Goal: Communication & Community: Answer question/provide support

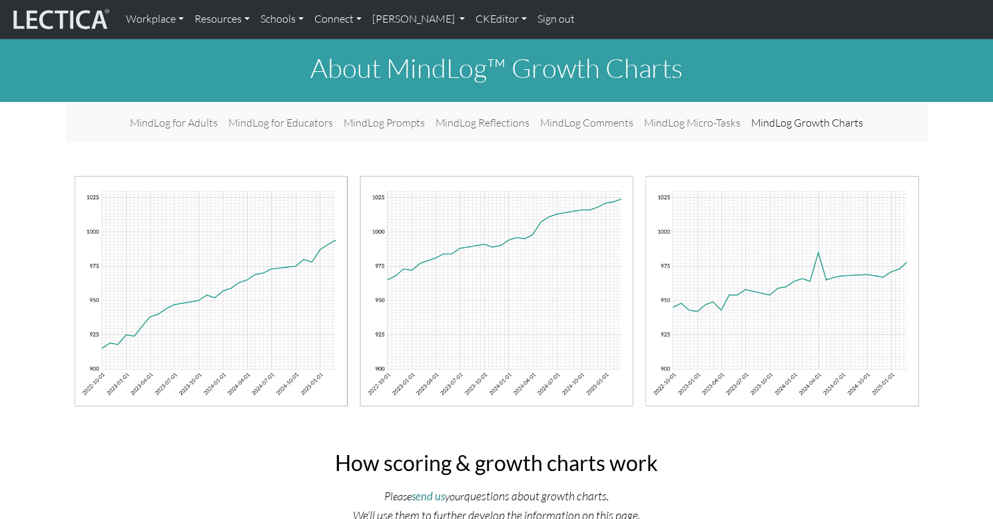
scroll to position [1901, 0]
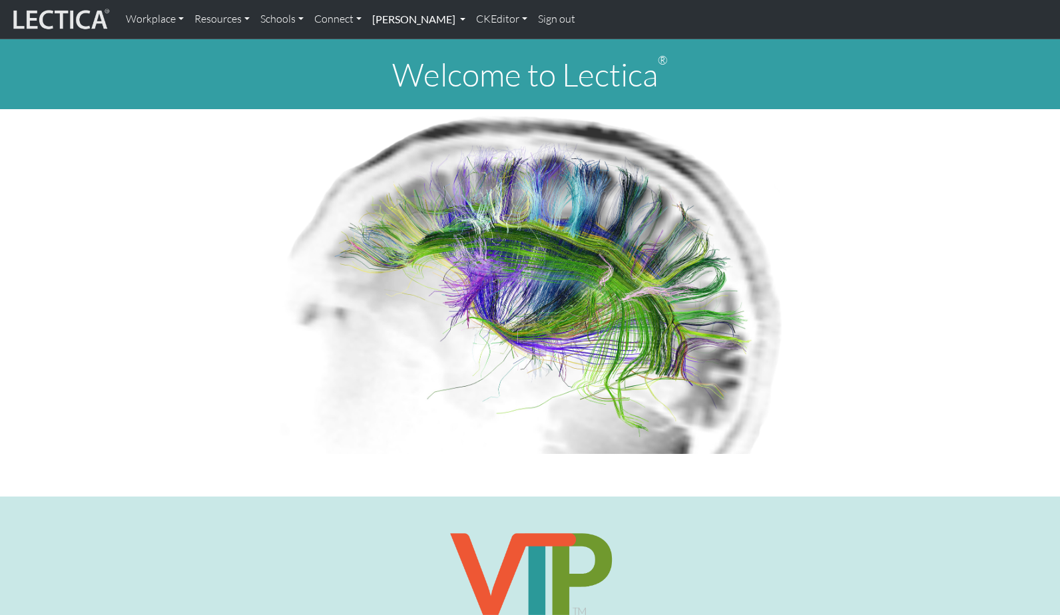
click at [398, 19] on link "[PERSON_NAME]" at bounding box center [419, 19] width 104 height 28
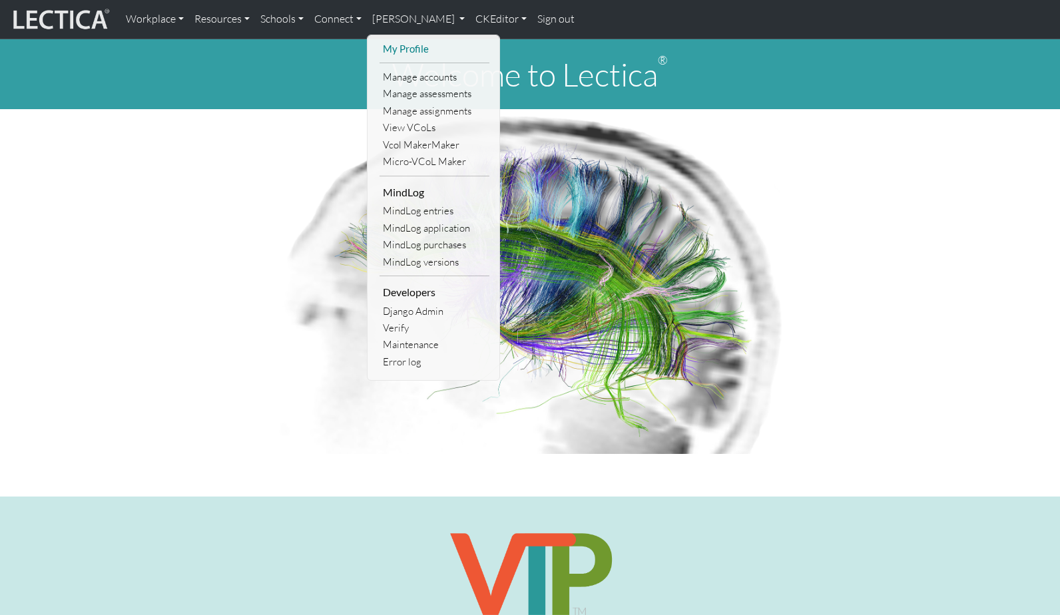
click at [393, 41] on link "My Profile" at bounding box center [435, 49] width 110 height 17
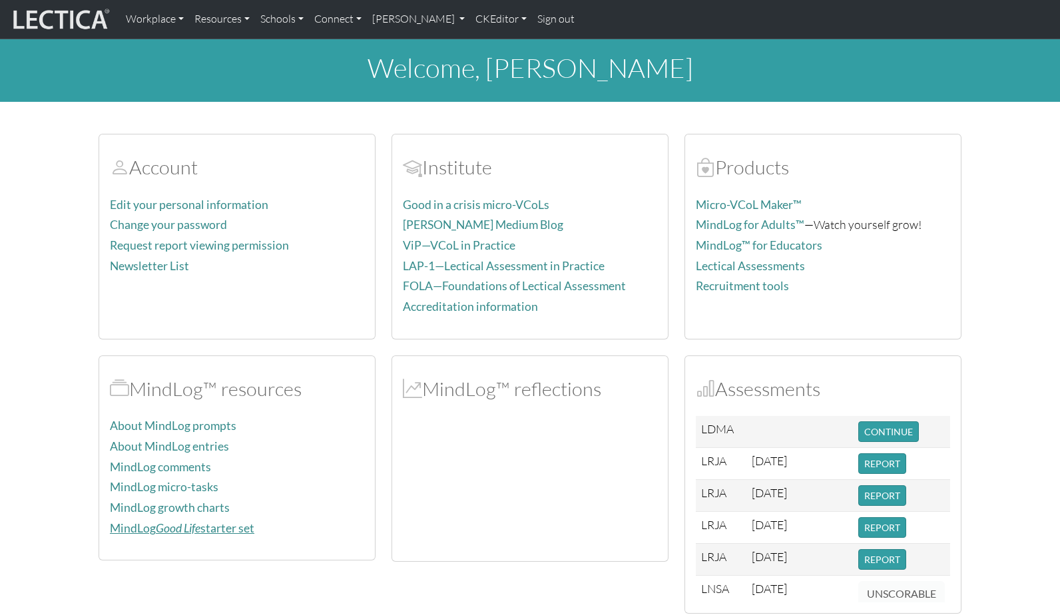
click at [169, 521] on icon "Good Life" at bounding box center [178, 528] width 45 height 14
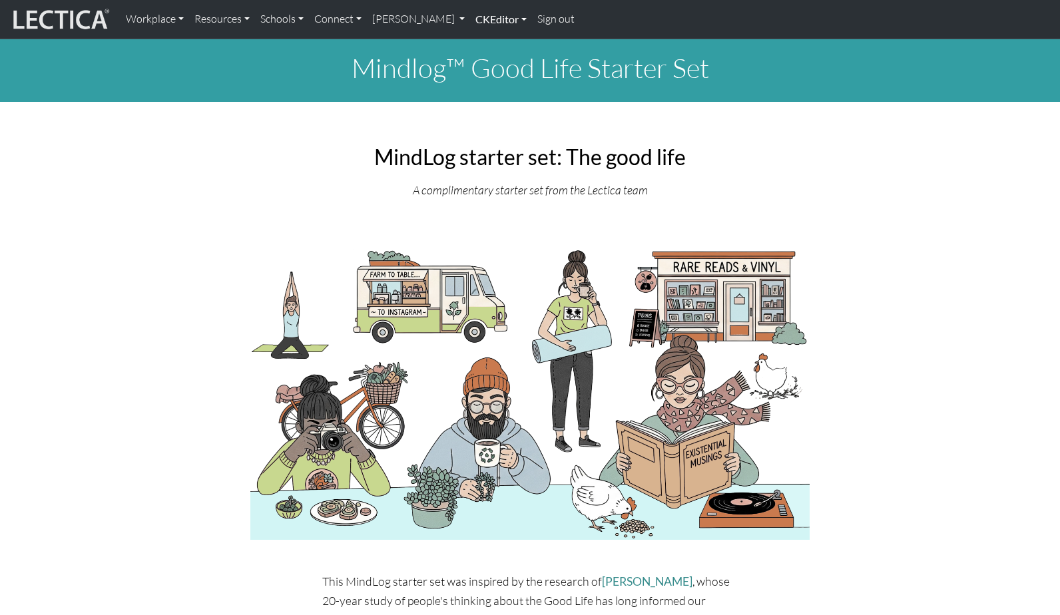
click at [470, 19] on link "CKEditor" at bounding box center [501, 19] width 62 height 28
click at [481, 44] on link "Edit" at bounding box center [494, 49] width 27 height 17
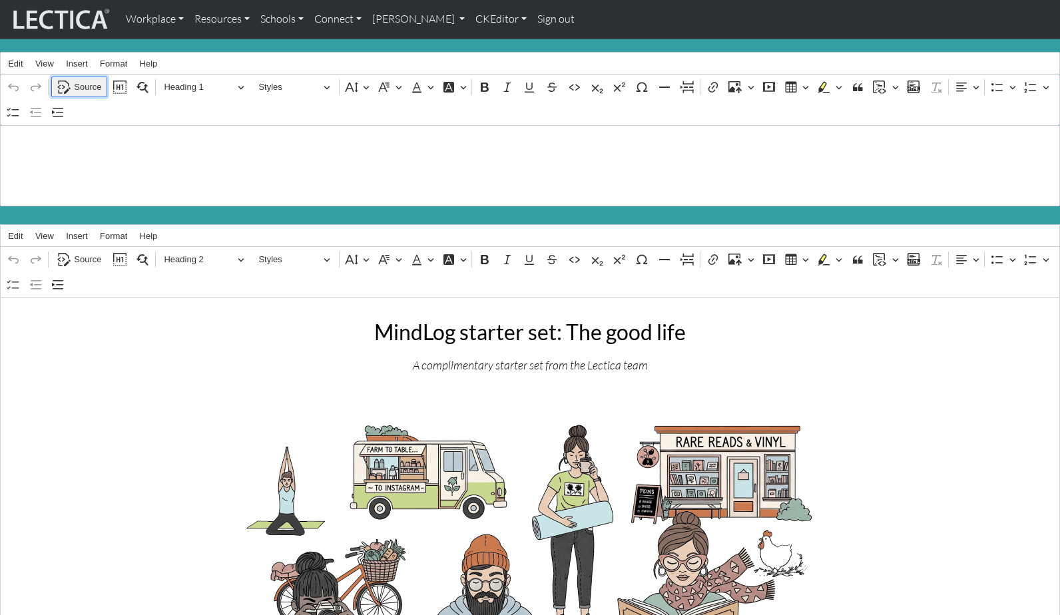
click at [79, 83] on span "Source" at bounding box center [87, 87] width 27 height 16
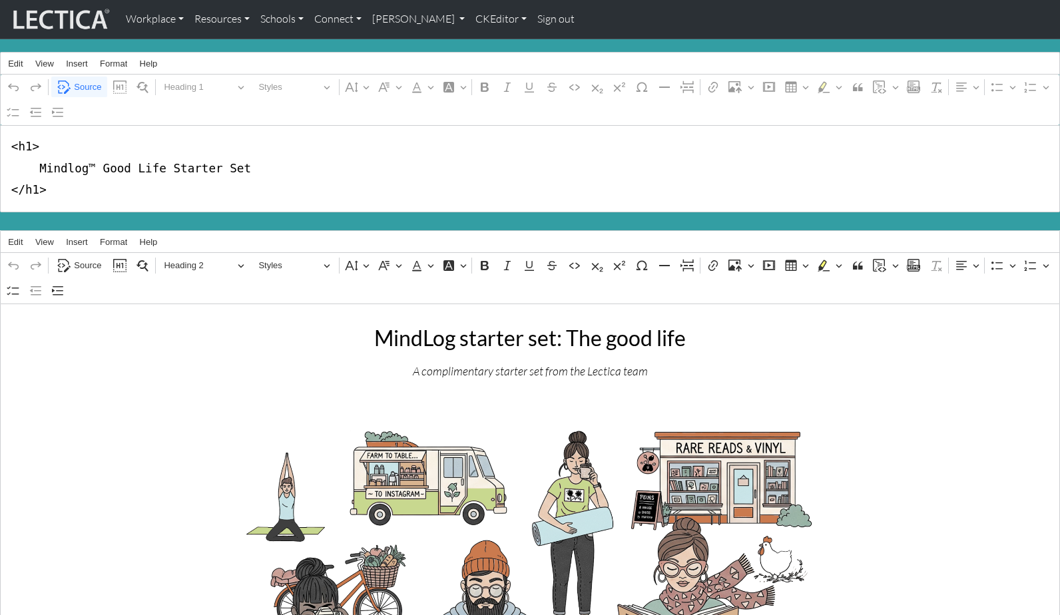
drag, startPoint x: 36, startPoint y: 161, endPoint x: 92, endPoint y: 159, distance: 56.0
click at [92, 159] on textarea "<h1> Mindlog™ Good Life Starter Set </h1>" at bounding box center [530, 168] width 1060 height 87
drag, startPoint x: 124, startPoint y: 164, endPoint x: 267, endPoint y: 155, distance: 143.5
click at [218, 162] on textarea "<h1> The Good Life Starter Set </h1>" at bounding box center [530, 168] width 1060 height 87
type textarea "<h1> The Good Life </h1>"
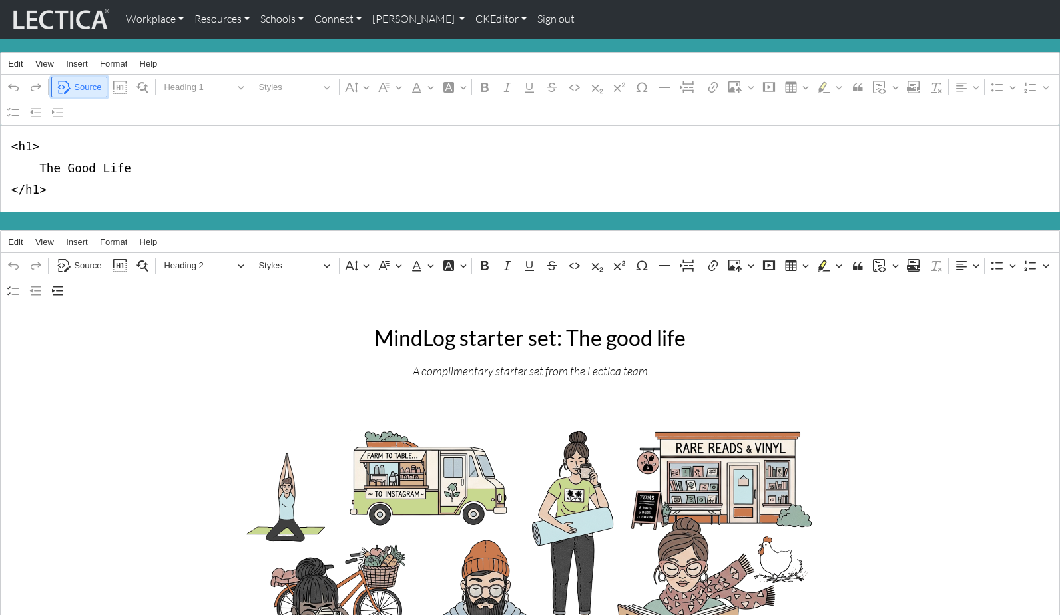
click at [85, 83] on span "Source" at bounding box center [87, 87] width 27 height 16
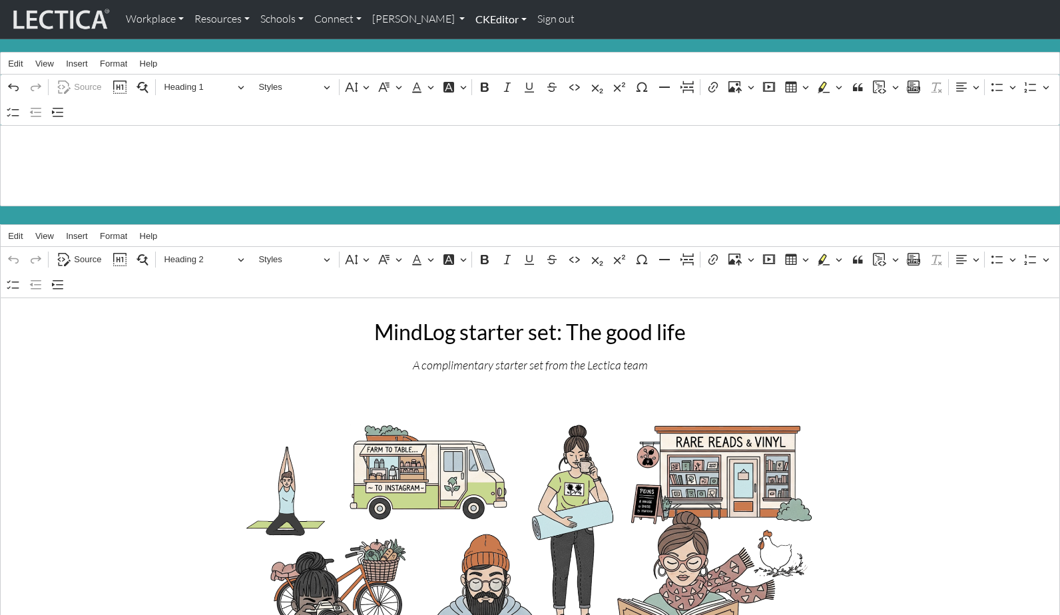
click at [470, 19] on link "CKEditor" at bounding box center [501, 19] width 62 height 28
click at [481, 44] on link "Edit" at bounding box center [494, 49] width 27 height 17
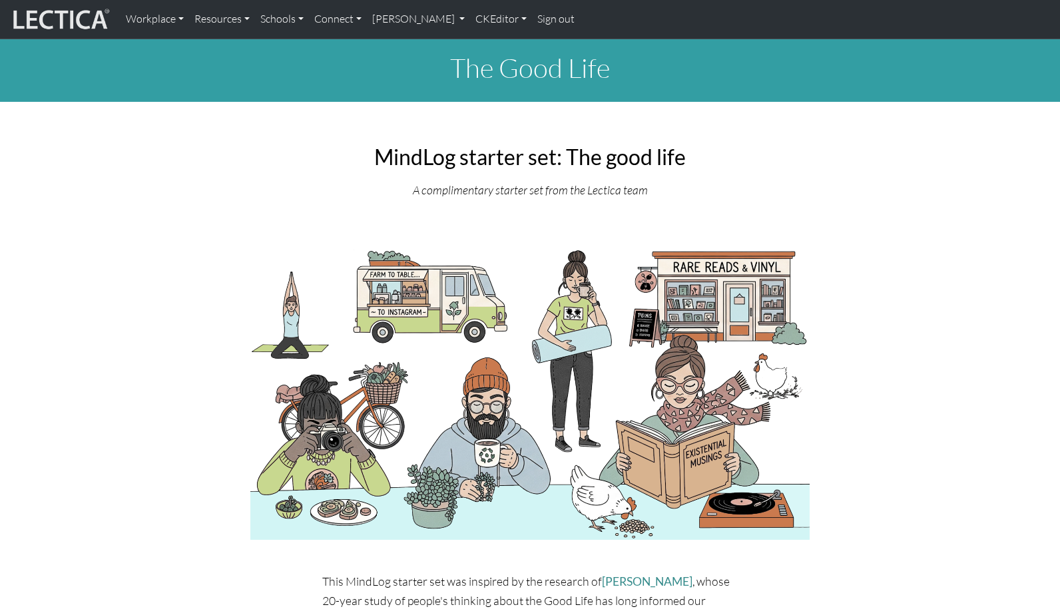
scroll to position [1, 0]
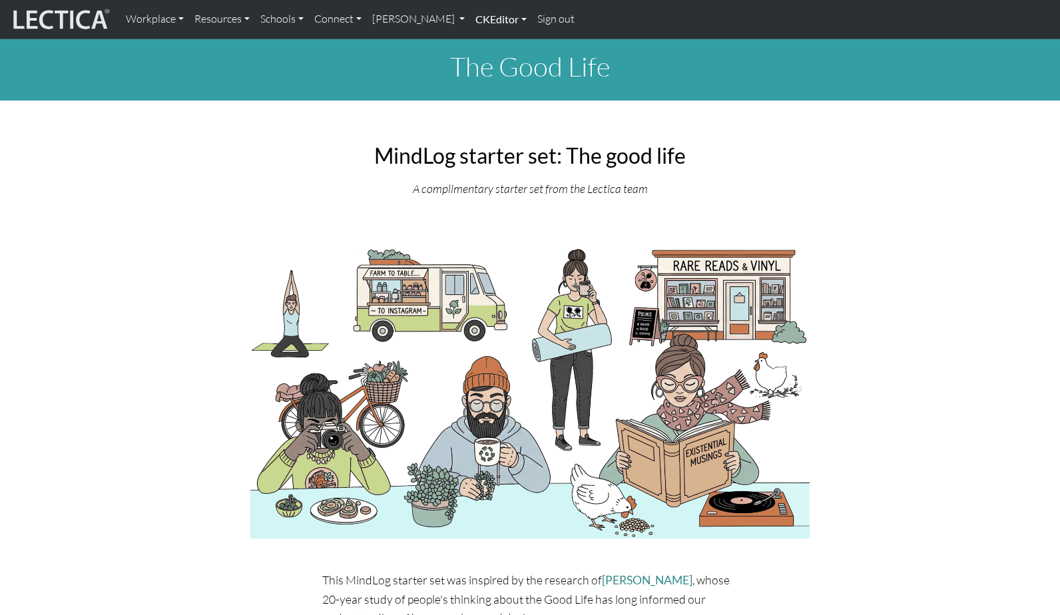
click at [470, 17] on link "CKEditor" at bounding box center [501, 19] width 62 height 28
click at [481, 43] on link "Edit" at bounding box center [494, 49] width 27 height 17
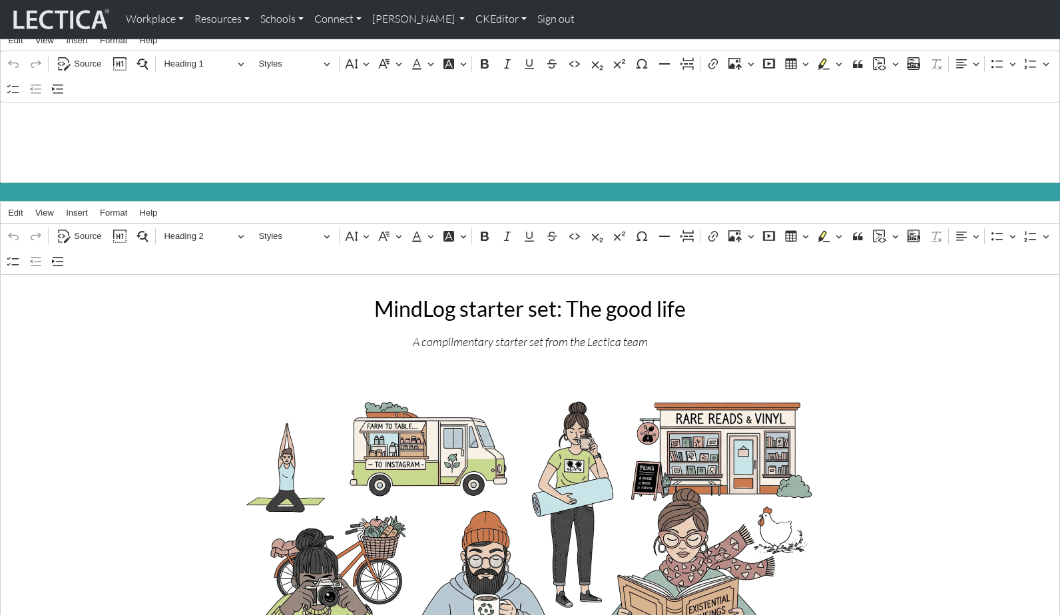
scroll to position [0, 0]
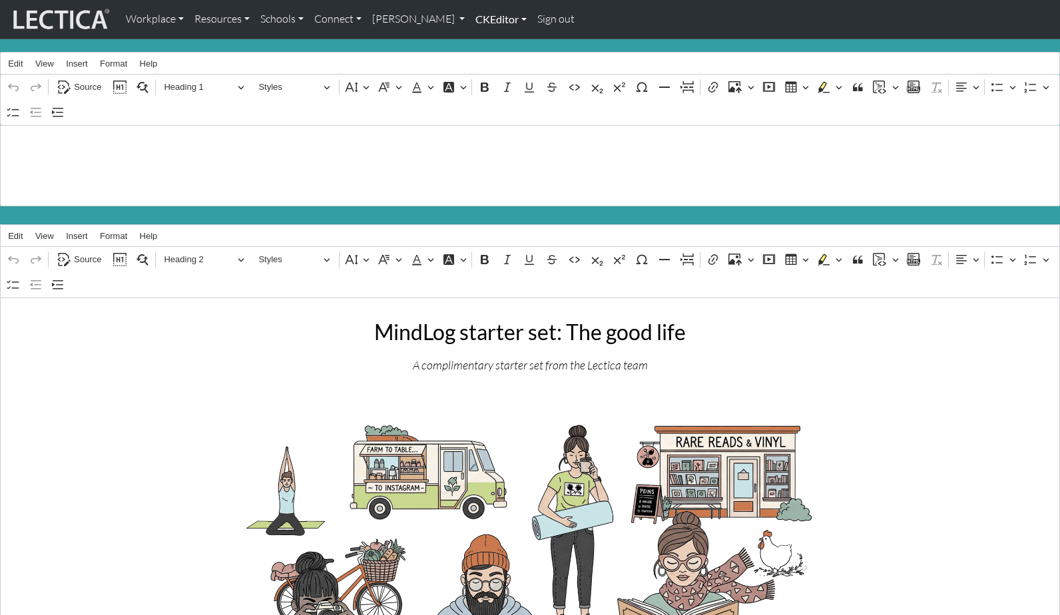
click at [470, 16] on link "CKEditor" at bounding box center [501, 19] width 62 height 28
click at [481, 44] on link "Edit" at bounding box center [494, 49] width 27 height 17
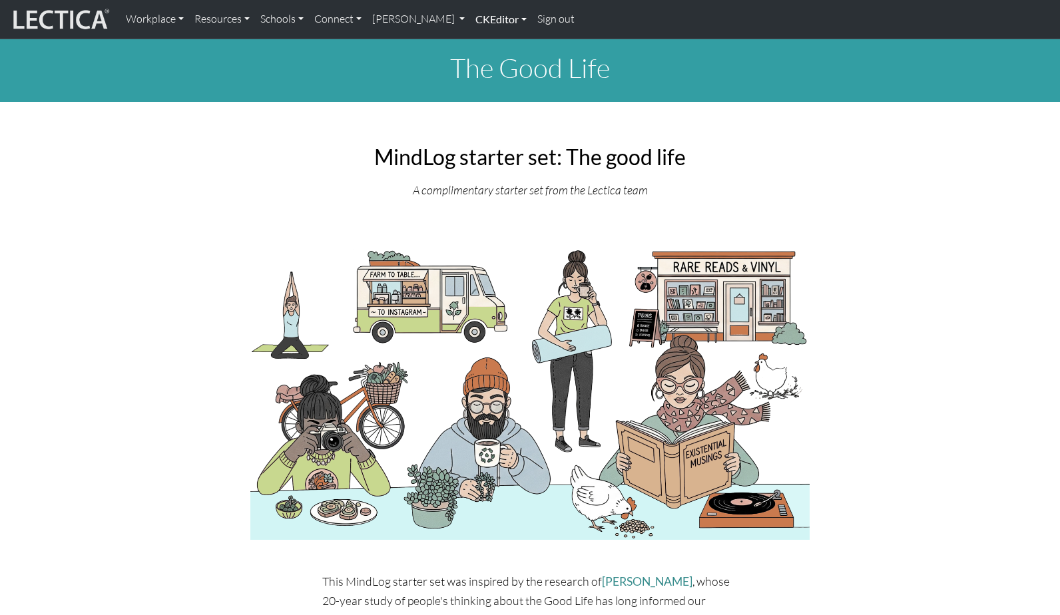
click at [470, 19] on link "CKEditor" at bounding box center [501, 19] width 62 height 28
click at [481, 42] on link "Edit" at bounding box center [494, 49] width 27 height 17
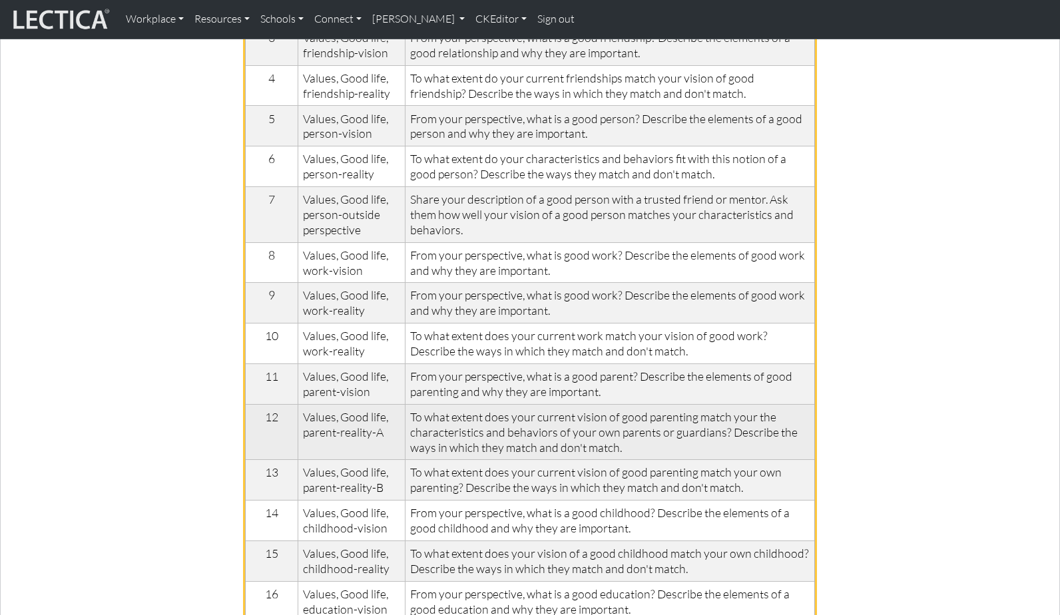
scroll to position [1458, 0]
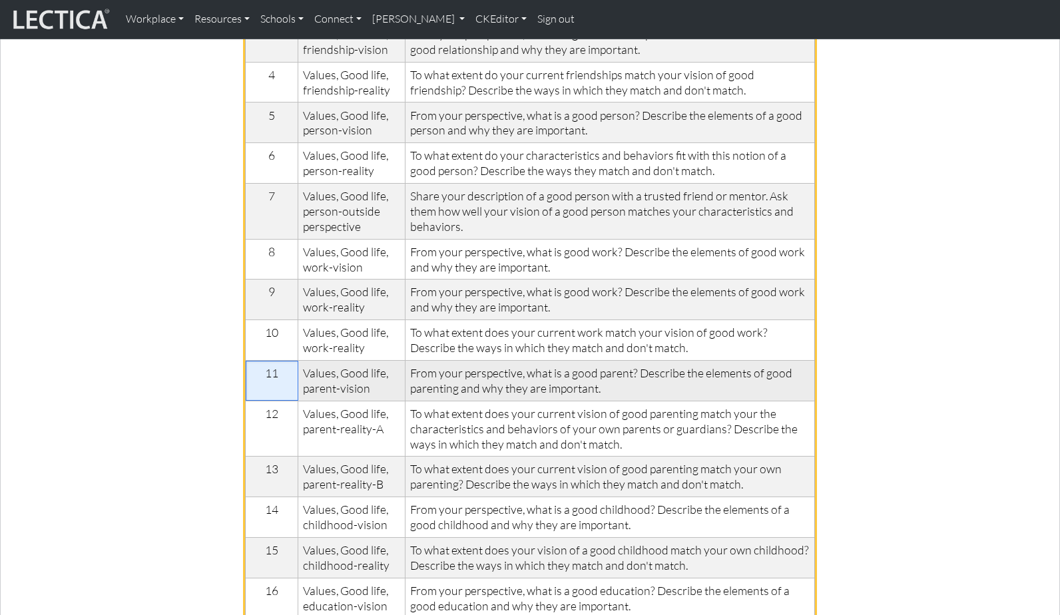
click at [282, 366] on span "11" at bounding box center [271, 373] width 43 height 15
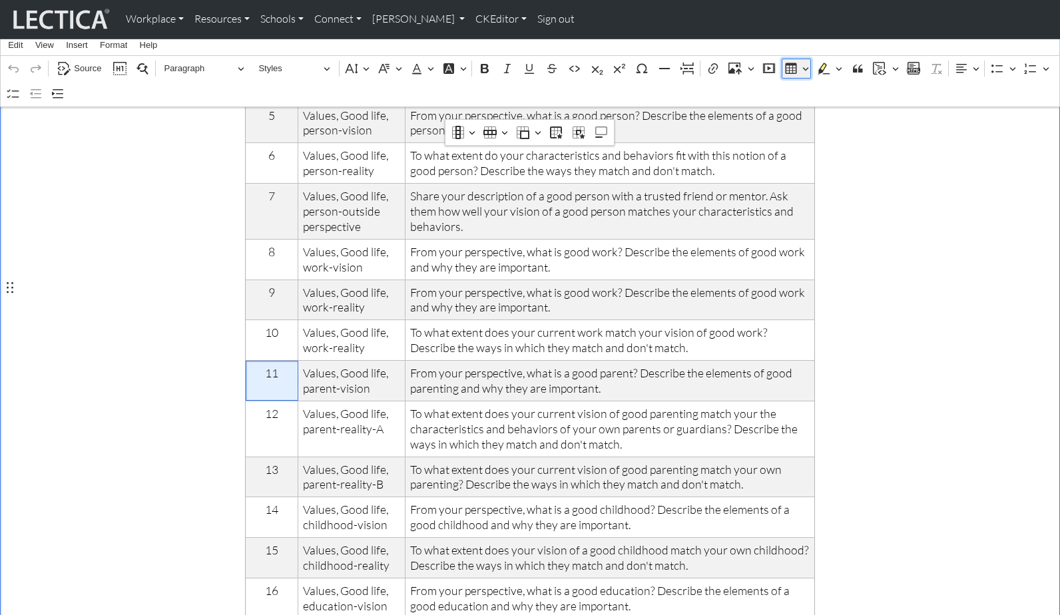
click at [807, 67] on button "Insert table" at bounding box center [797, 69] width 30 height 20
click at [81, 67] on span "Source" at bounding box center [87, 69] width 27 height 16
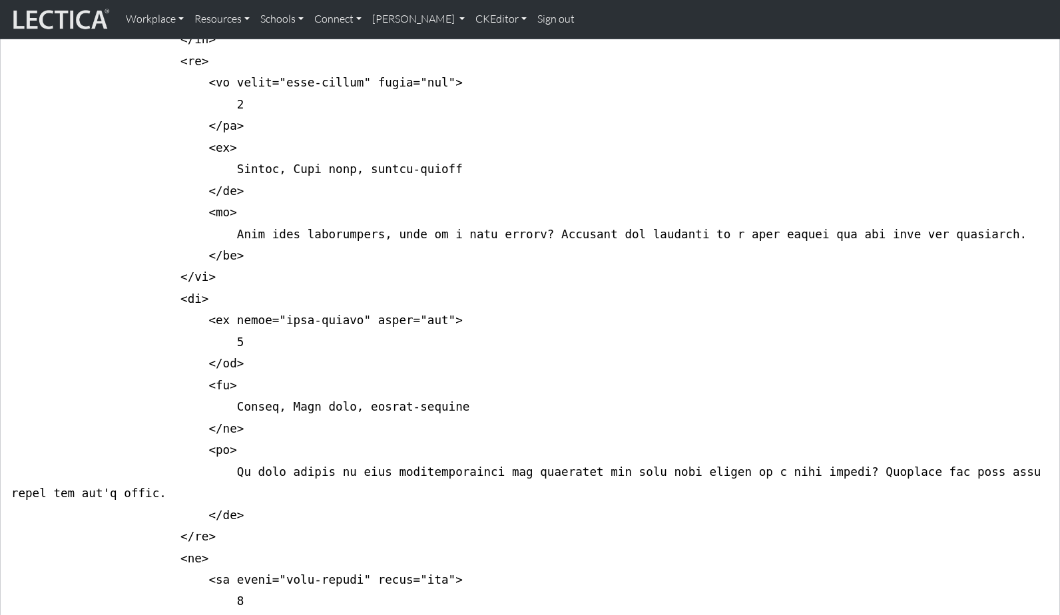
scroll to position [2865, 0]
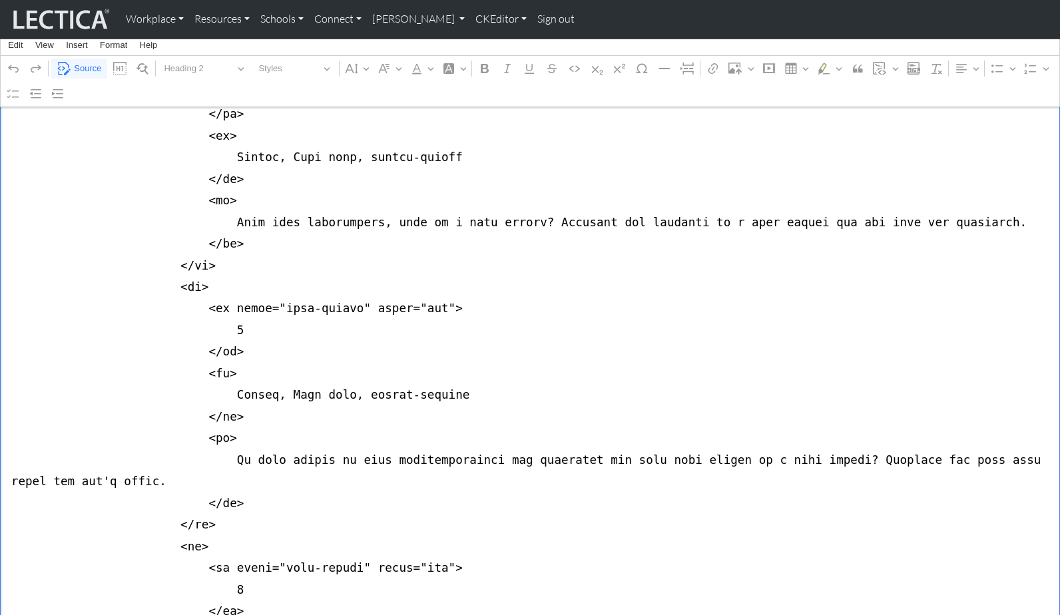
drag, startPoint x: 7, startPoint y: 307, endPoint x: 1, endPoint y: 541, distance: 234.5
paste textarea "7 </td> <td> Values, Good life, person-outside perspective </td> <td> Share you…"
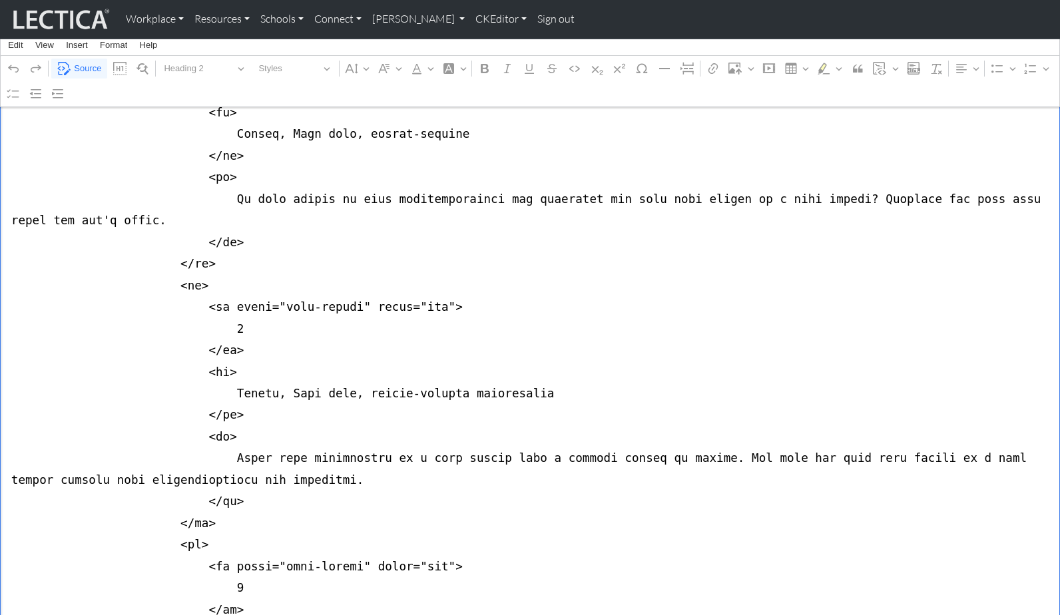
scroll to position [3144, 0]
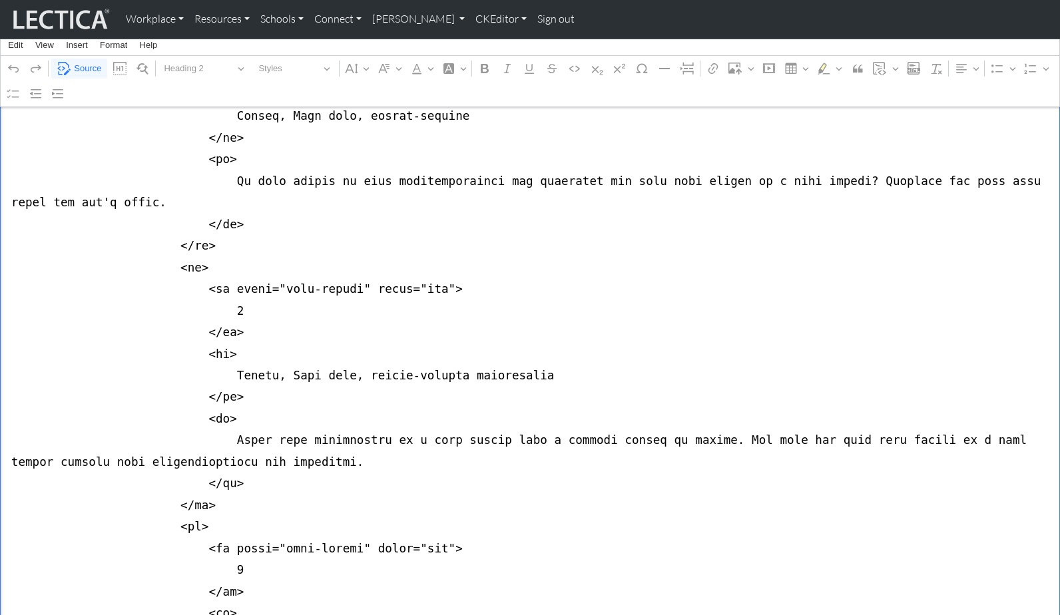
drag, startPoint x: 349, startPoint y: 370, endPoint x: 519, endPoint y: 370, distance: 169.8
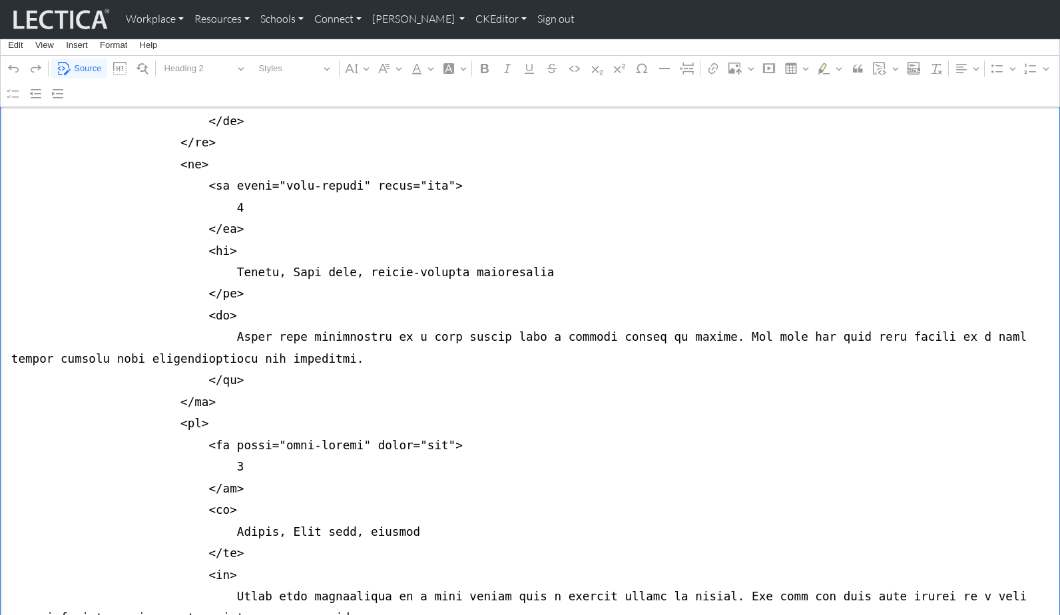
scroll to position [3253, 0]
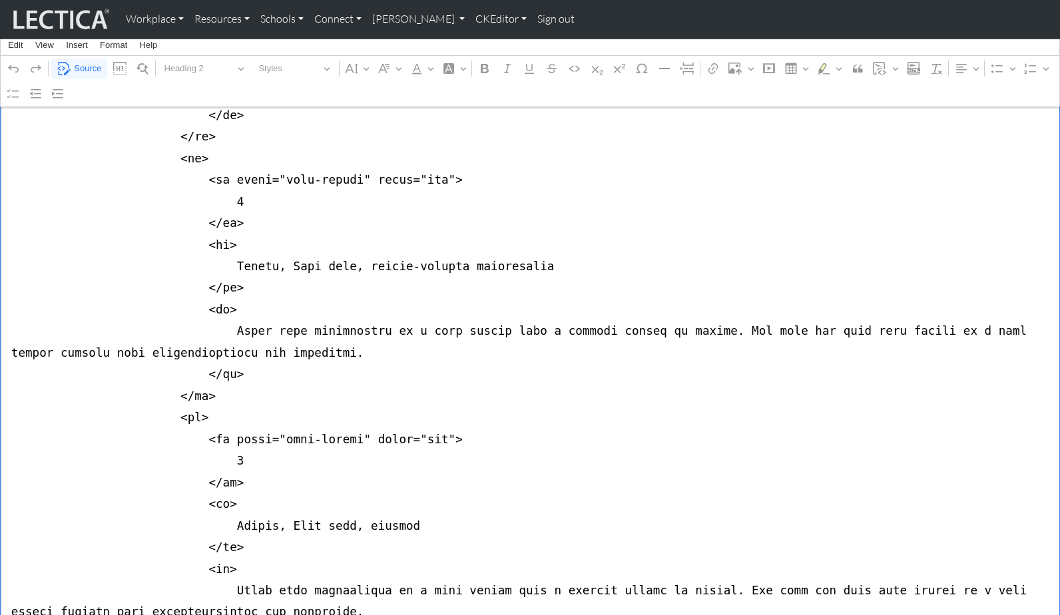
drag, startPoint x: 222, startPoint y: 322, endPoint x: 294, endPoint y: 336, distance: 73.4
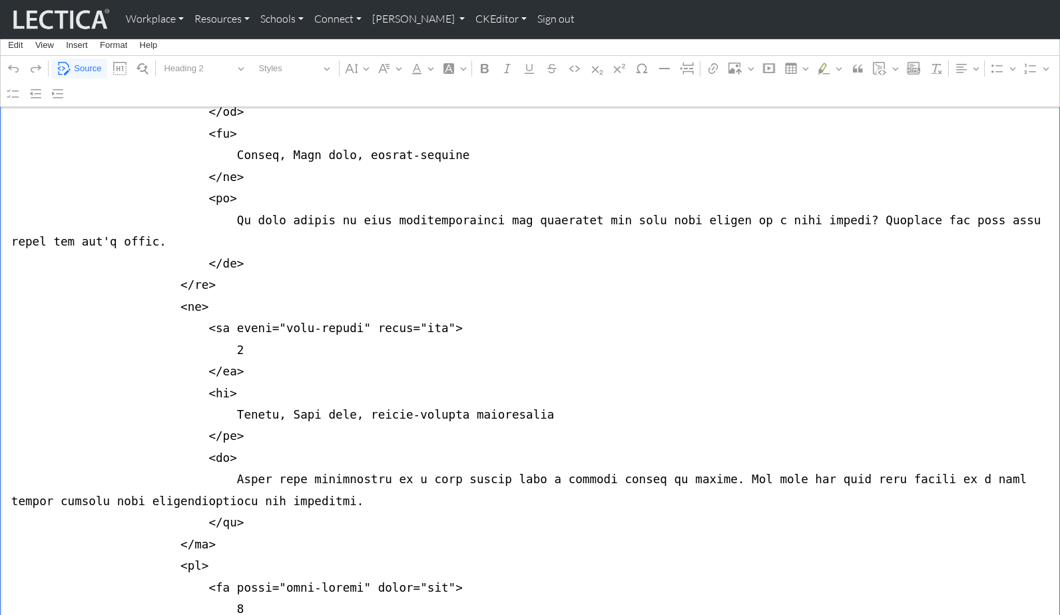
scroll to position [3119, 0]
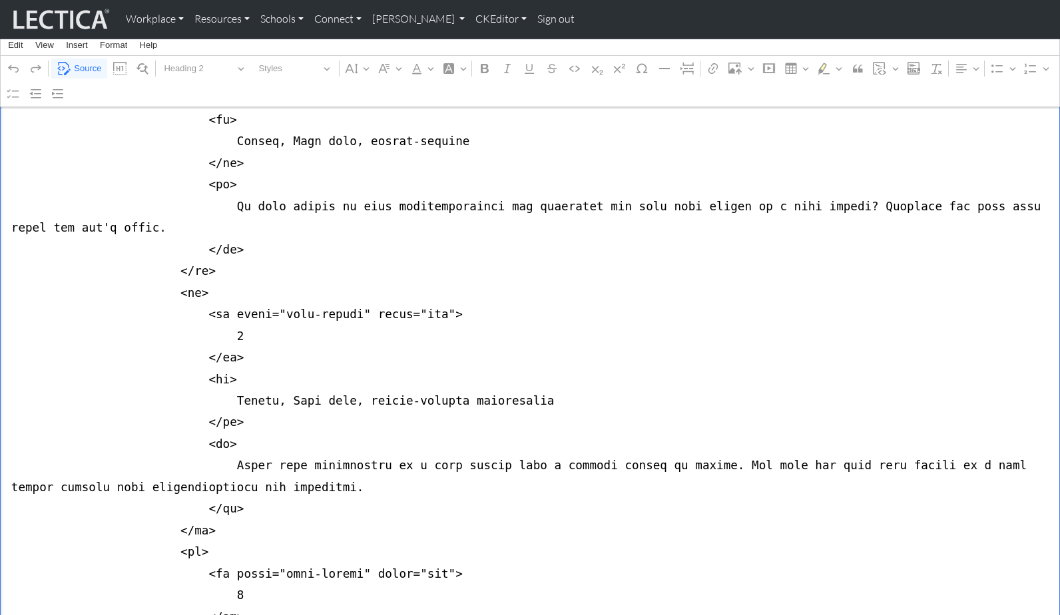
drag, startPoint x: 6, startPoint y: 298, endPoint x: -9, endPoint y: 534, distance: 236.9
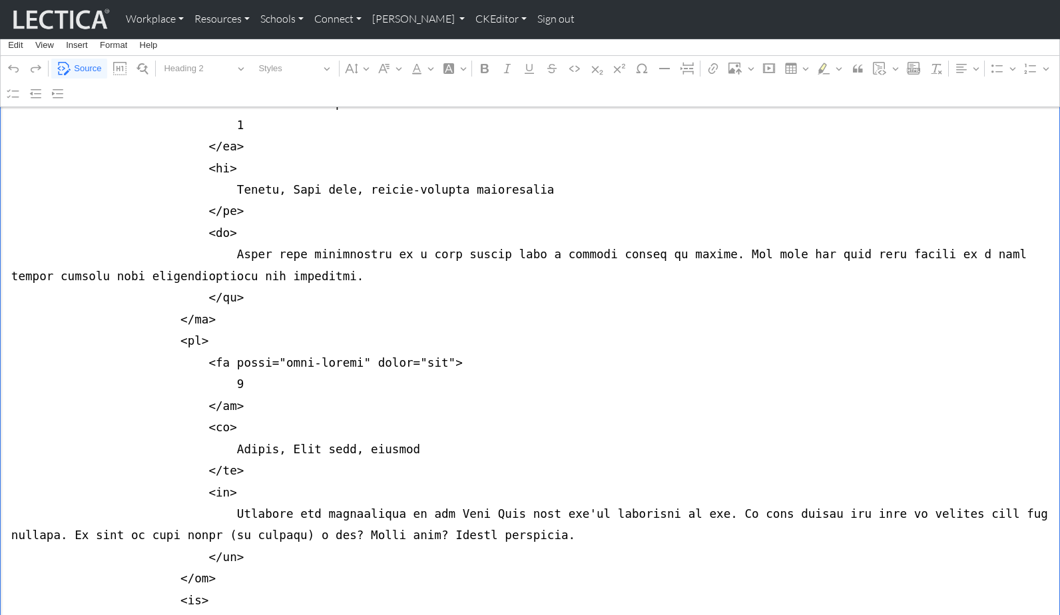
scroll to position [3327, 0]
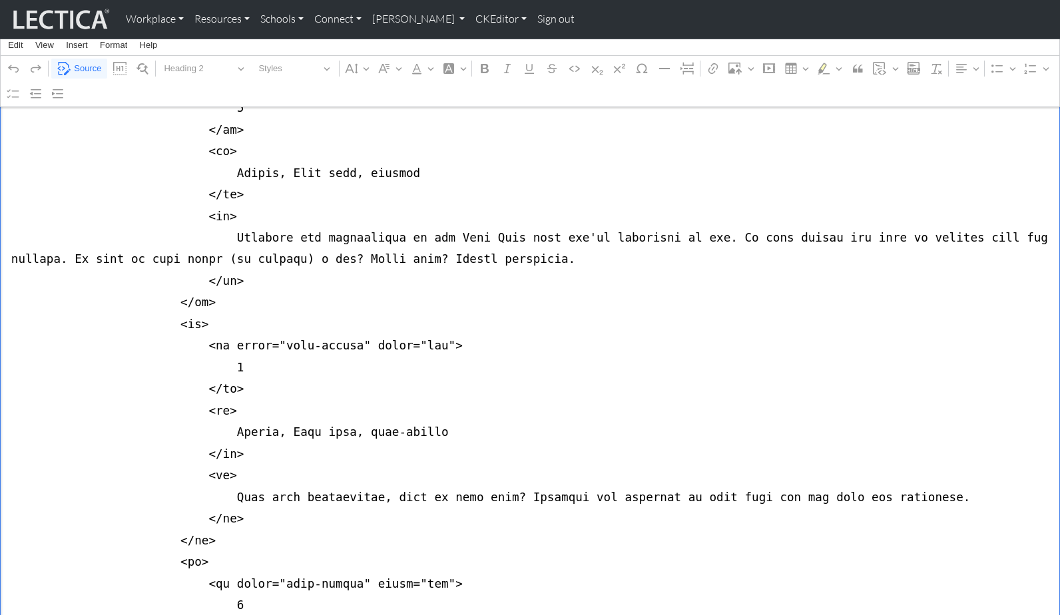
scroll to position [3610, 0]
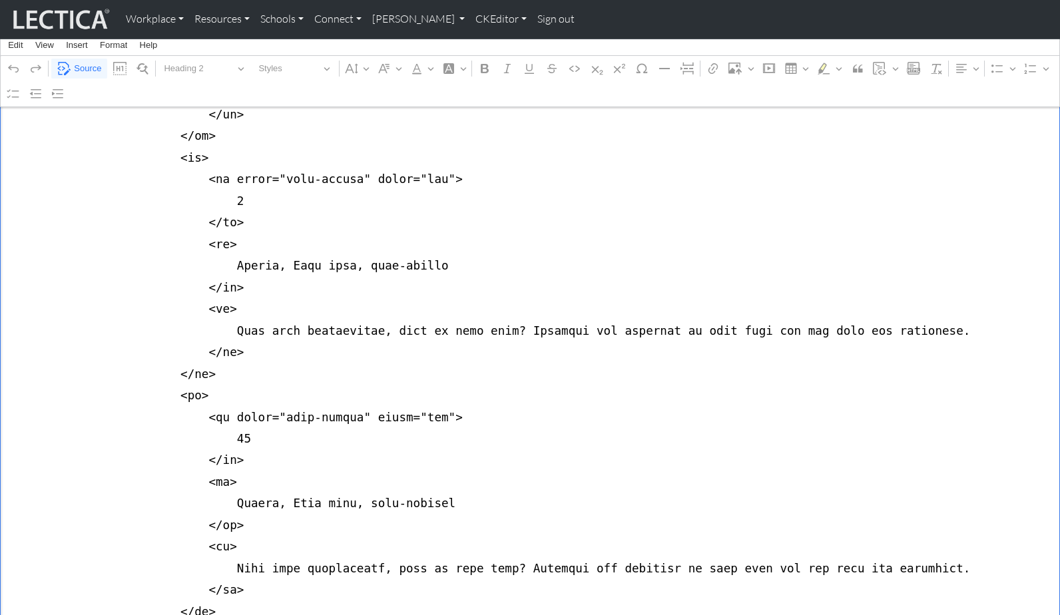
scroll to position [3780, 0]
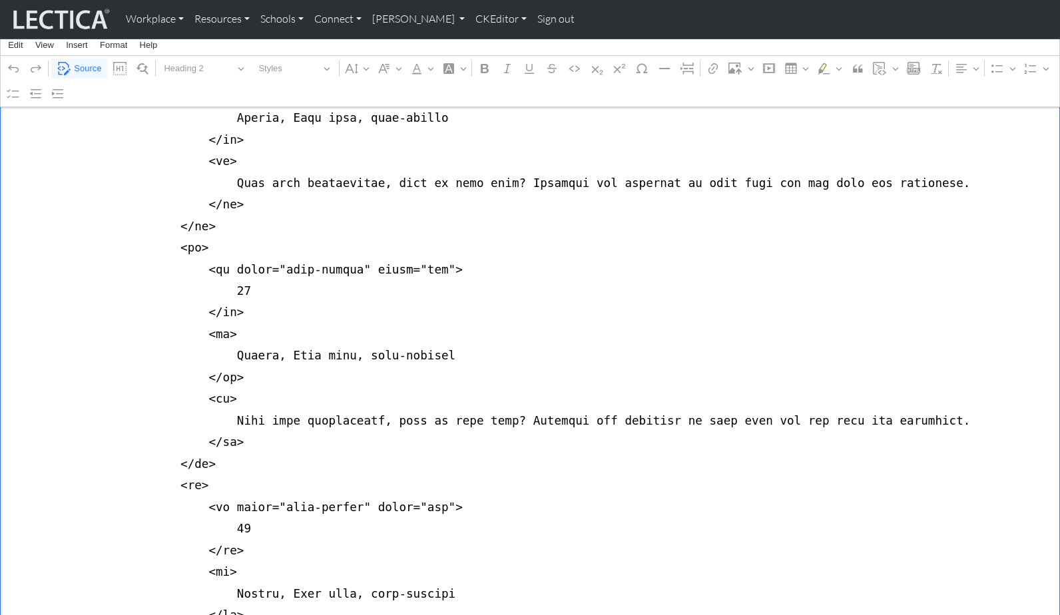
scroll to position [4010, 0]
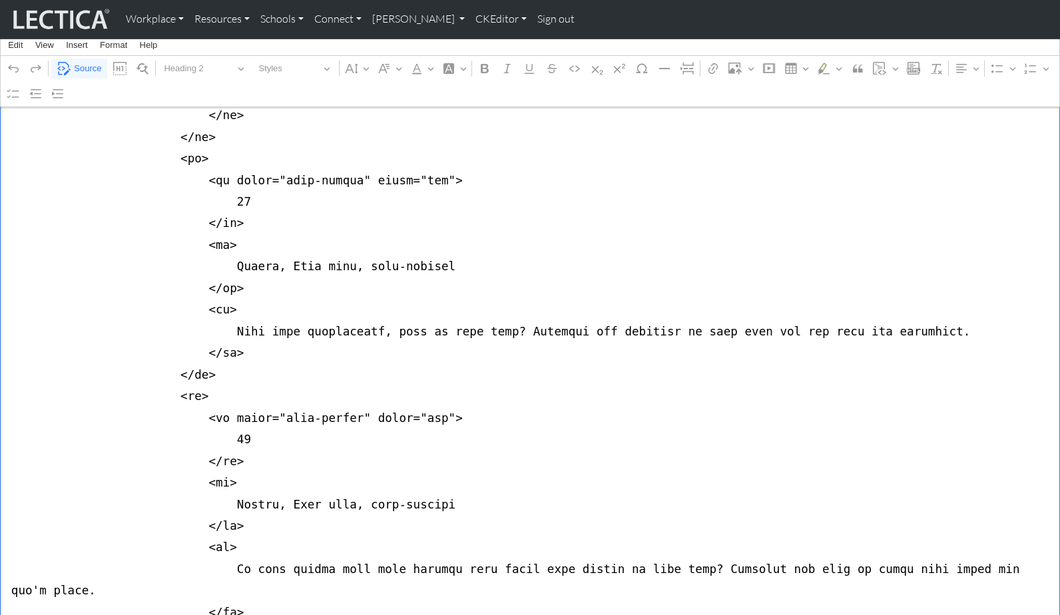
click at [234, 357] on textarea "Source code editing area" at bounding box center [530, 613] width 1060 height 8650
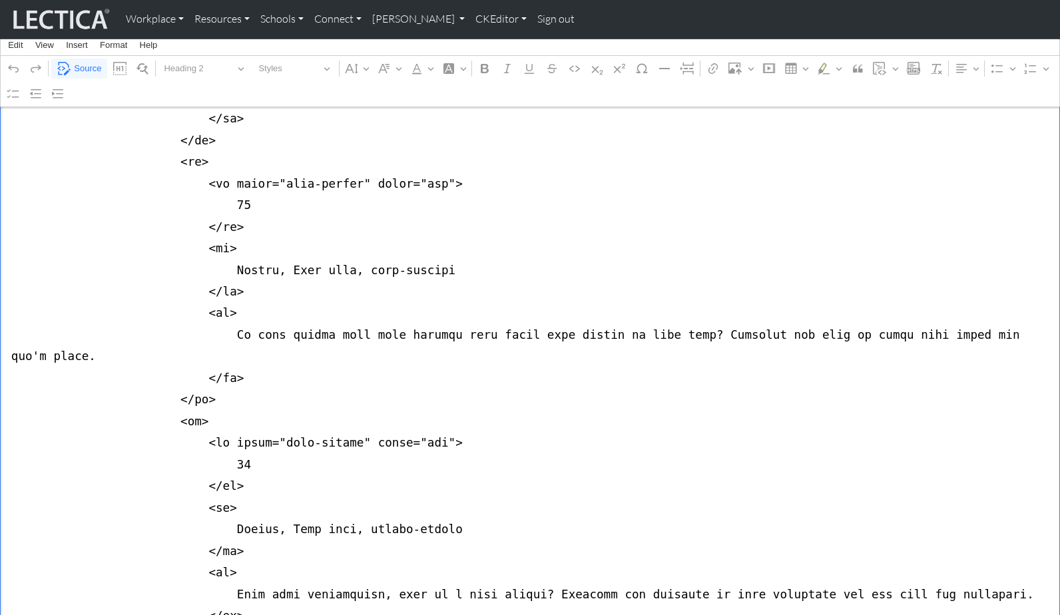
scroll to position [4258, 0]
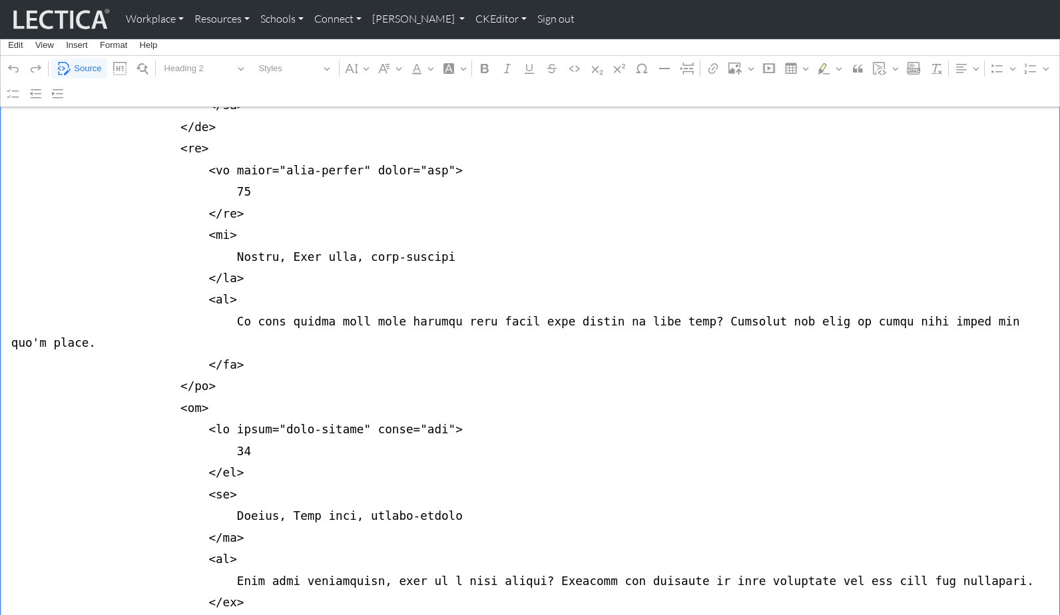
drag, startPoint x: 227, startPoint y: 334, endPoint x: 234, endPoint y: 334, distance: 7.4
click at [234, 334] on textarea "Source code editing area" at bounding box center [530, 365] width 1060 height 8650
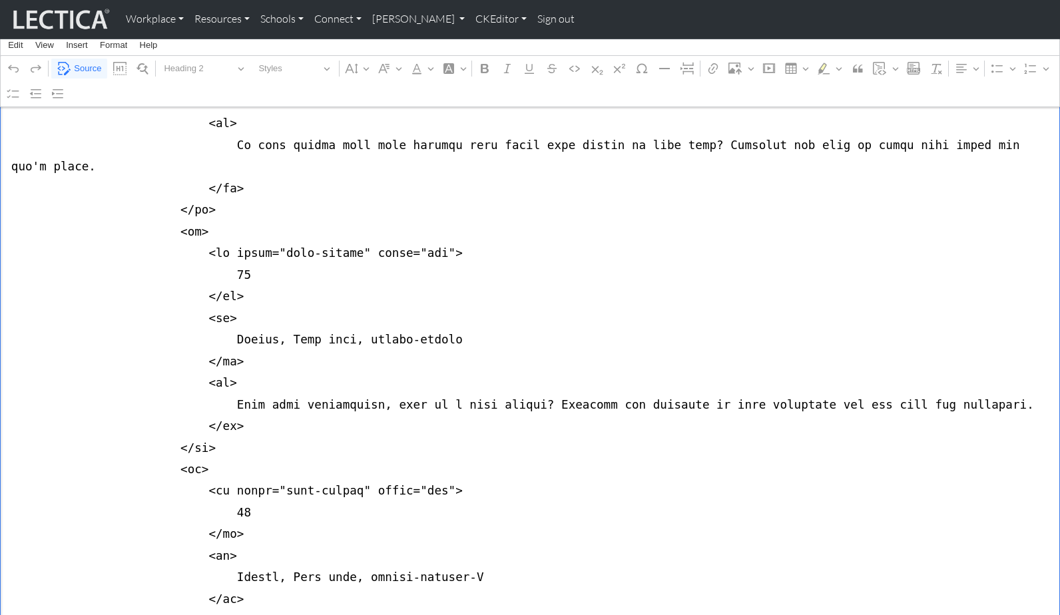
scroll to position [4463, 0]
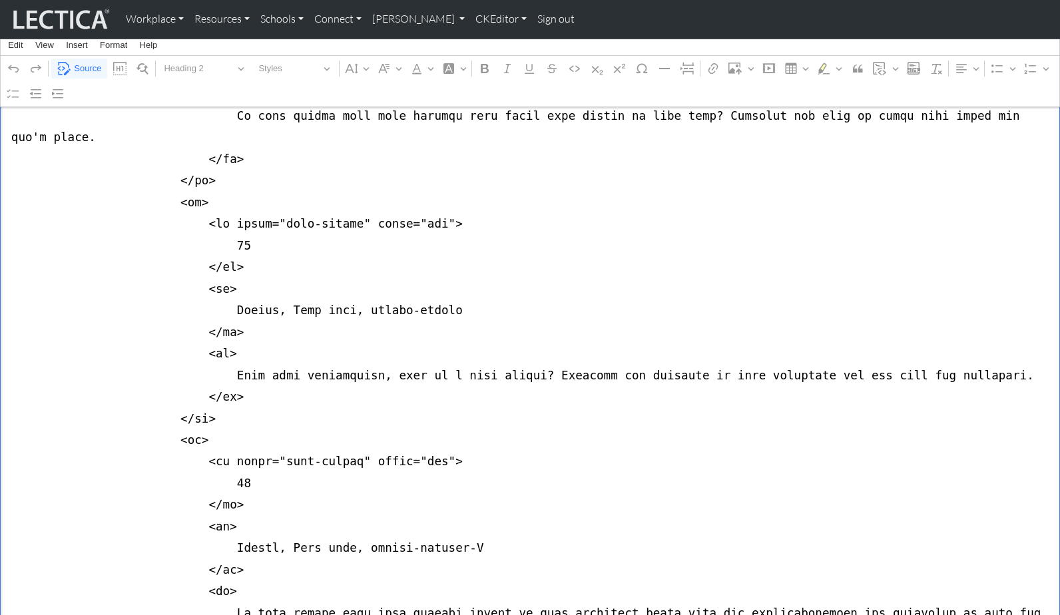
click at [232, 372] on textarea "Source code editing area" at bounding box center [530, 159] width 1060 height 8650
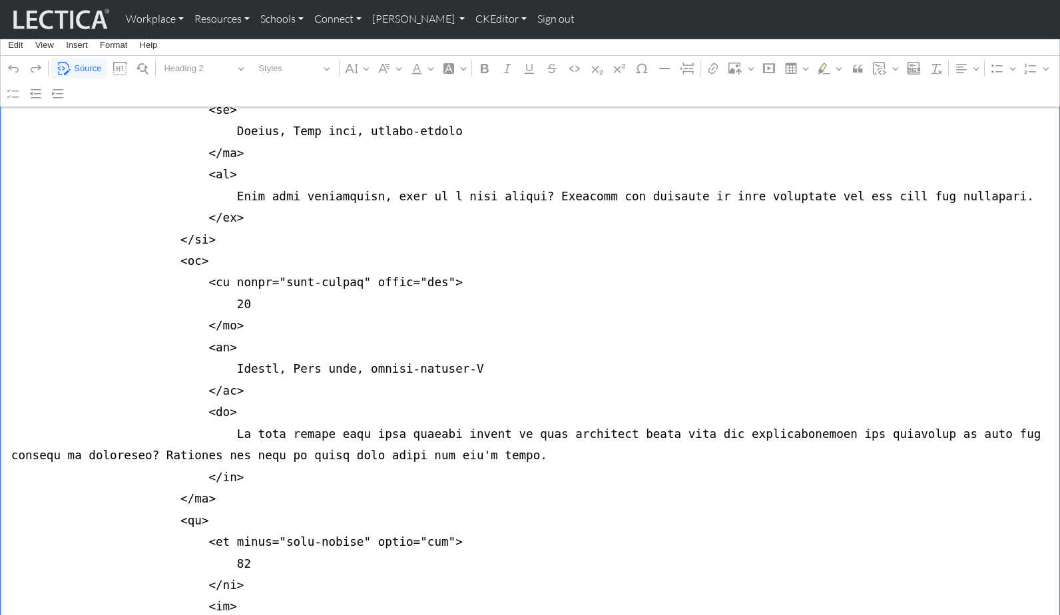
scroll to position [4668, 0]
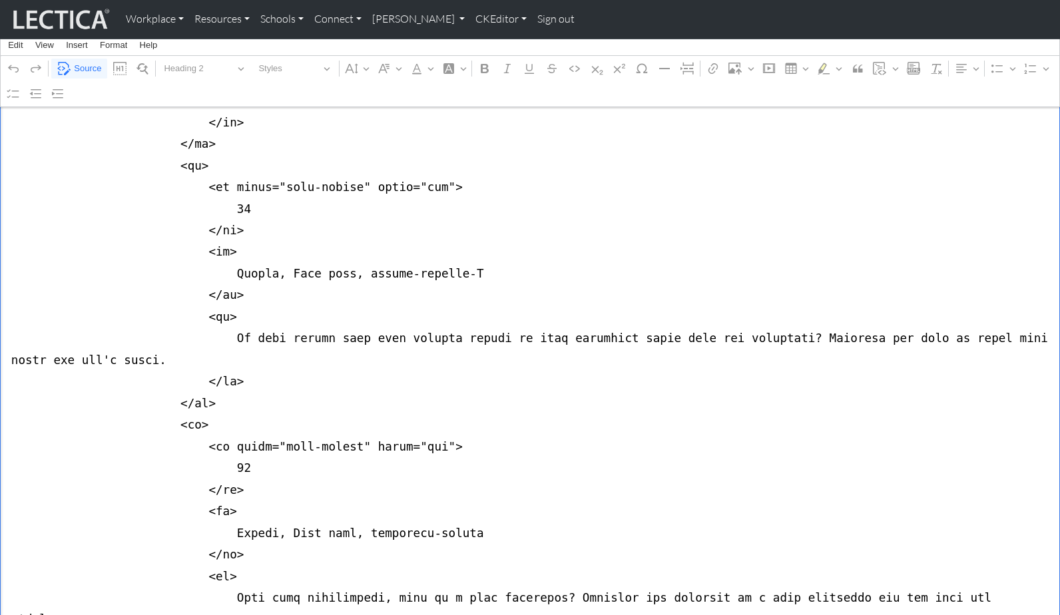
scroll to position [4999, 0]
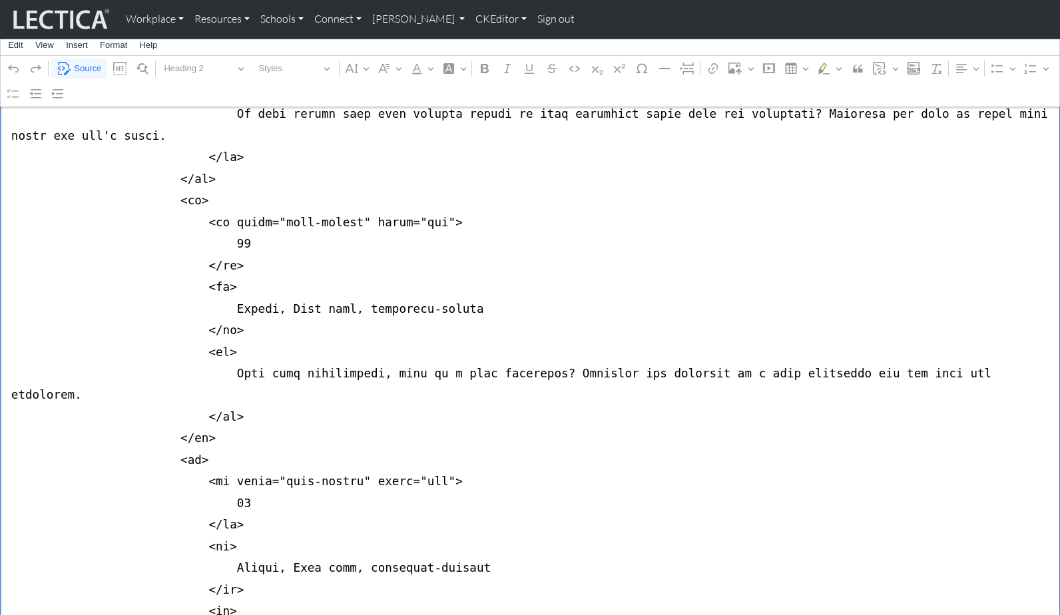
scroll to position [5225, 0]
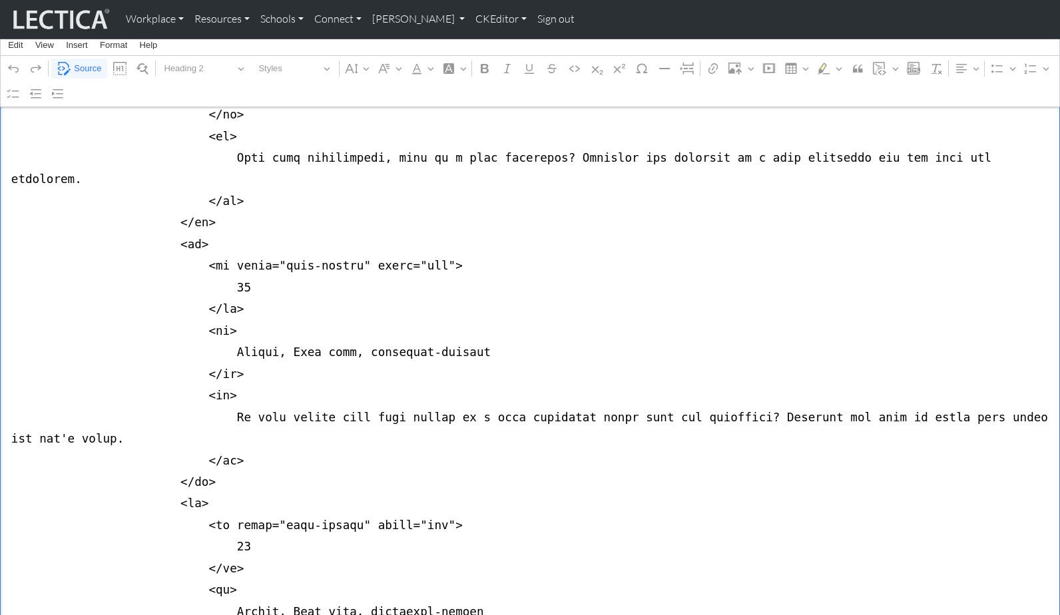
scroll to position [5445, 0]
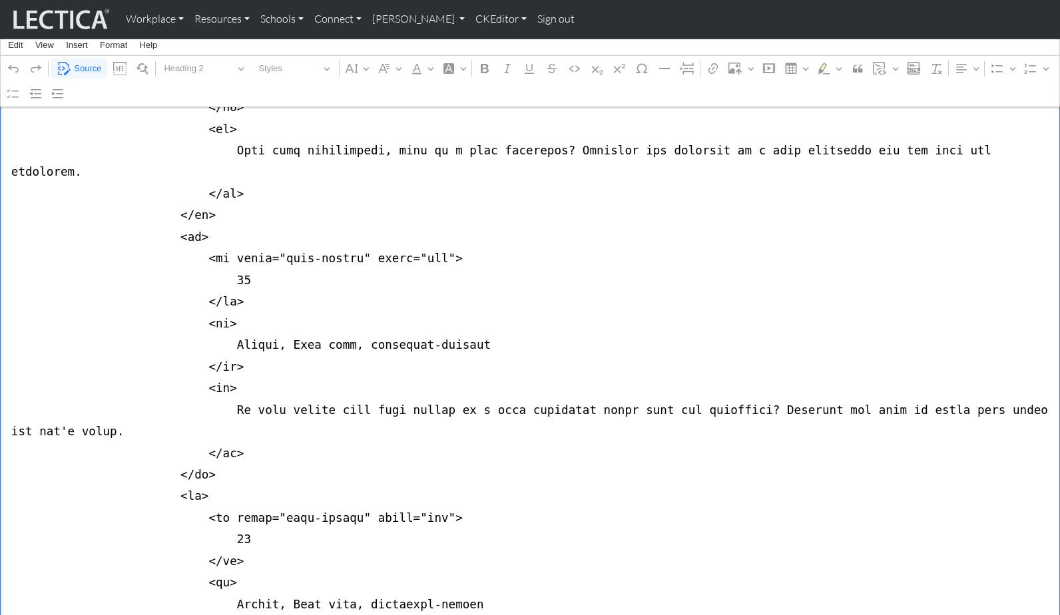
drag, startPoint x: 229, startPoint y: 319, endPoint x: 236, endPoint y: 322, distance: 7.4
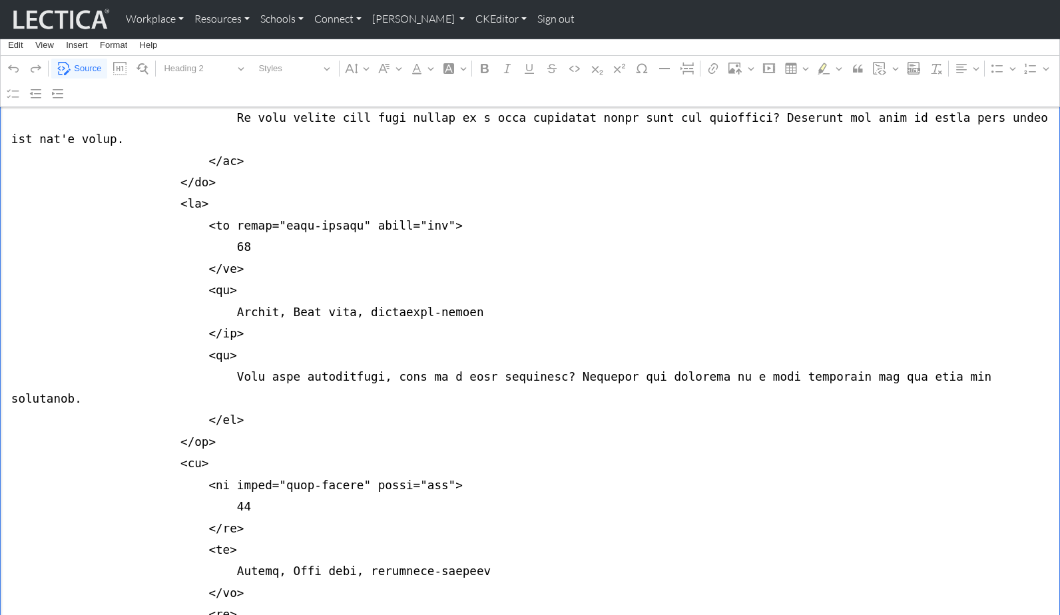
scroll to position [5741, 0]
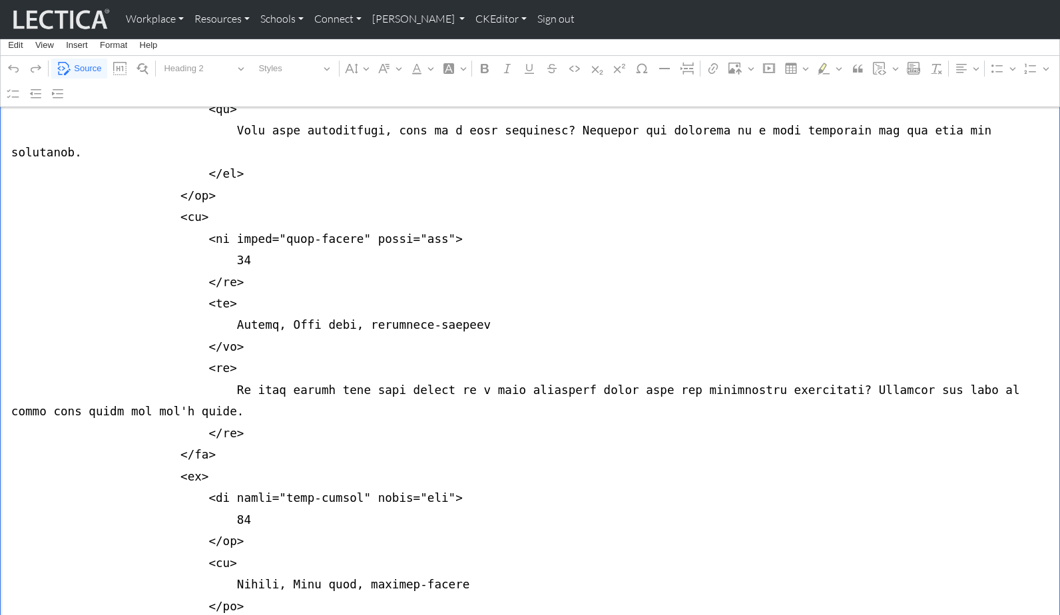
scroll to position [5992, 0]
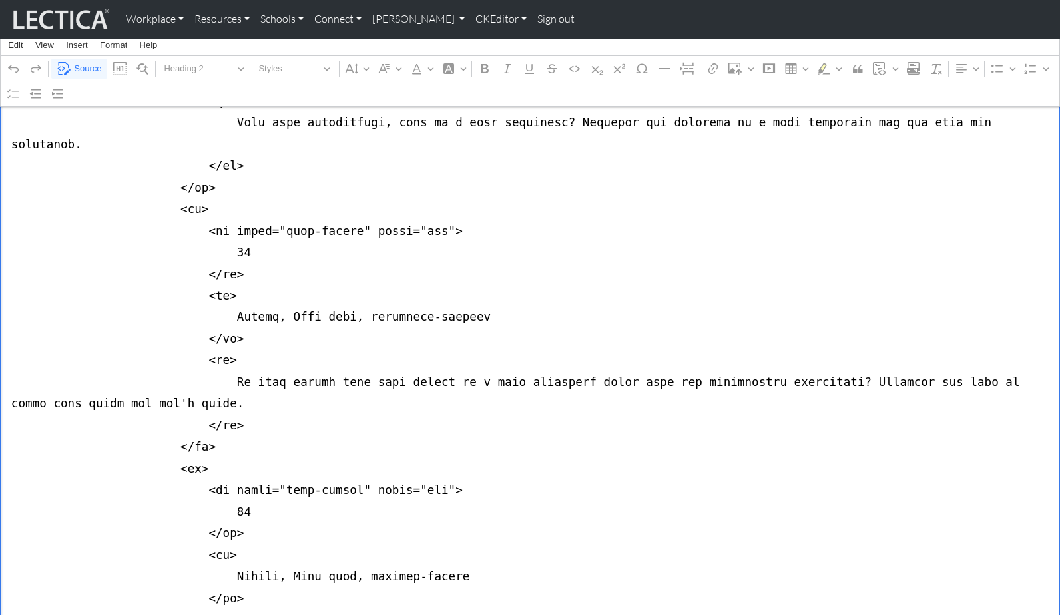
drag, startPoint x: 224, startPoint y: 238, endPoint x: 235, endPoint y: 240, distance: 10.8
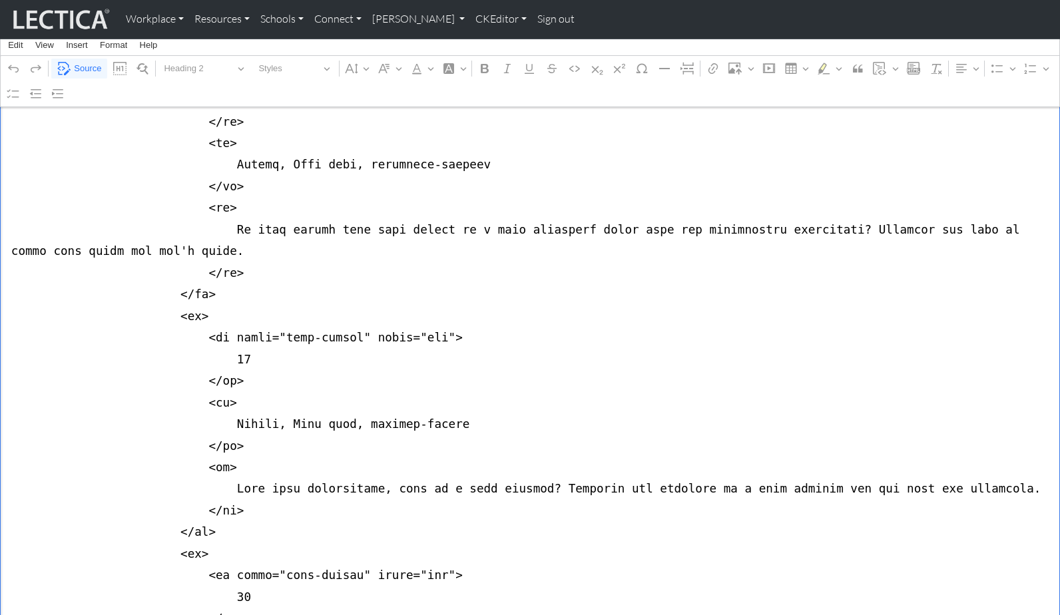
scroll to position [6149, 0]
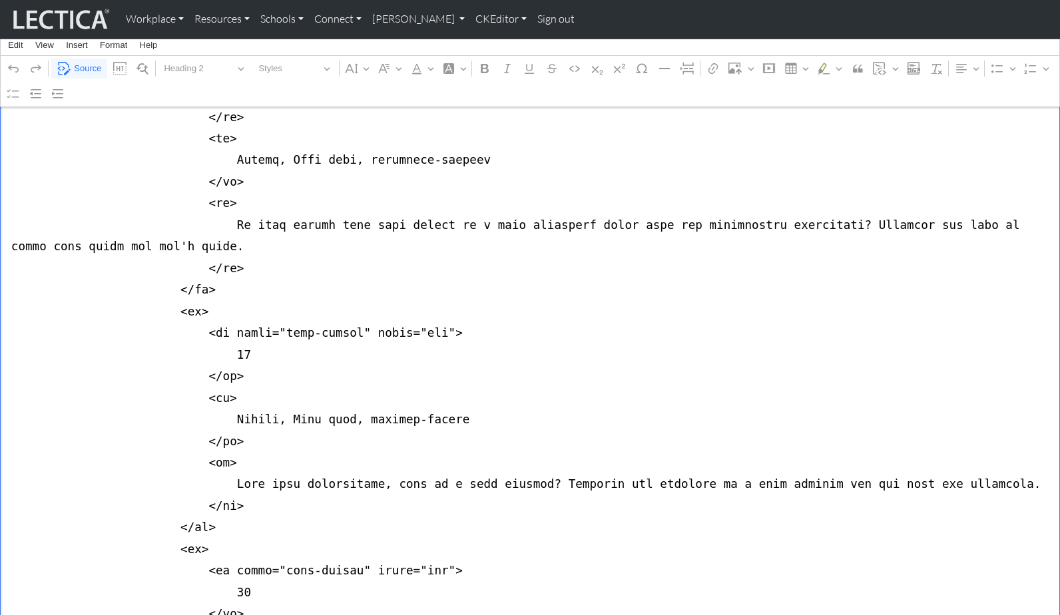
drag, startPoint x: 228, startPoint y: 324, endPoint x: 238, endPoint y: 326, distance: 9.5
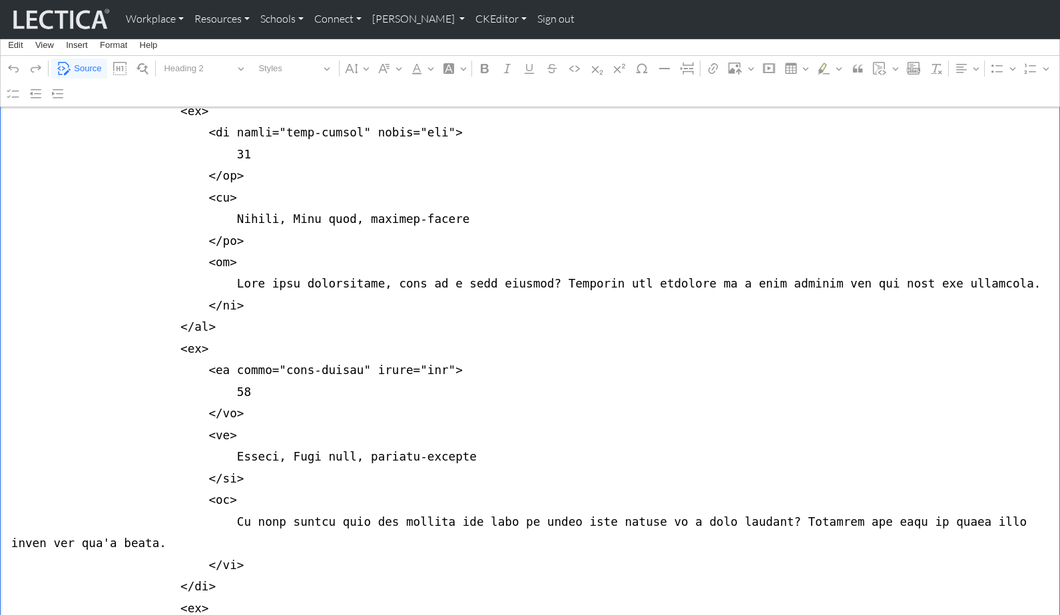
scroll to position [6368, 0]
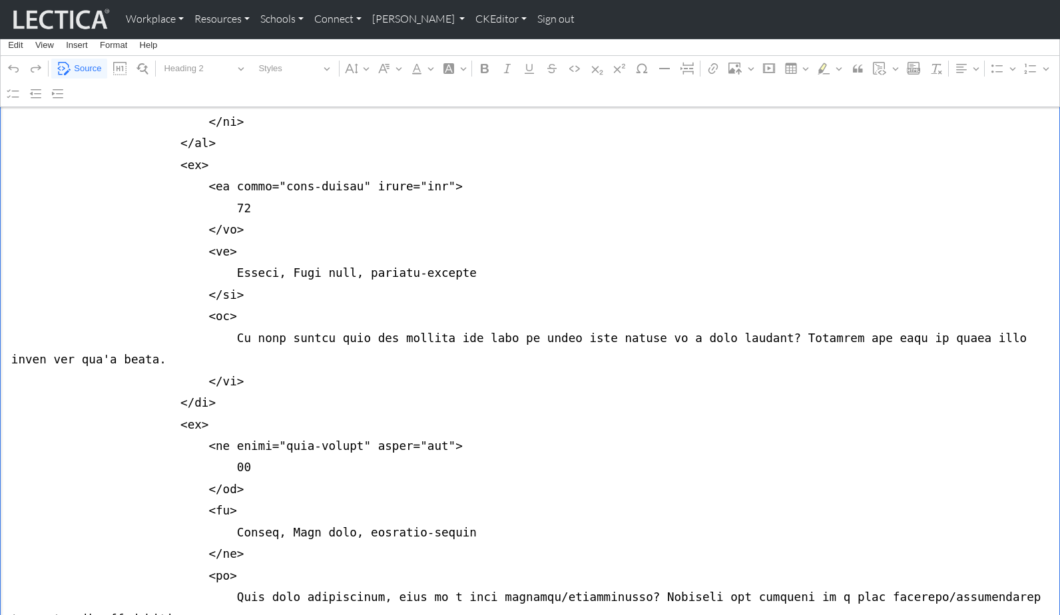
scroll to position [6577, 0]
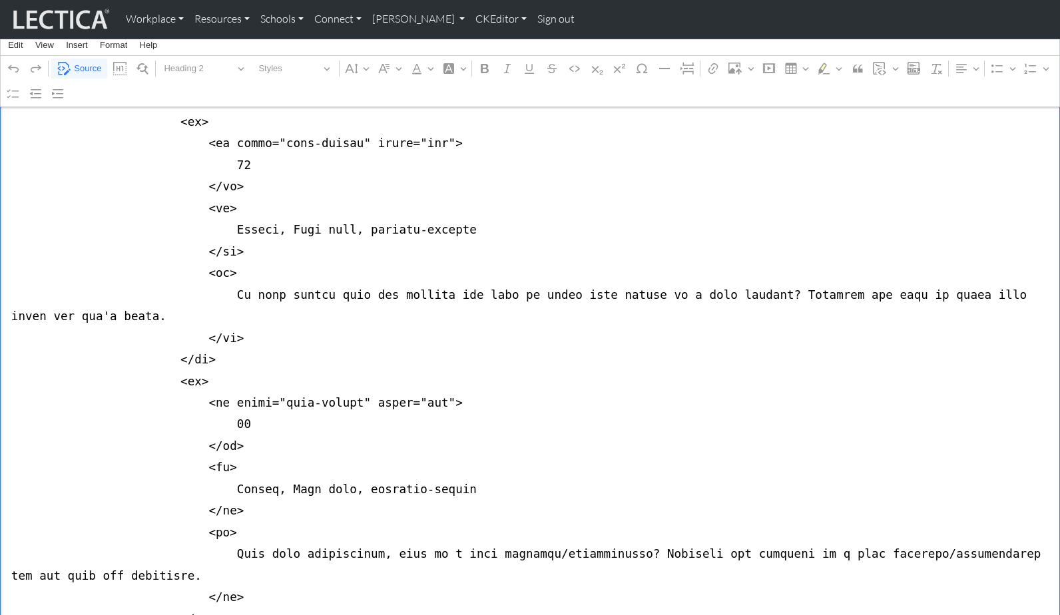
drag, startPoint x: 227, startPoint y: 386, endPoint x: 234, endPoint y: 388, distance: 6.8
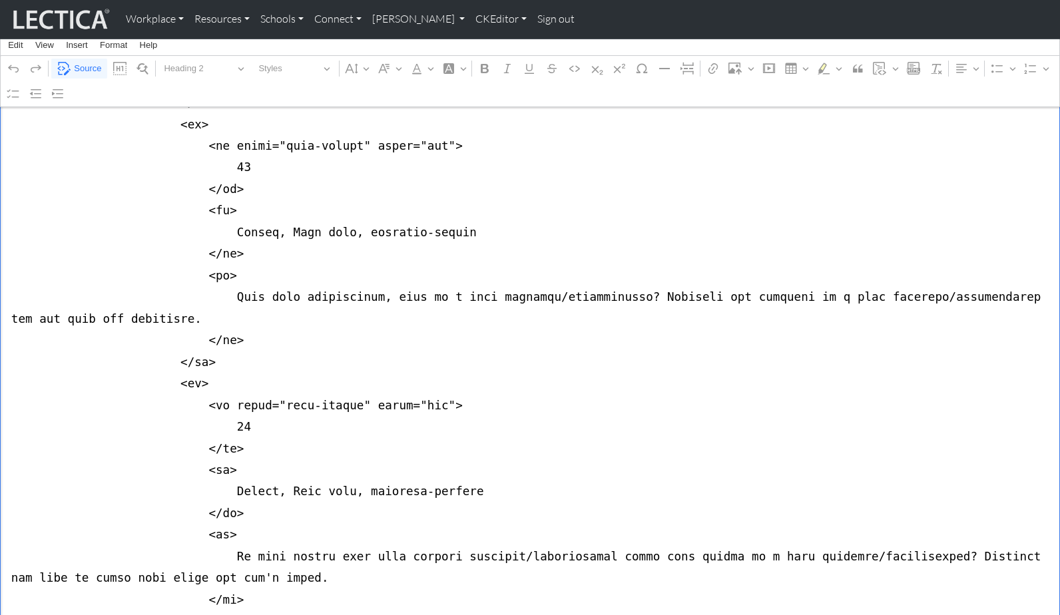
scroll to position [6866, 0]
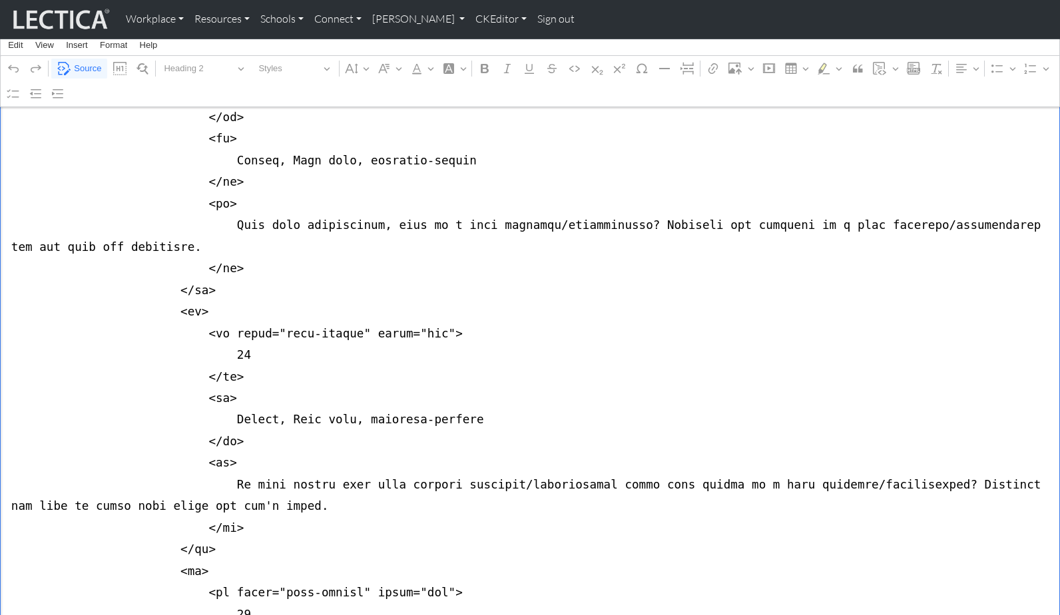
scroll to position [6897, 0]
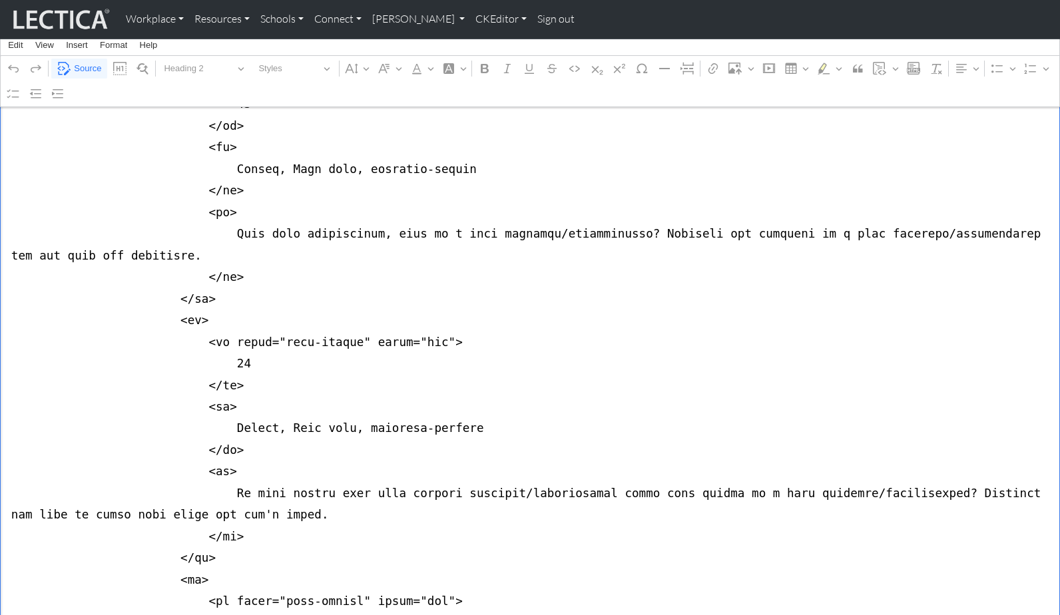
paste textarea "8 </td> <td> Values, Good life, harmony </td> <td> Consider the ingredients of …"
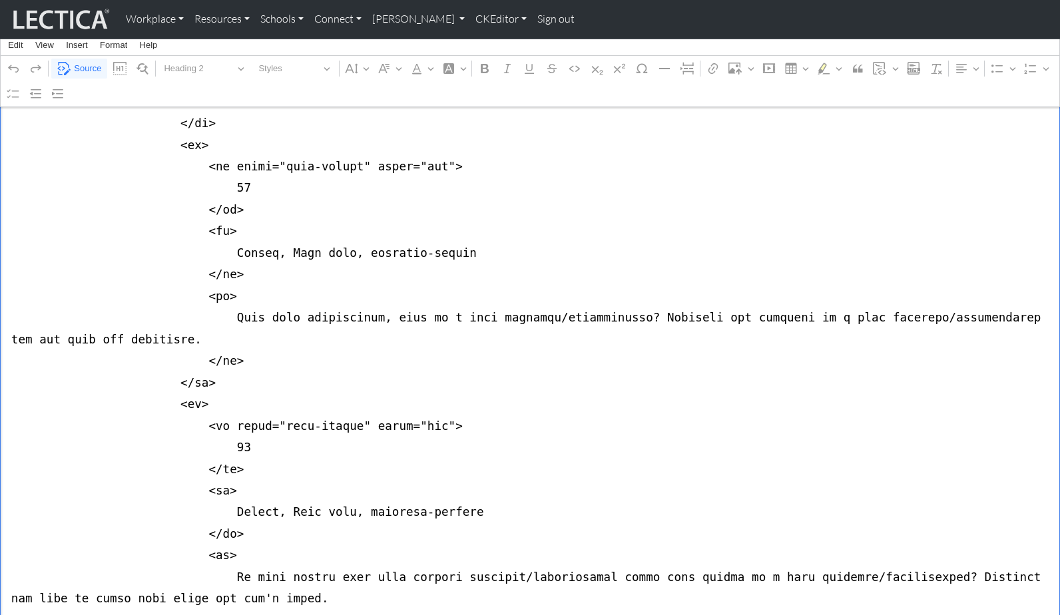
scroll to position [6797, 0]
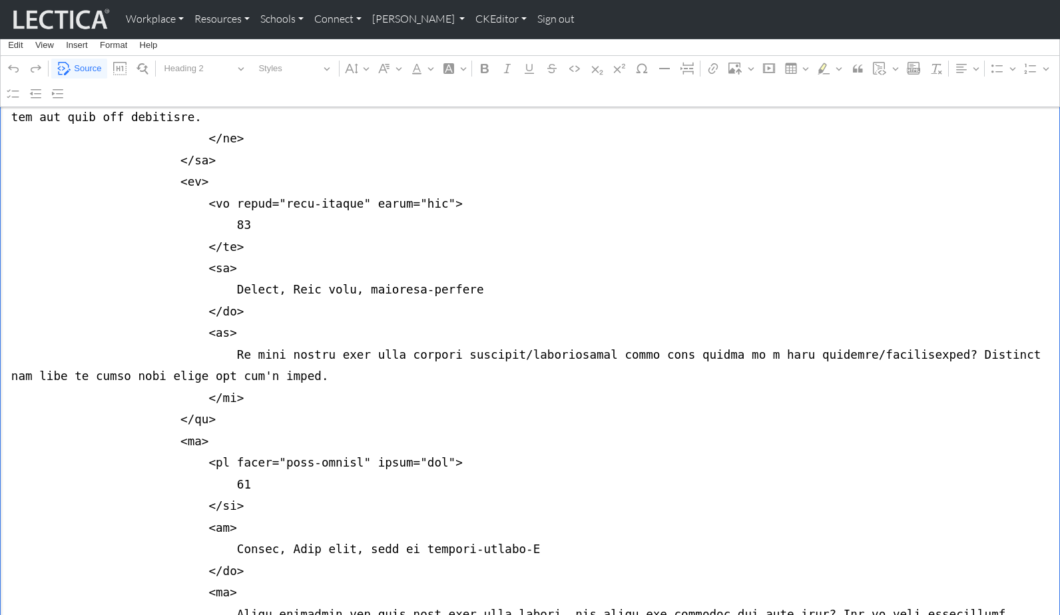
scroll to position [7033, 0]
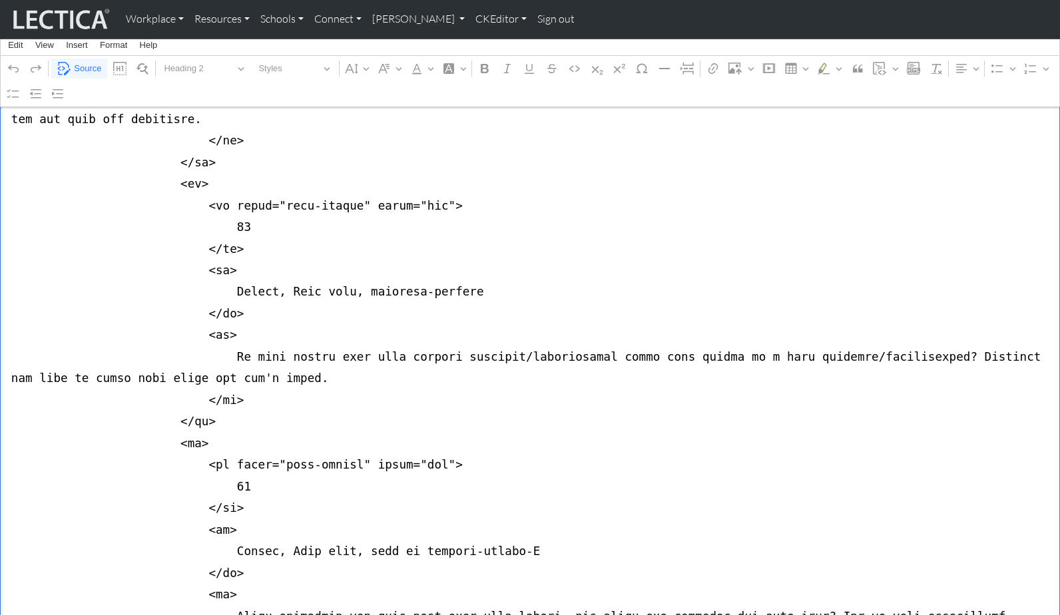
drag, startPoint x: 224, startPoint y: 293, endPoint x: 302, endPoint y: 292, distance: 77.9
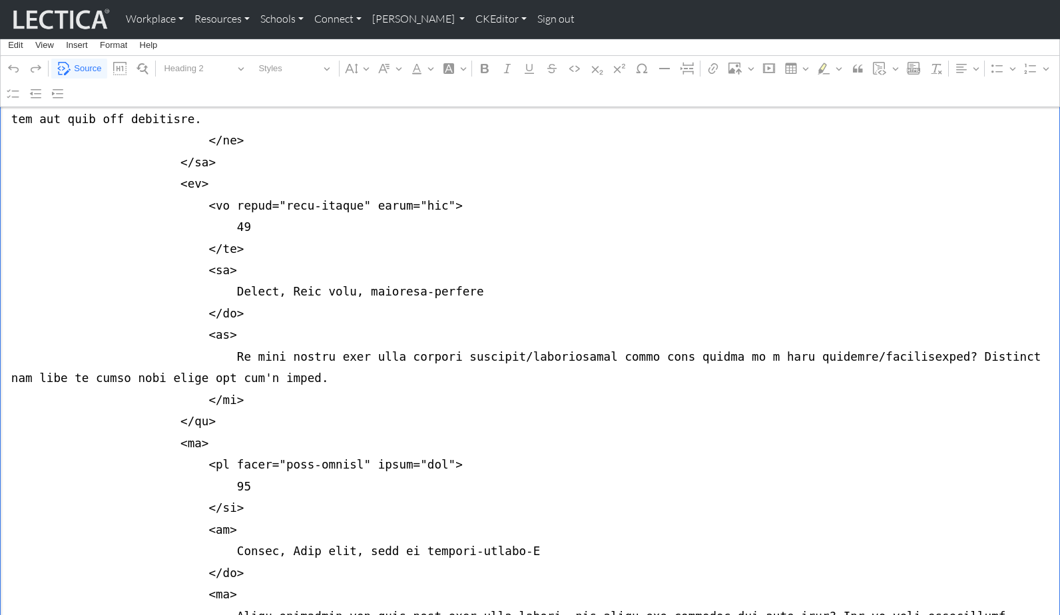
drag, startPoint x: 164, startPoint y: 316, endPoint x: 213, endPoint y: 317, distance: 49.3
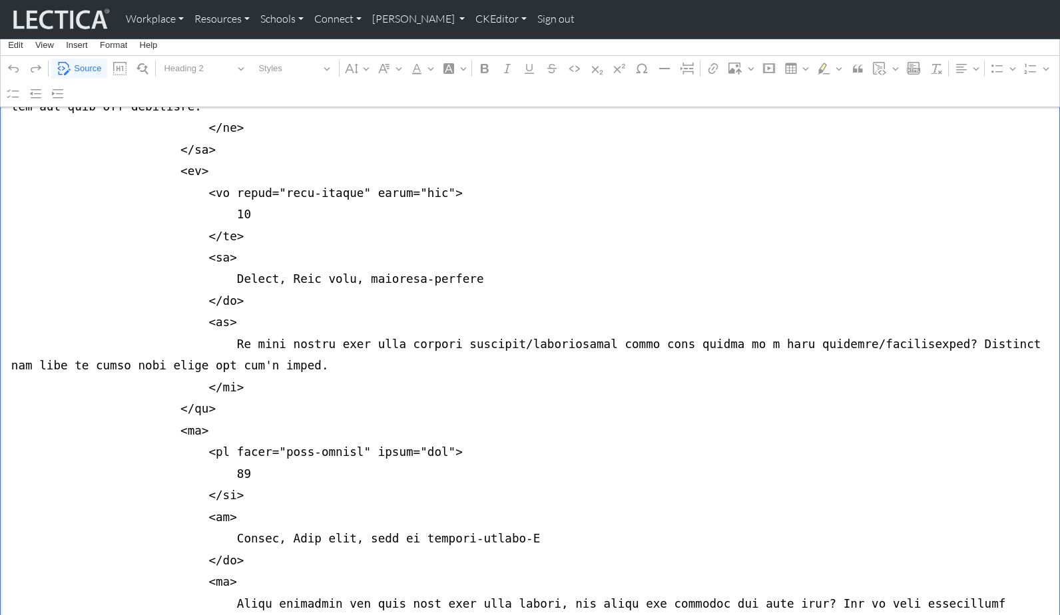
drag, startPoint x: 758, startPoint y: 279, endPoint x: 862, endPoint y: 280, distance: 103.9
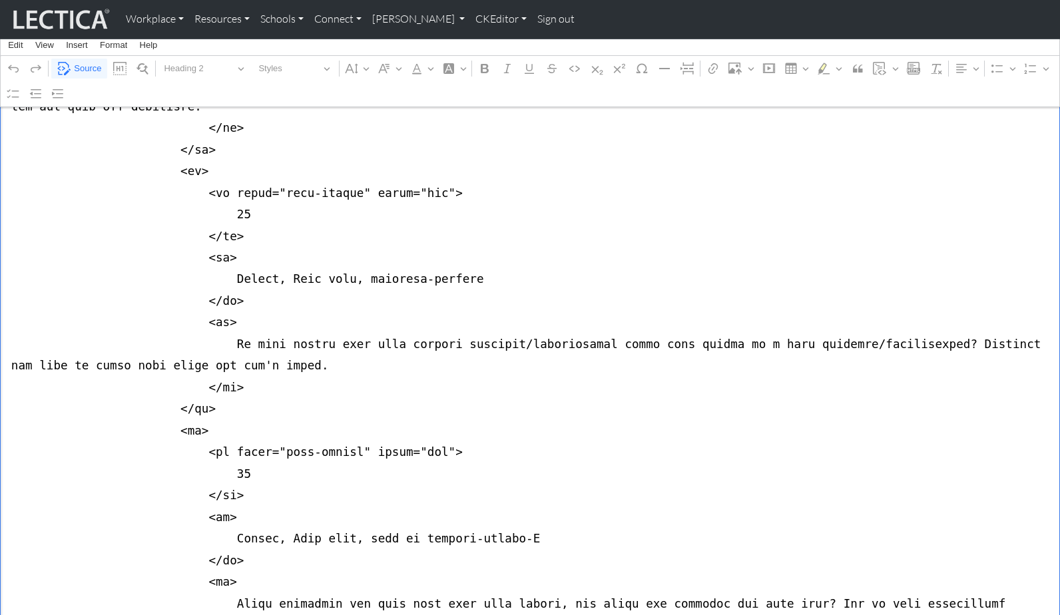
drag, startPoint x: 745, startPoint y: 280, endPoint x: 935, endPoint y: 282, distance: 190.5
drag, startPoint x: 745, startPoint y: 280, endPoint x: 766, endPoint y: 282, distance: 20.7
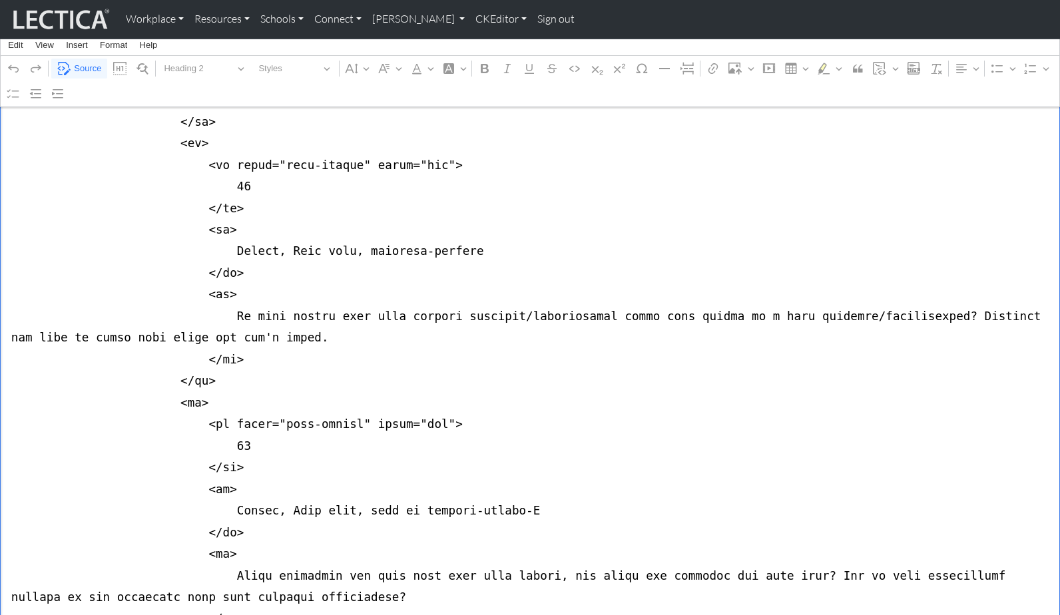
scroll to position [7076, 0]
type textarea "<div class="container"> <div class="row justify-content-center"> <div class="co…"
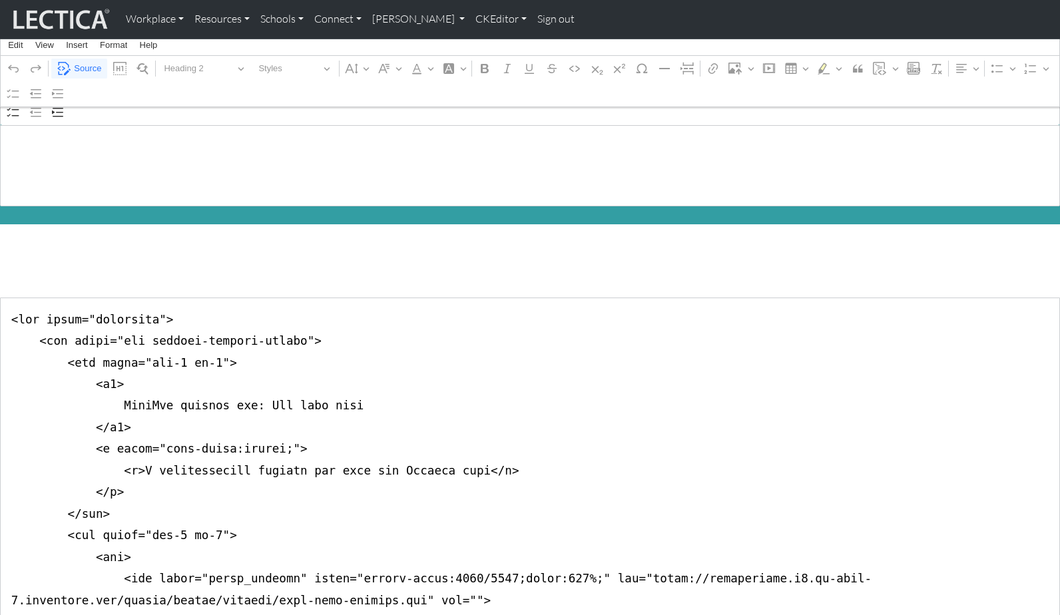
scroll to position [7076, 0]
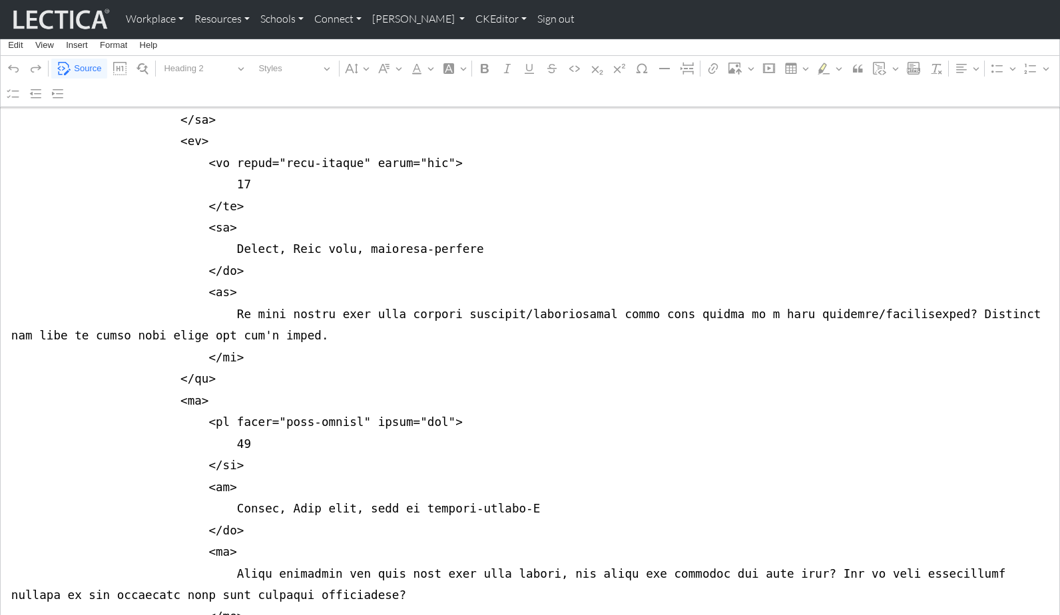
drag, startPoint x: 176, startPoint y: 273, endPoint x: 573, endPoint y: 275, distance: 396.3
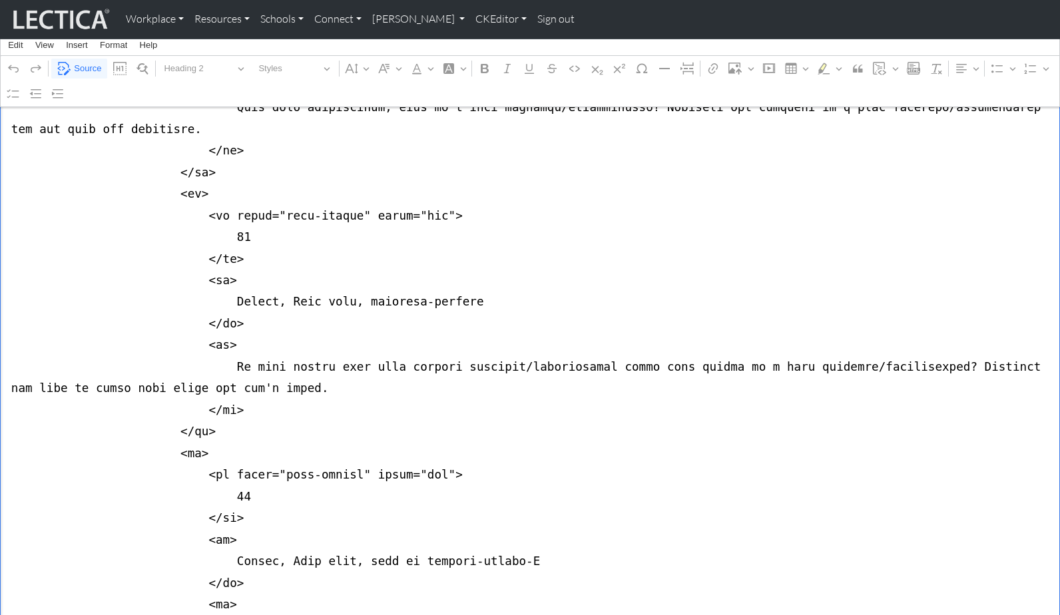
scroll to position [7022, 0]
drag, startPoint x: 9, startPoint y: 174, endPoint x: 3, endPoint y: 285, distance: 111.4
drag, startPoint x: 7, startPoint y: 168, endPoint x: 1, endPoint y: 383, distance: 215.2
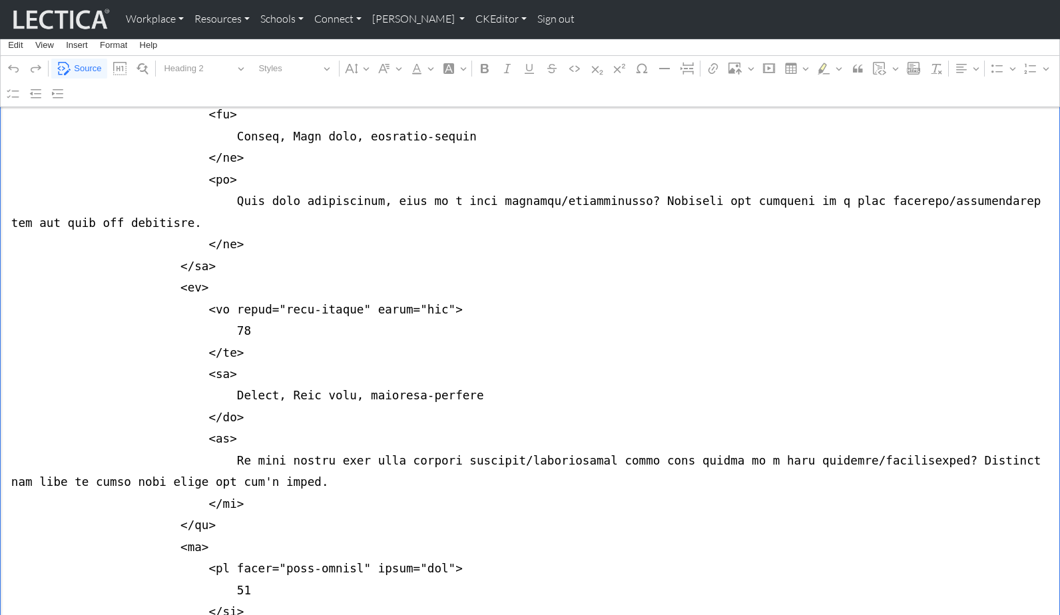
scroll to position [6930, 0]
drag, startPoint x: 200, startPoint y: 235, endPoint x: 3, endPoint y: 234, distance: 197.8
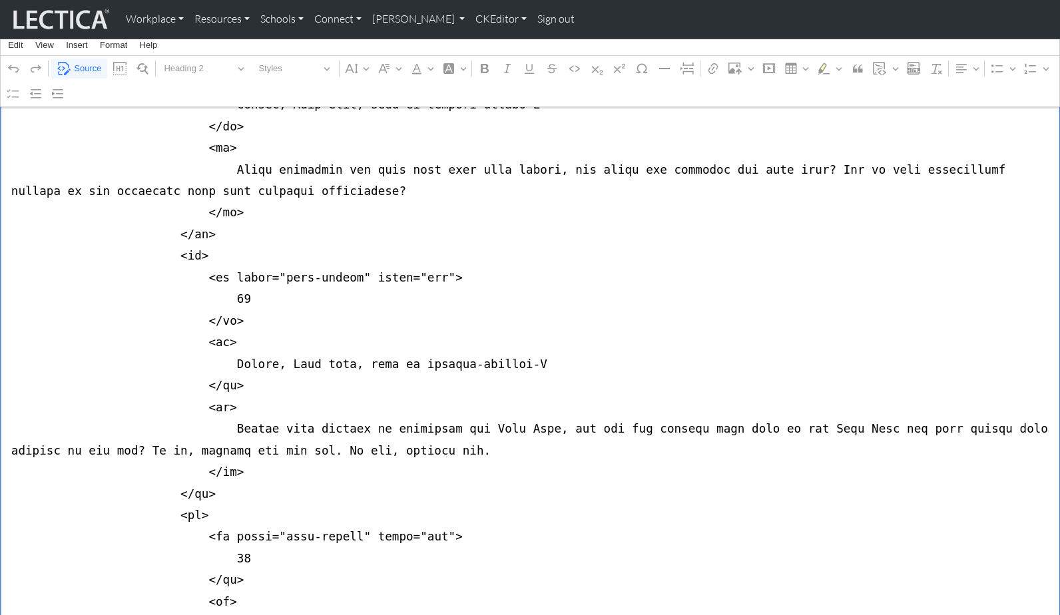
scroll to position [7490, 0]
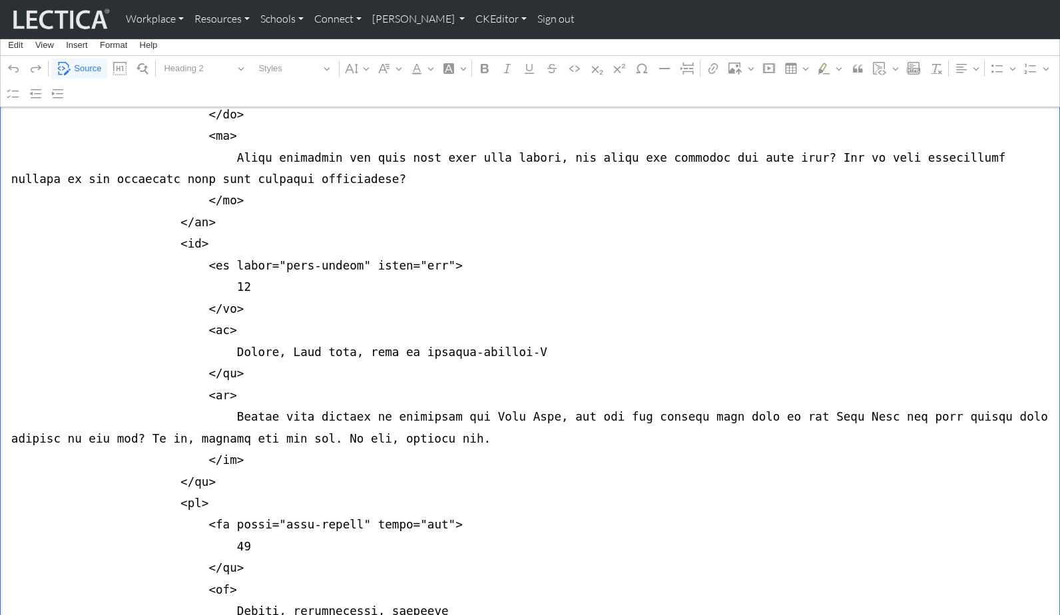
paste textarea "<td class="text-center" scope="row"> 24 </td> <td> Values, Good life, harmony <…"
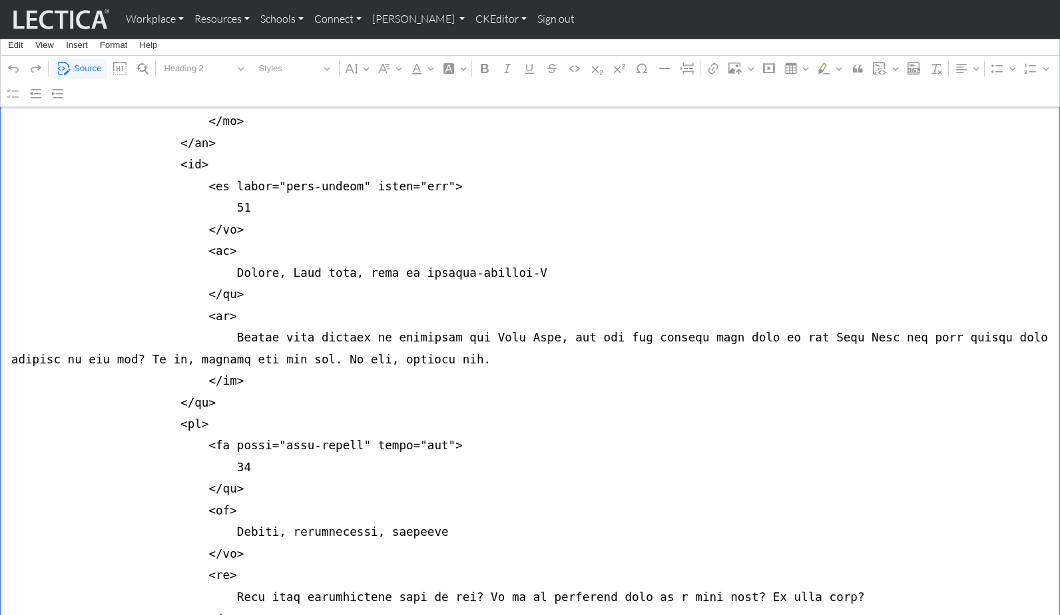
scroll to position [7574, 0]
drag, startPoint x: 533, startPoint y: 484, endPoint x: 646, endPoint y: 485, distance: 113.2
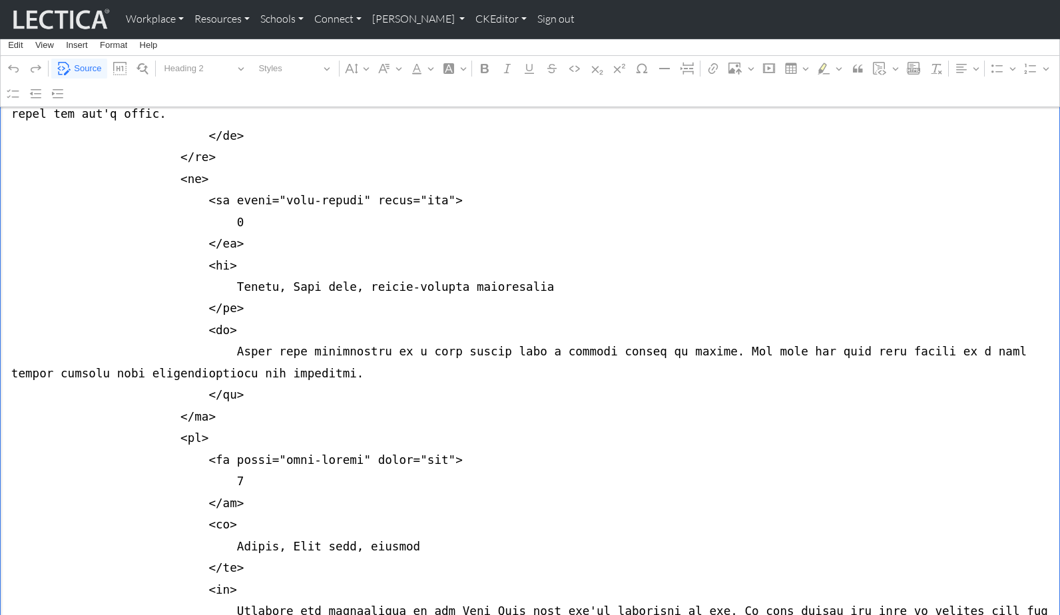
scroll to position [3189, 0]
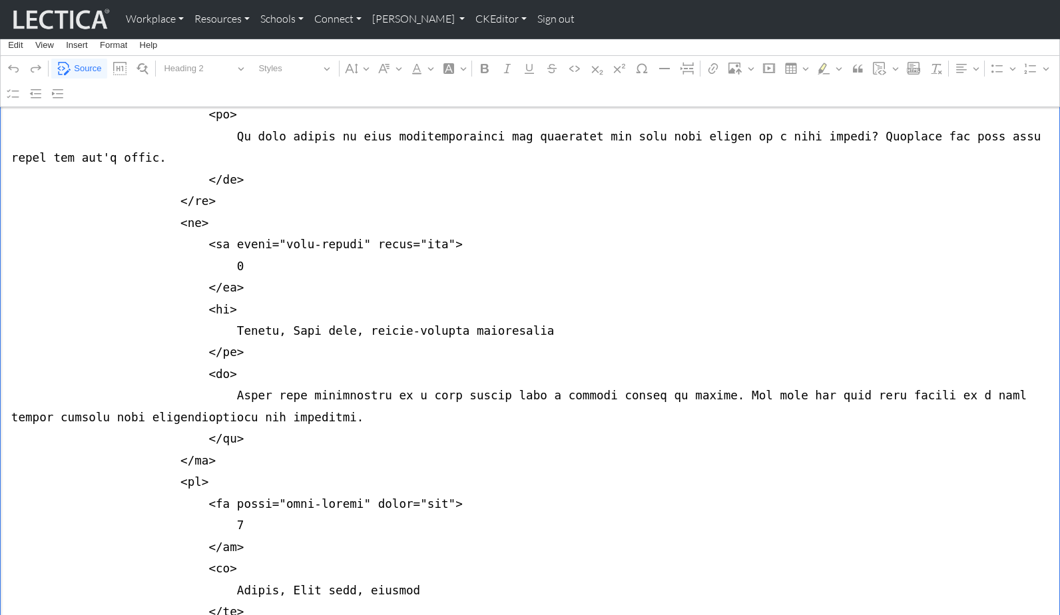
drag, startPoint x: 5, startPoint y: 309, endPoint x: -5, endPoint y: 436, distance: 126.9
drag, startPoint x: 10, startPoint y: 234, endPoint x: -2, endPoint y: 482, distance: 248.0
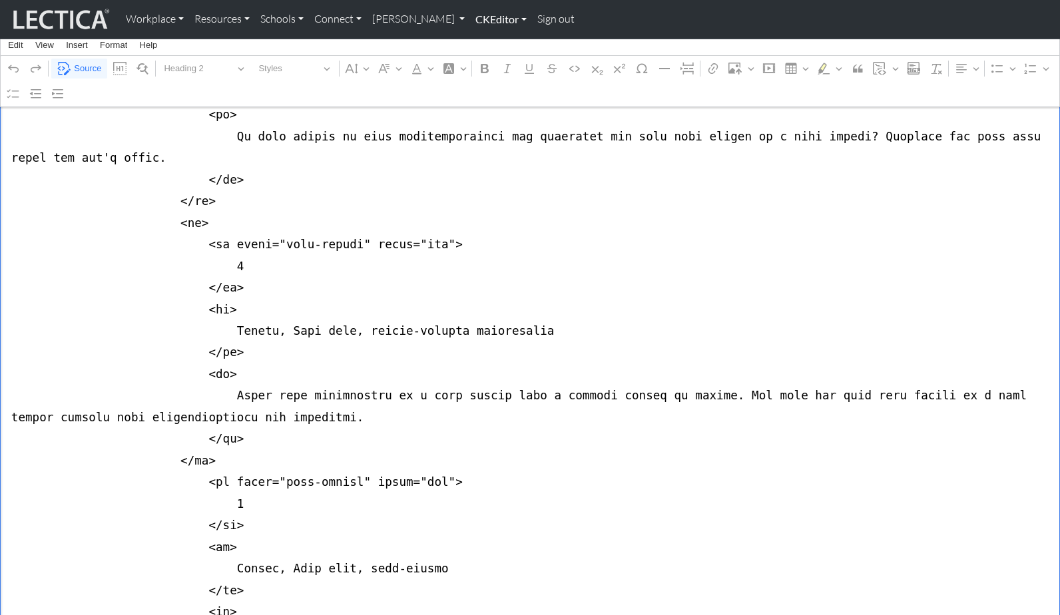
type textarea "<div class="container"> <div class="row justify-content-center"> <div class="co…"
click at [471, 21] on link "CKEditor" at bounding box center [501, 19] width 62 height 28
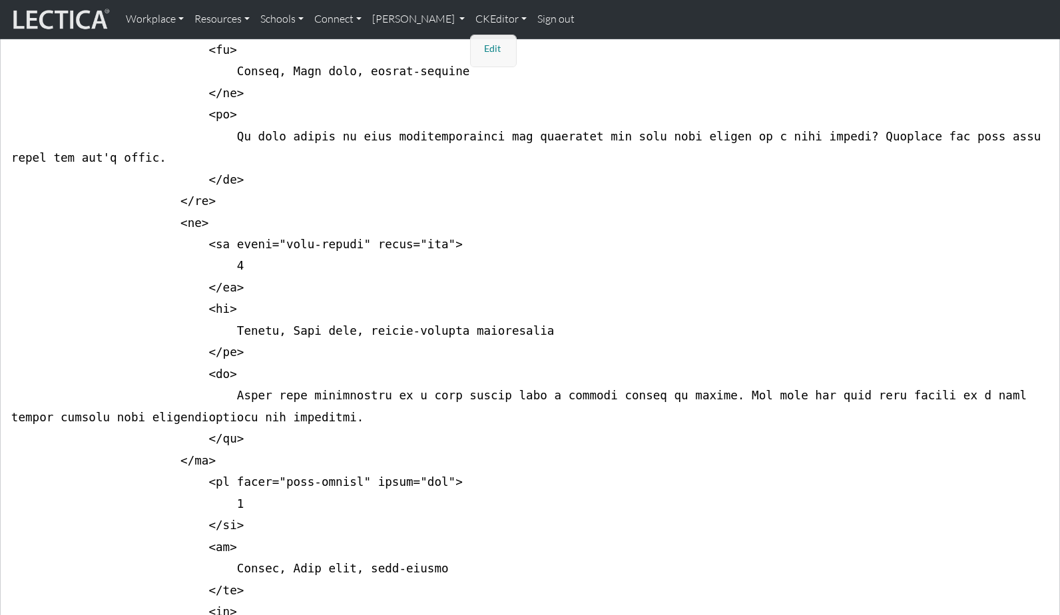
click at [481, 45] on link "Edit" at bounding box center [494, 49] width 27 height 17
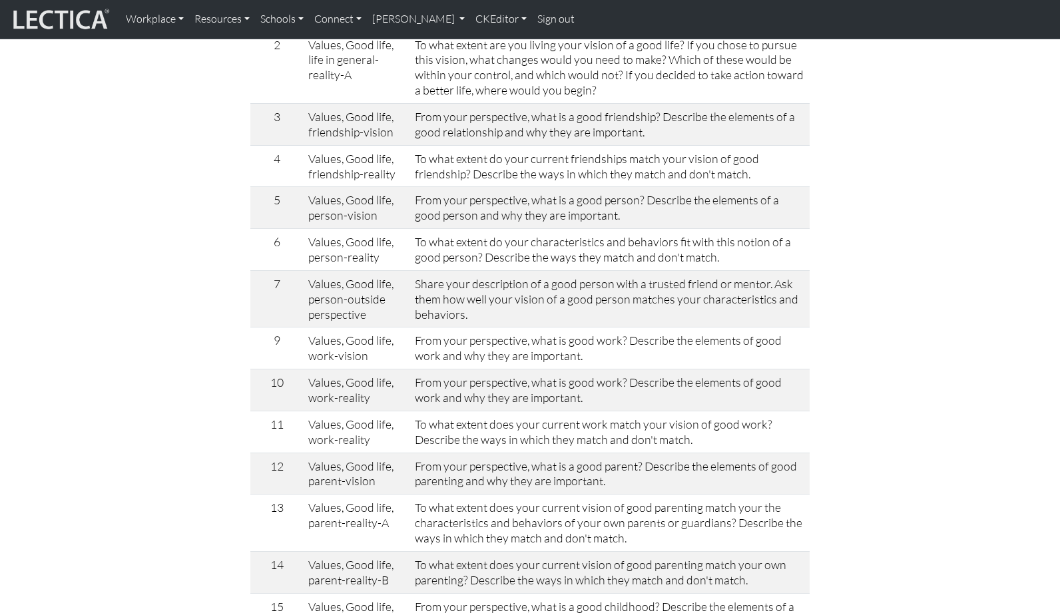
scroll to position [1142, 0]
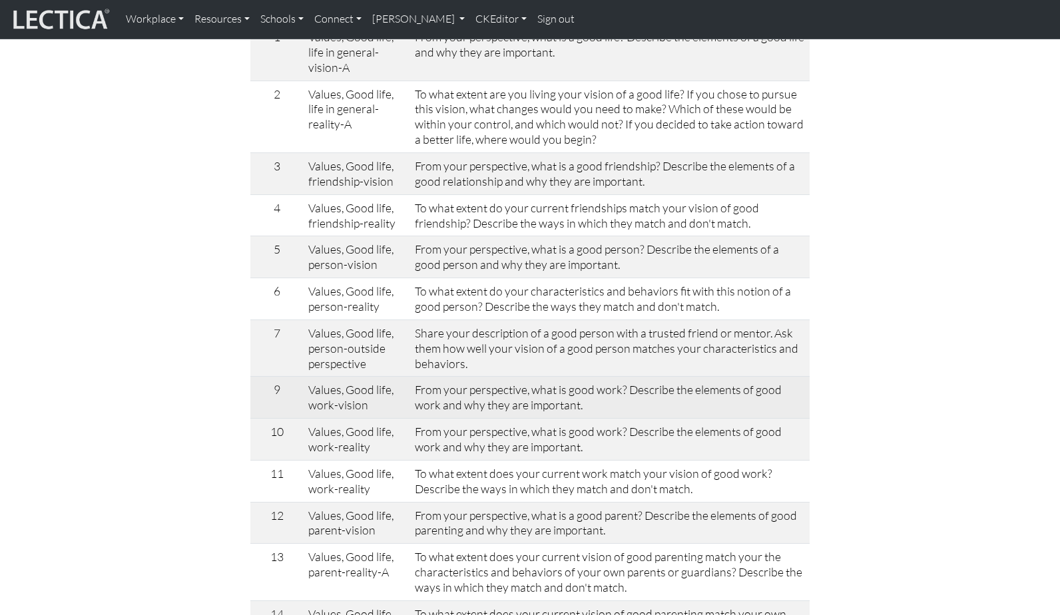
click at [276, 377] on td "9" at bounding box center [276, 398] width 53 height 42
click at [278, 377] on td "9" at bounding box center [276, 398] width 53 height 42
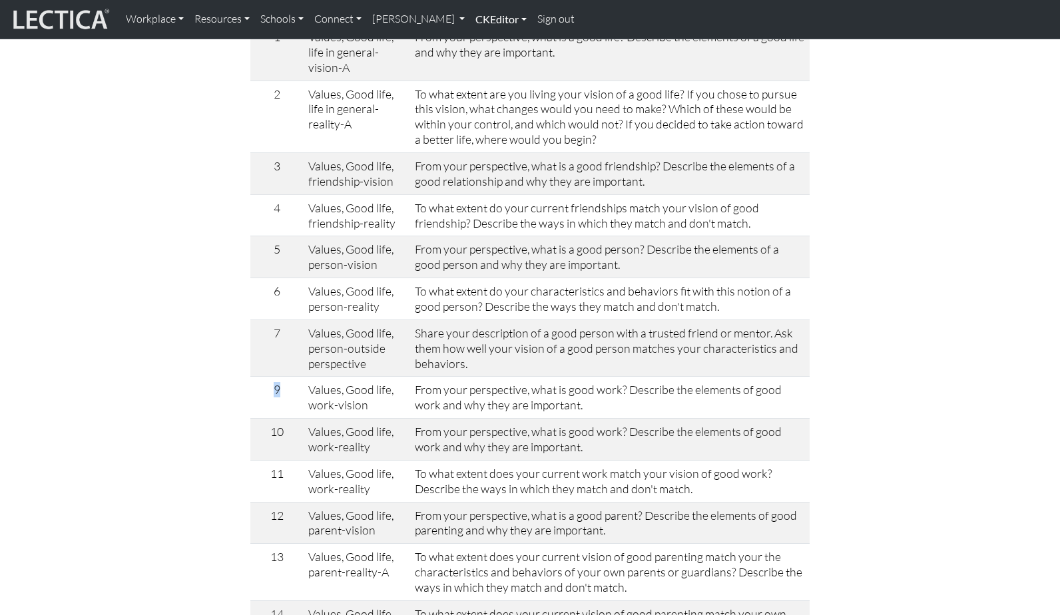
click at [470, 22] on link "CKEditor" at bounding box center [501, 19] width 62 height 28
click at [481, 41] on link "Edit" at bounding box center [494, 49] width 27 height 17
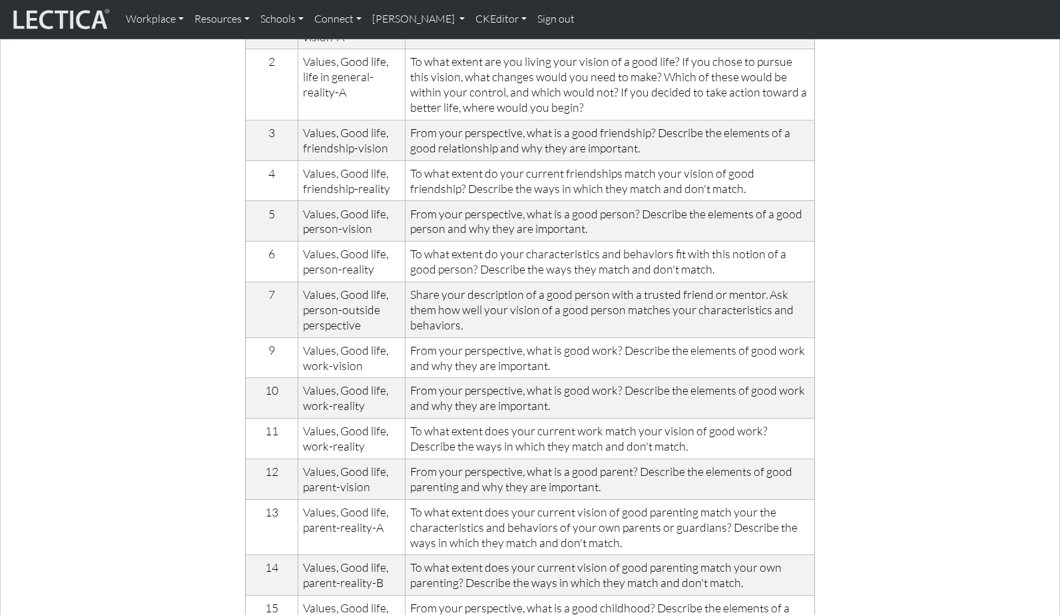
scroll to position [1364, 0]
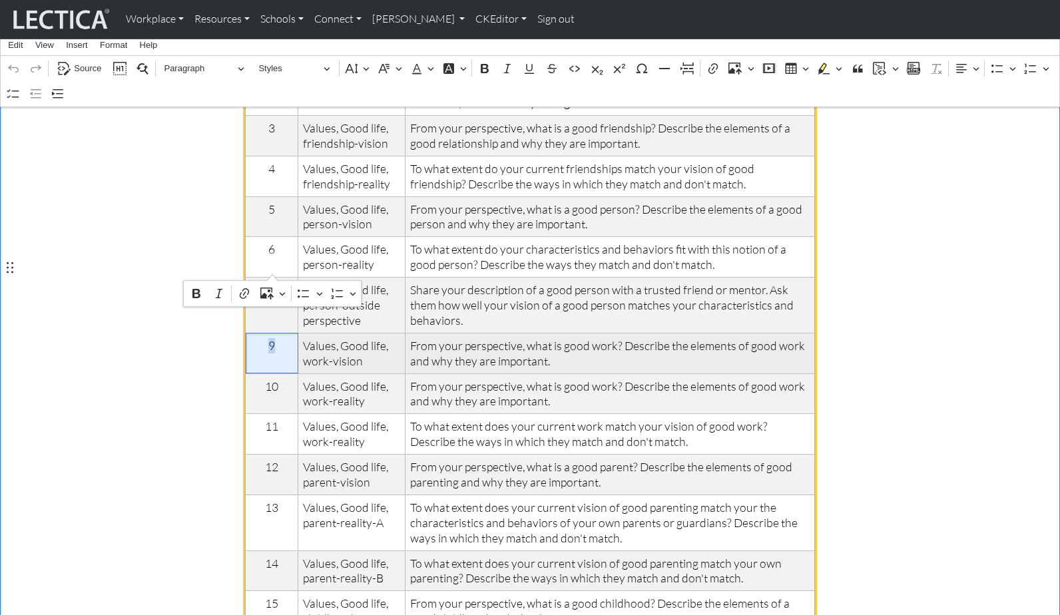
click at [272, 338] on span "9" at bounding box center [271, 345] width 43 height 15
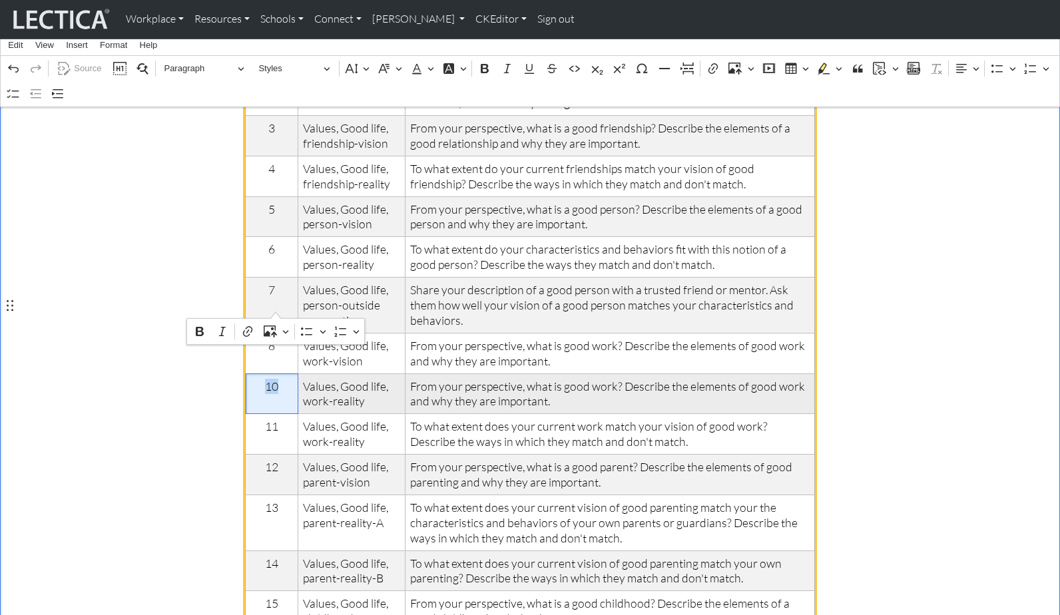
drag, startPoint x: 264, startPoint y: 304, endPoint x: 276, endPoint y: 306, distance: 12.3
click at [276, 379] on span "10" at bounding box center [271, 386] width 43 height 15
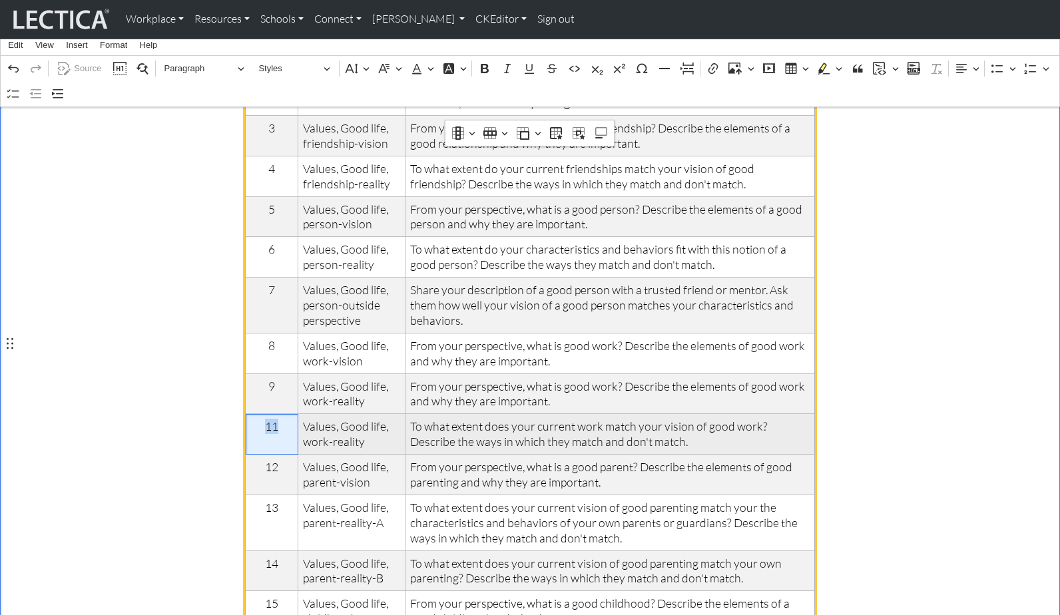
drag, startPoint x: 263, startPoint y: 341, endPoint x: 280, endPoint y: 343, distance: 16.8
click at [280, 419] on span "11" at bounding box center [271, 426] width 43 height 15
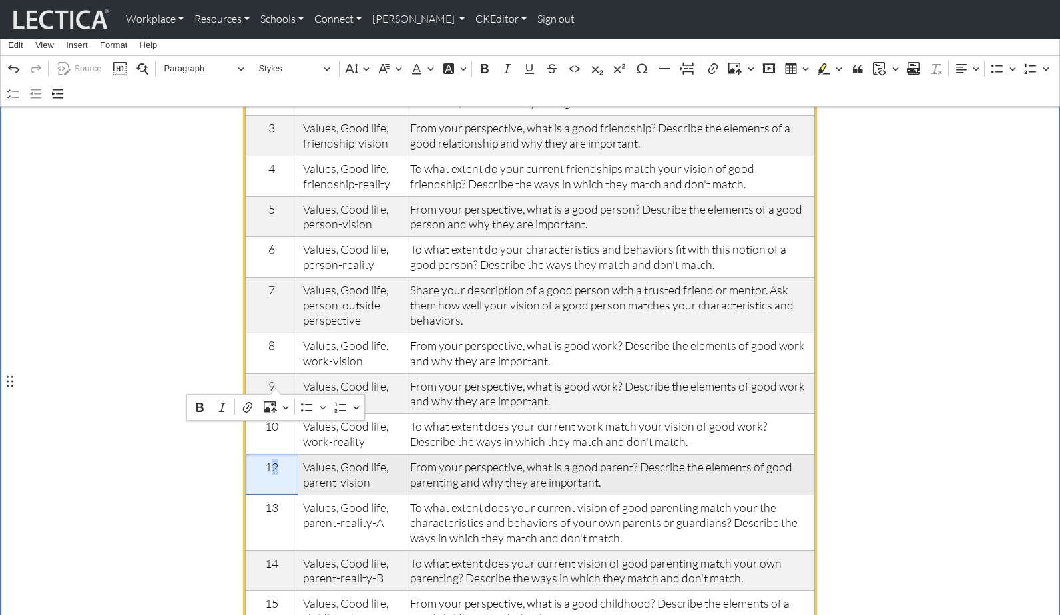
drag, startPoint x: 268, startPoint y: 383, endPoint x: 275, endPoint y: 386, distance: 7.2
click at [275, 460] on span "12" at bounding box center [271, 467] width 43 height 15
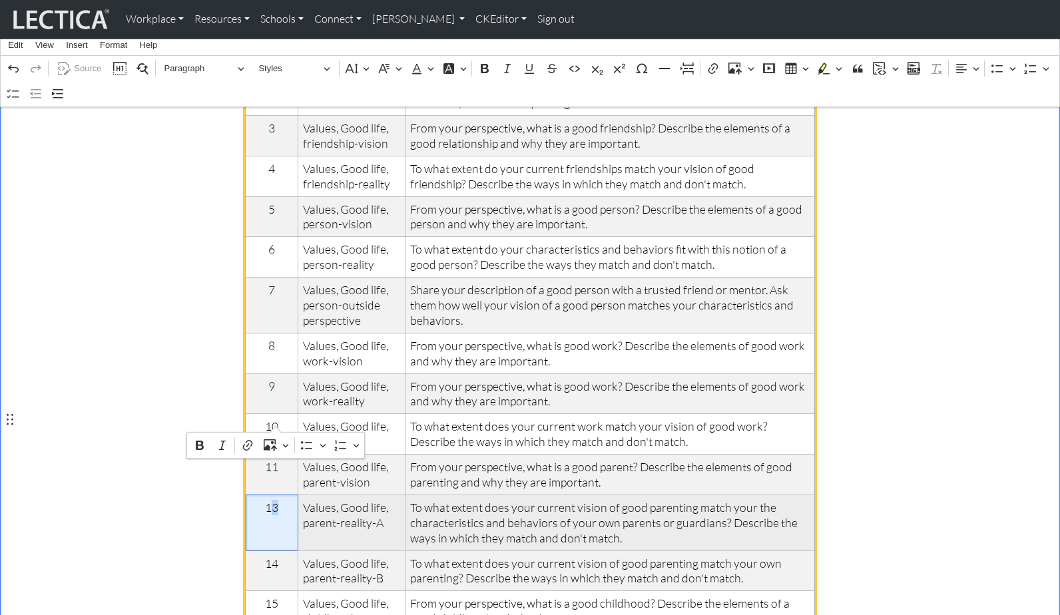
drag, startPoint x: 270, startPoint y: 424, endPoint x: 278, endPoint y: 424, distance: 8.0
click at [278, 500] on span "13" at bounding box center [271, 507] width 43 height 15
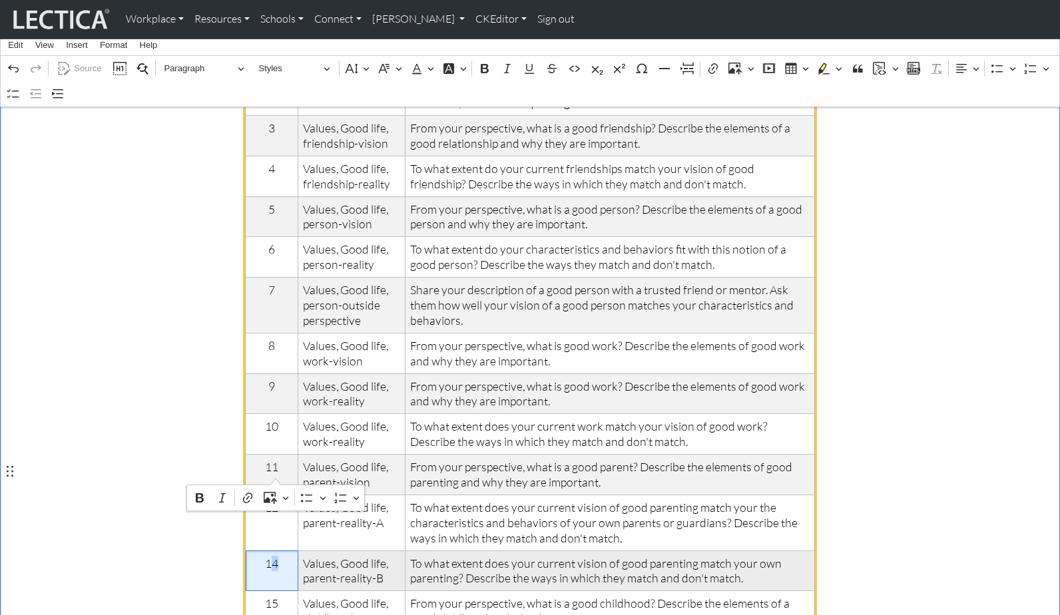
click at [276, 556] on span "14" at bounding box center [271, 563] width 43 height 15
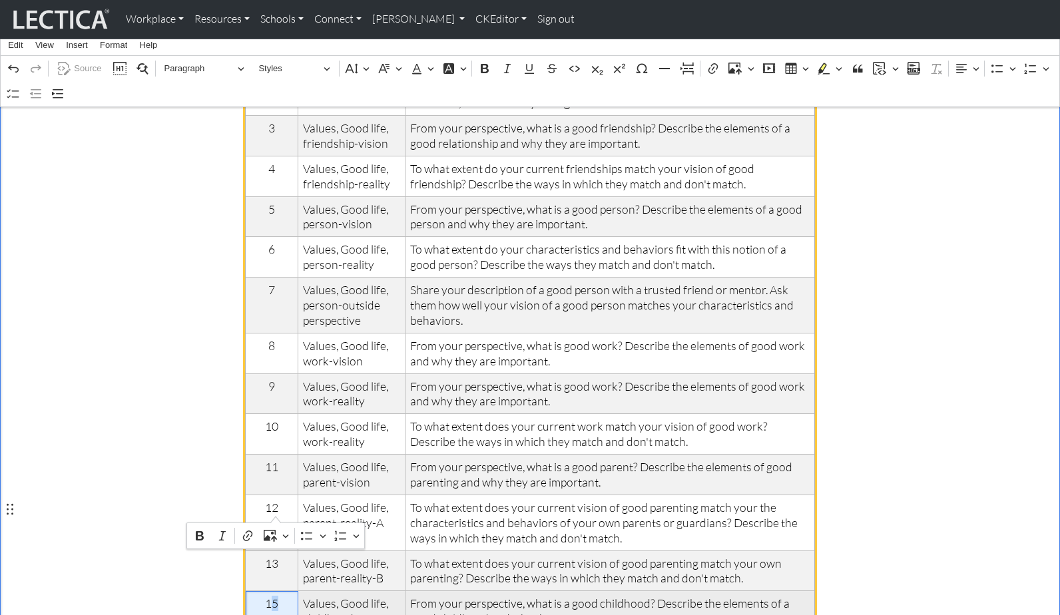
click at [275, 515] on body "Workplace Assessments Why LectaTests? About LectaTests Leadership Leader develo…" at bounding box center [530, 241] width 1060 height 3210
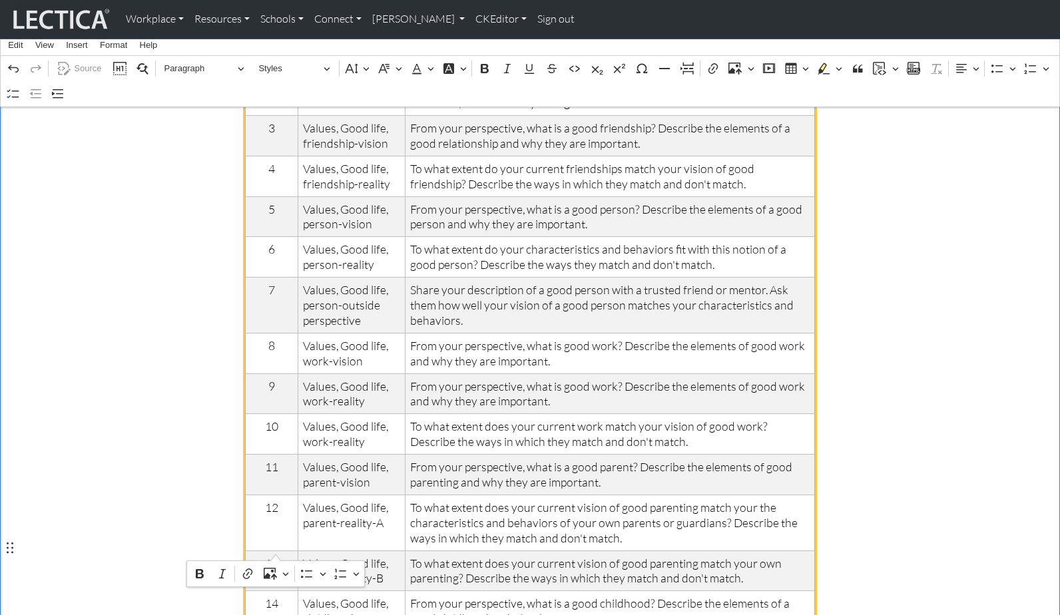
drag, startPoint x: 272, startPoint y: 551, endPoint x: 271, endPoint y: 562, distance: 11.3
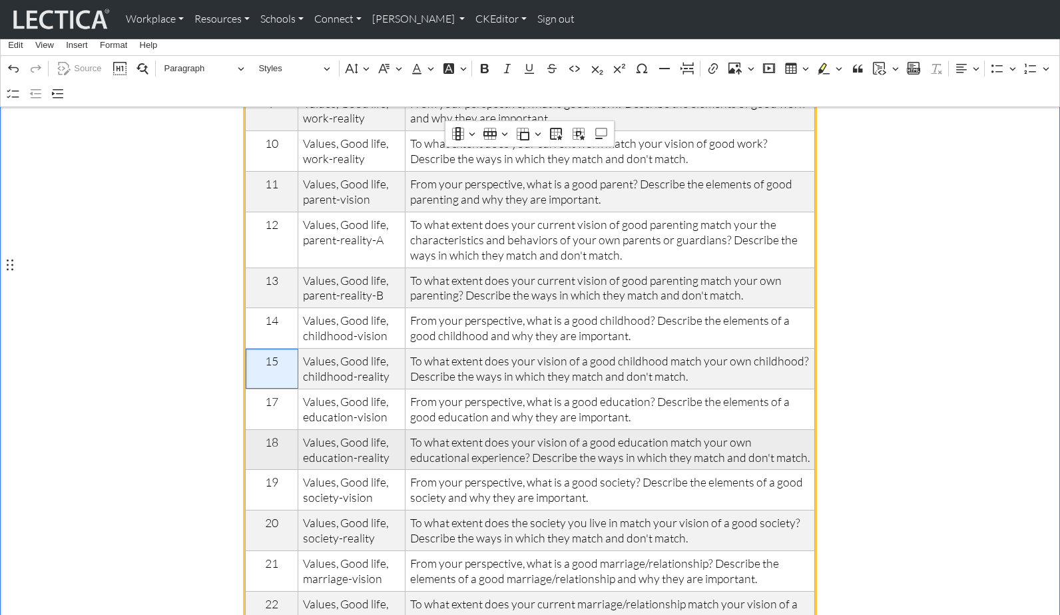
scroll to position [1648, 0]
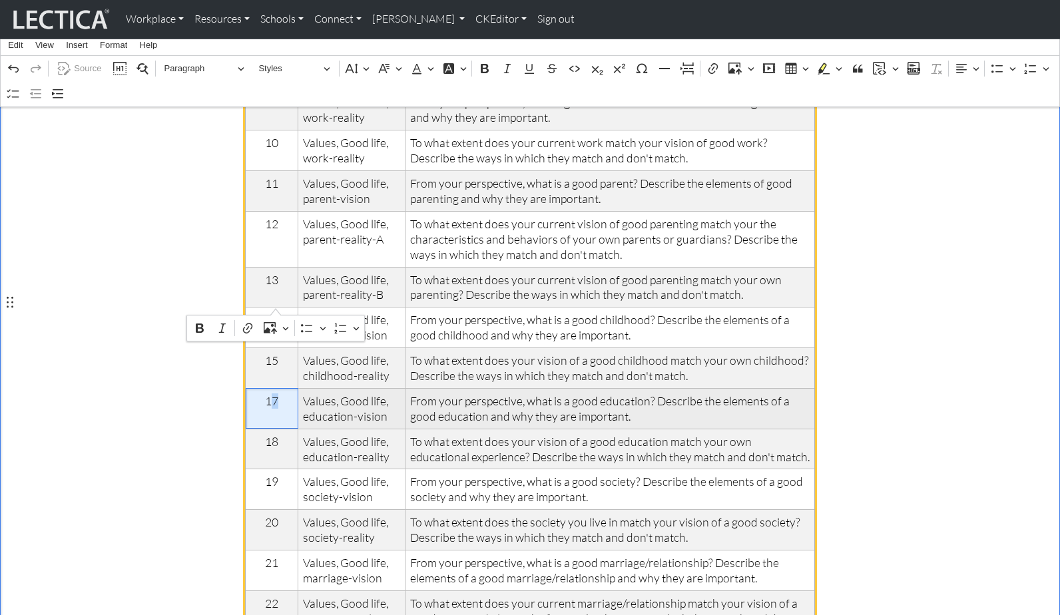
click at [274, 394] on span "17" at bounding box center [271, 401] width 43 height 15
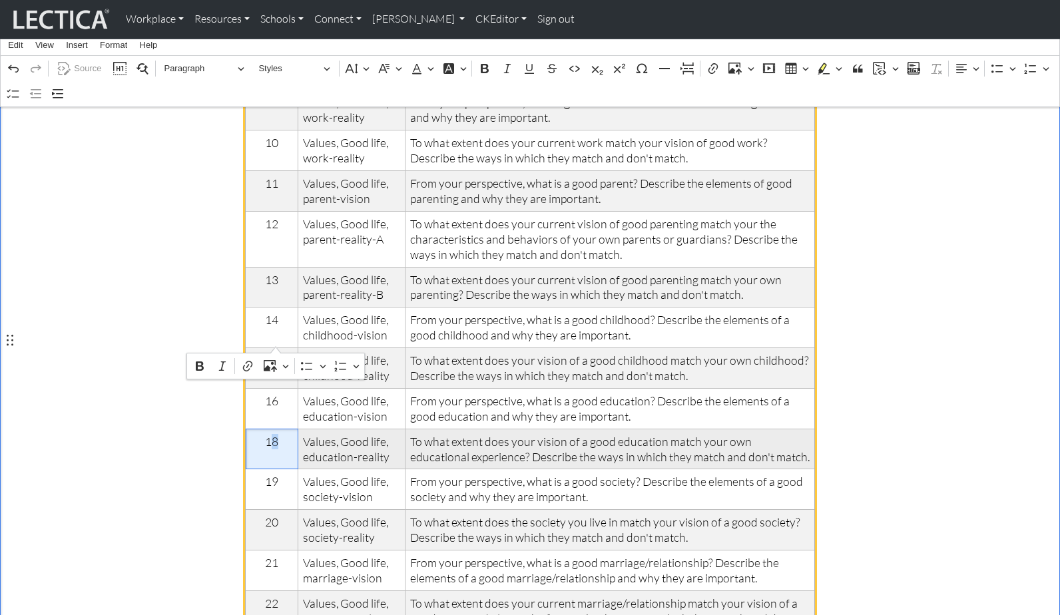
drag, startPoint x: 270, startPoint y: 342, endPoint x: 277, endPoint y: 344, distance: 7.4
click at [277, 434] on span "18" at bounding box center [271, 441] width 43 height 15
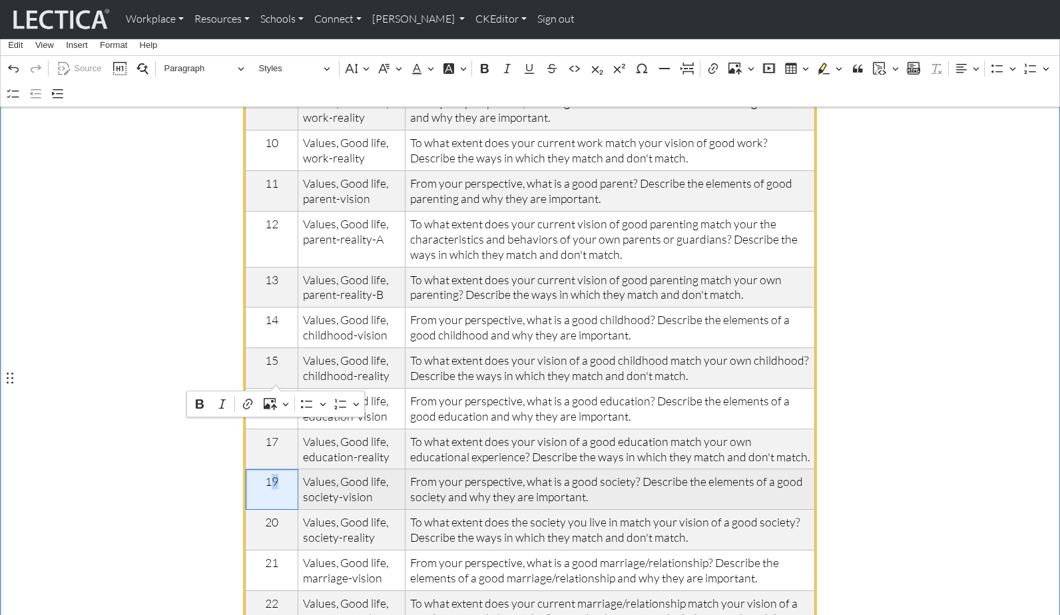
drag, startPoint x: 270, startPoint y: 379, endPoint x: 277, endPoint y: 382, distance: 7.2
click at [277, 474] on span "19" at bounding box center [271, 481] width 43 height 15
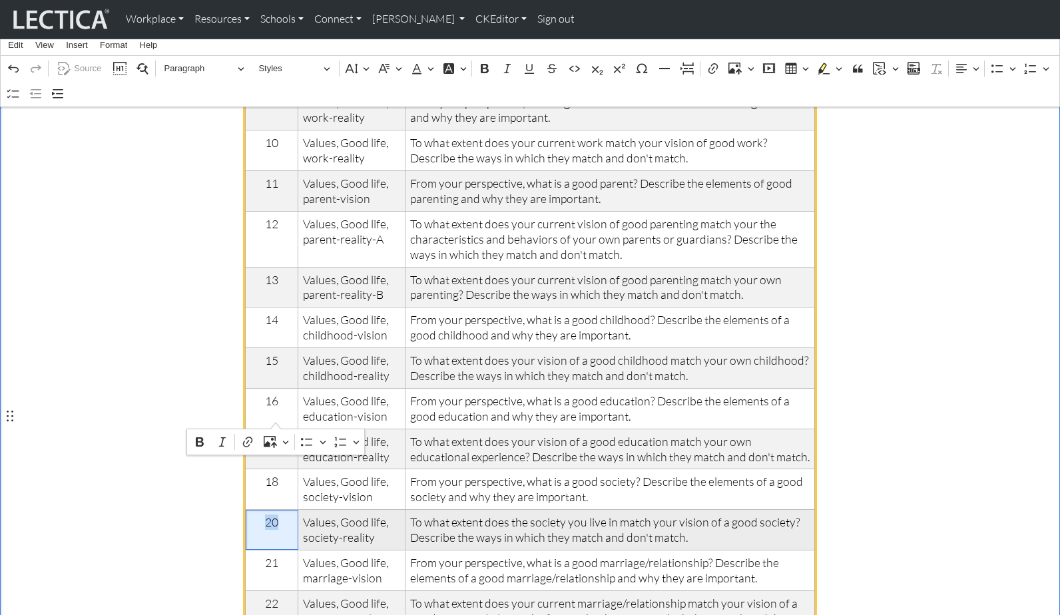
drag, startPoint x: 263, startPoint y: 419, endPoint x: 276, endPoint y: 420, distance: 13.4
click at [276, 515] on span "20" at bounding box center [271, 522] width 43 height 15
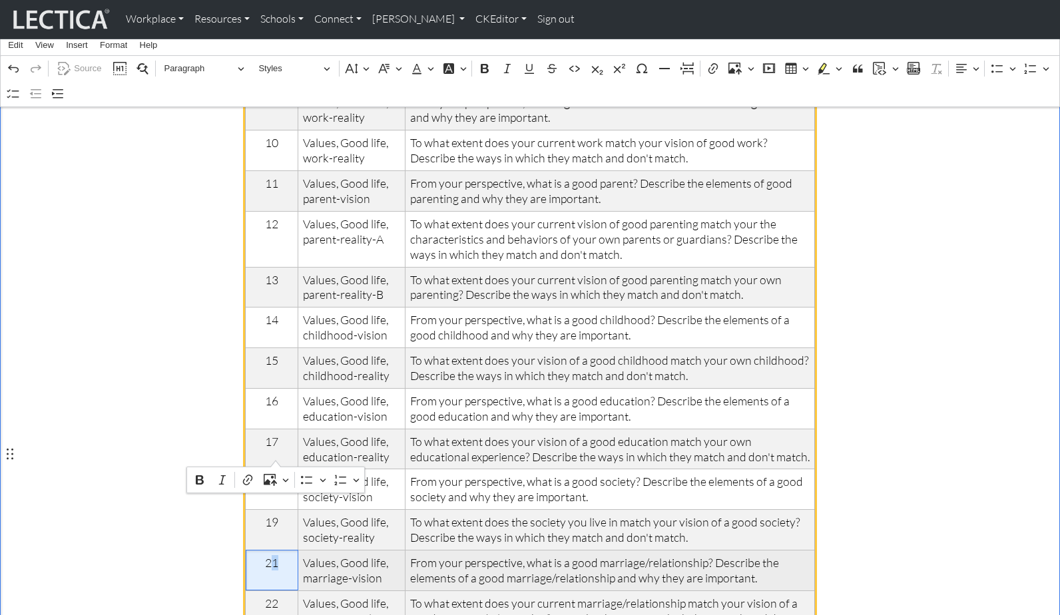
drag, startPoint x: 268, startPoint y: 453, endPoint x: 278, endPoint y: 456, distance: 10.5
click at [278, 555] on span "21" at bounding box center [271, 562] width 43 height 15
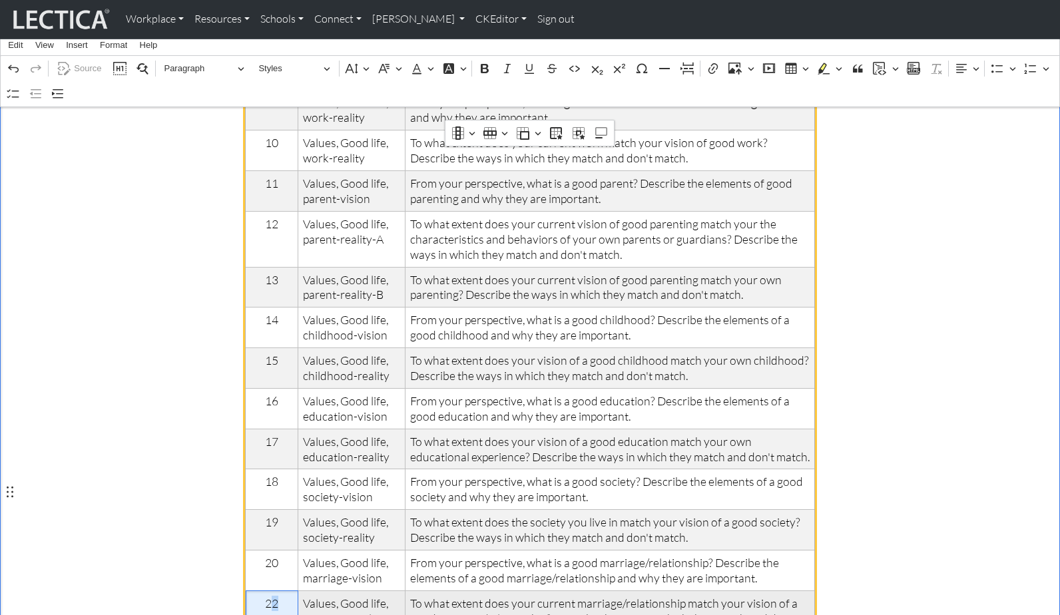
click at [275, 596] on span "22" at bounding box center [271, 603] width 43 height 15
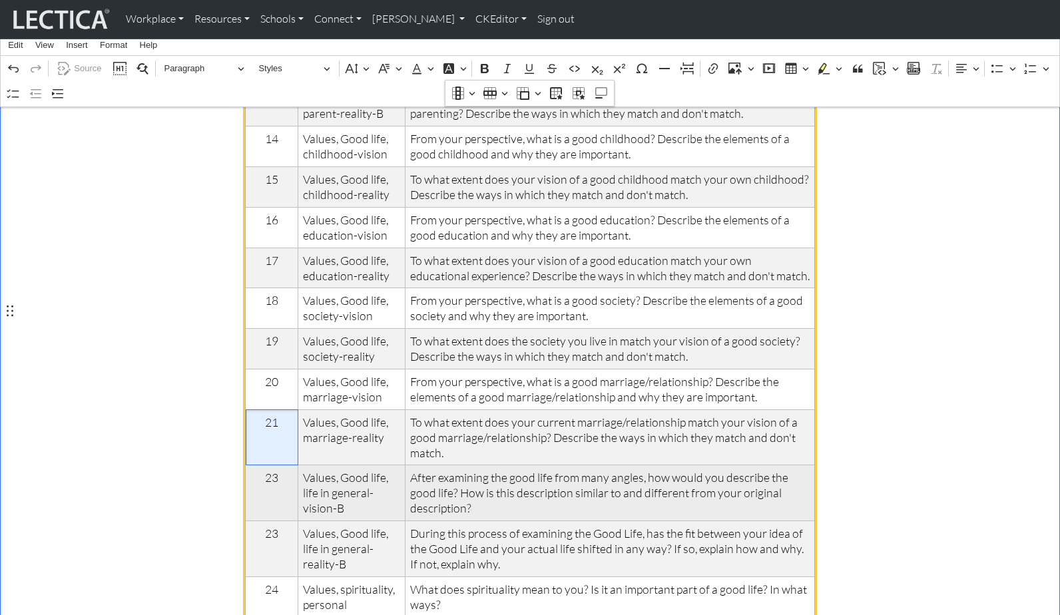
scroll to position [1839, 0]
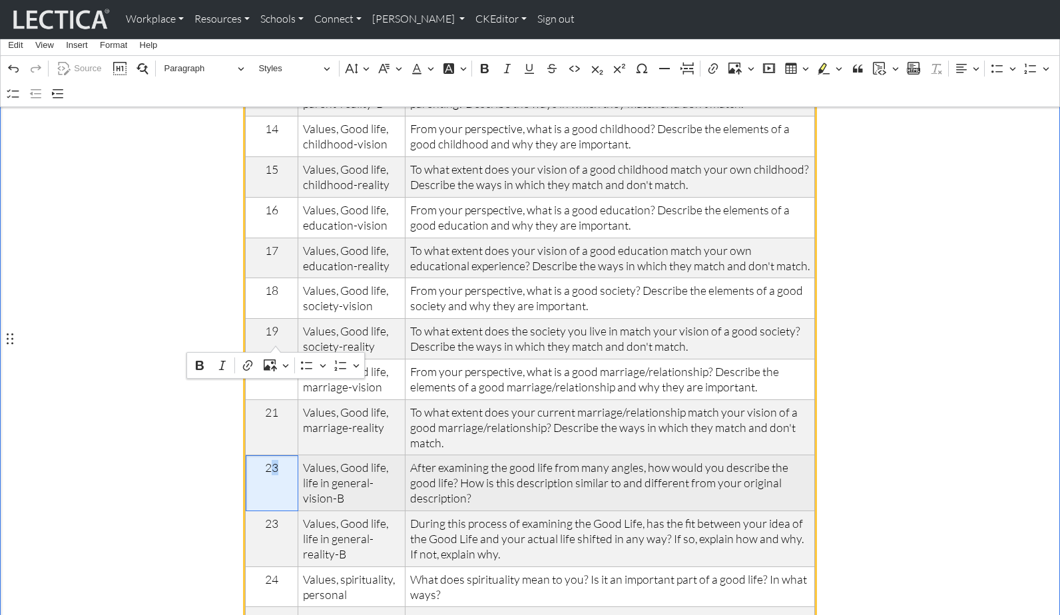
drag, startPoint x: 269, startPoint y: 340, endPoint x: 276, endPoint y: 341, distance: 6.8
click at [276, 460] on span "23" at bounding box center [271, 467] width 43 height 15
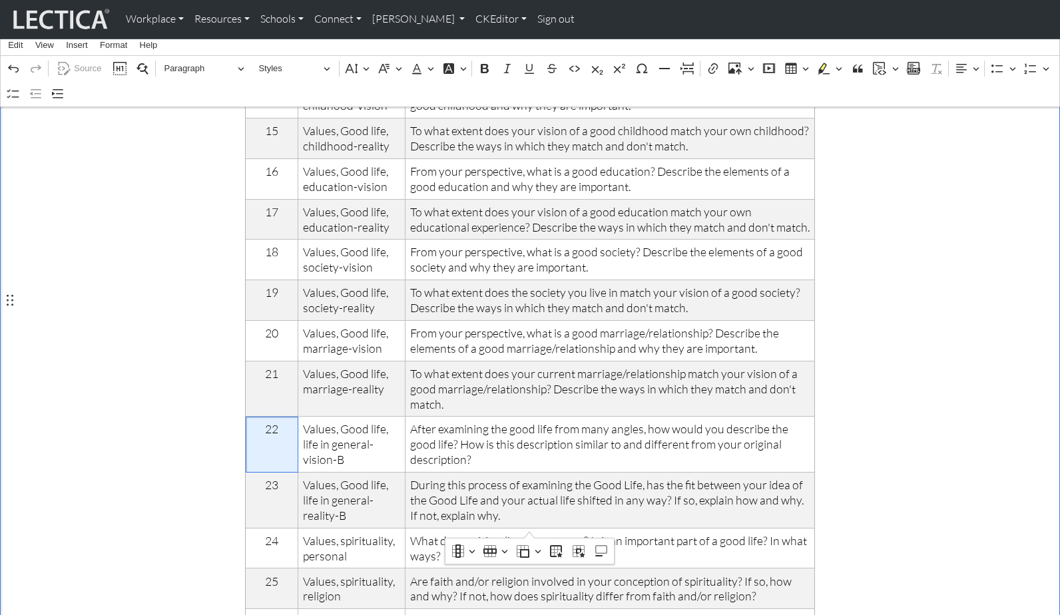
scroll to position [1879, 0]
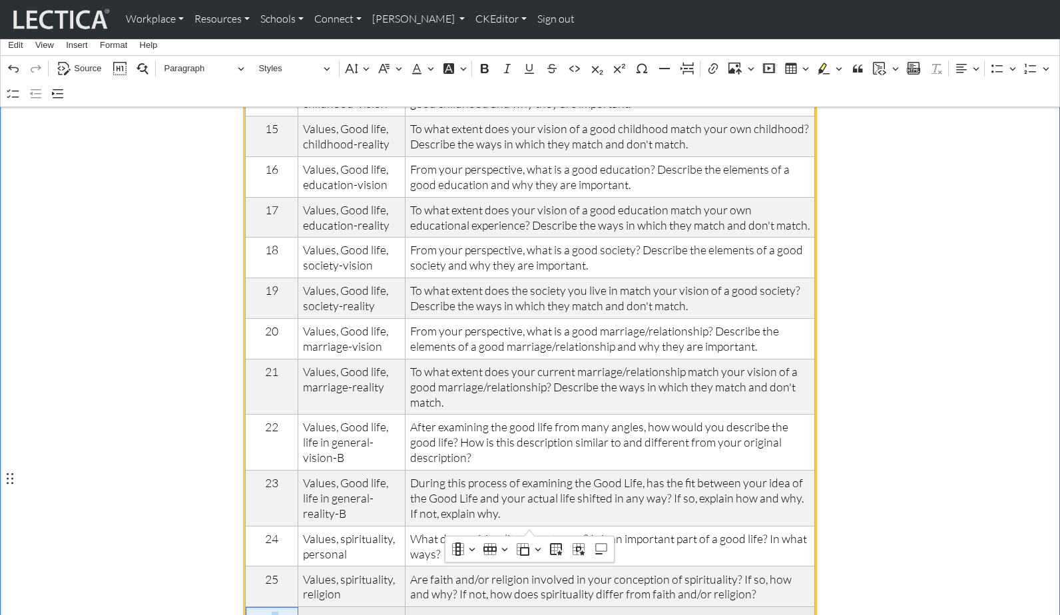
click at [276, 612] on span "24" at bounding box center [271, 619] width 43 height 15
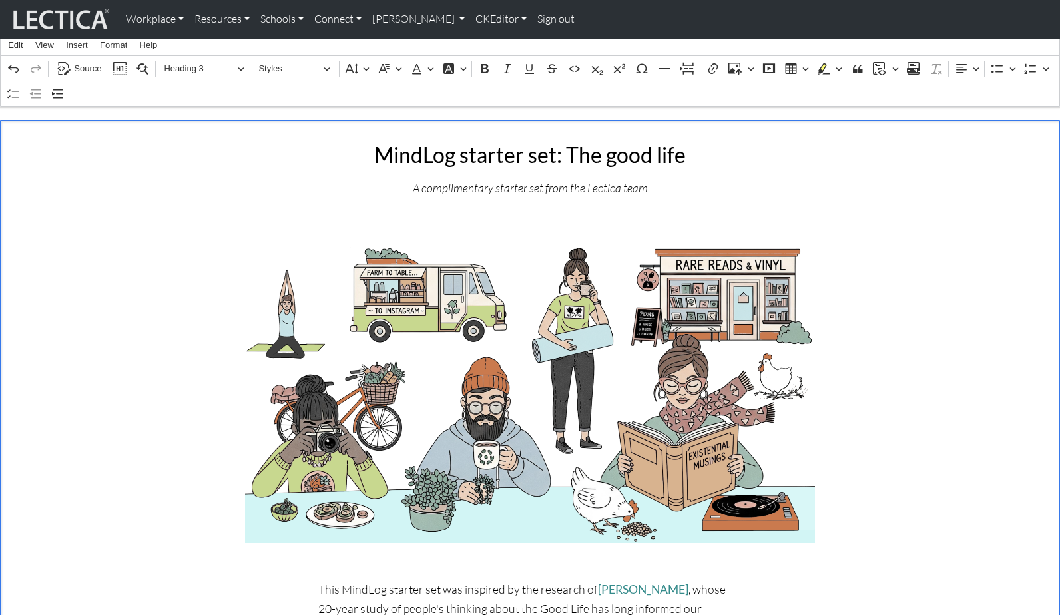
scroll to position [0, 0]
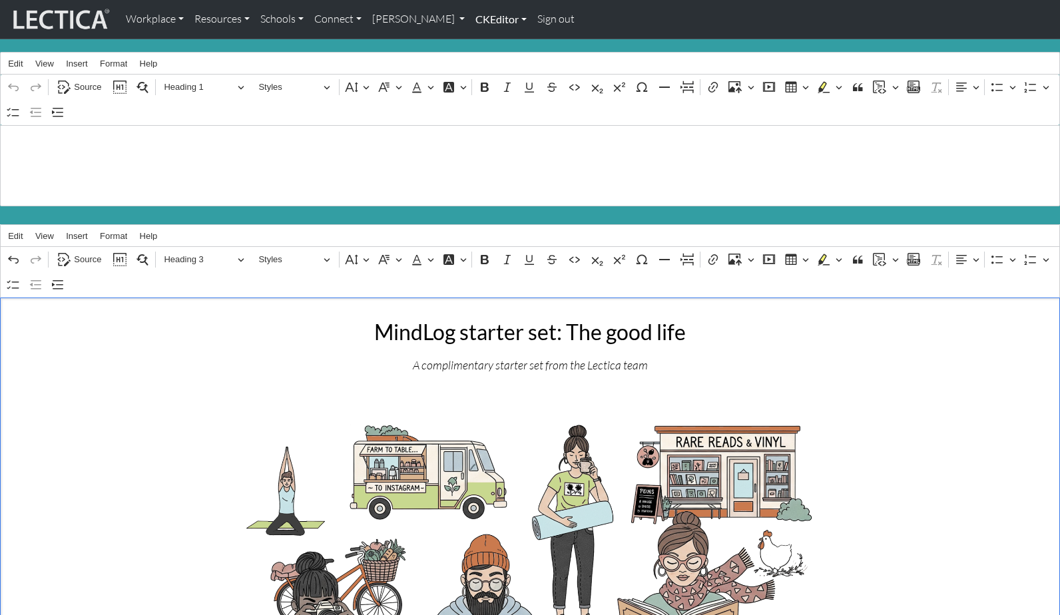
click at [470, 18] on link "CKEditor" at bounding box center [501, 19] width 62 height 28
click at [481, 43] on link "Edit" at bounding box center [494, 49] width 27 height 17
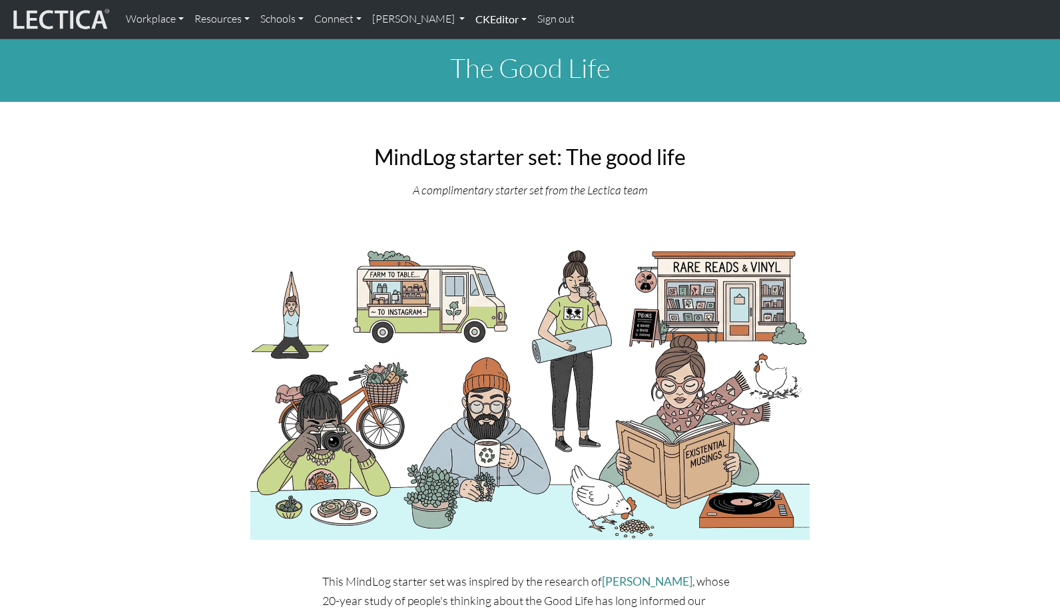
click at [470, 21] on link "CKEditor" at bounding box center [501, 19] width 62 height 28
click at [481, 43] on link "Edit" at bounding box center [494, 49] width 27 height 17
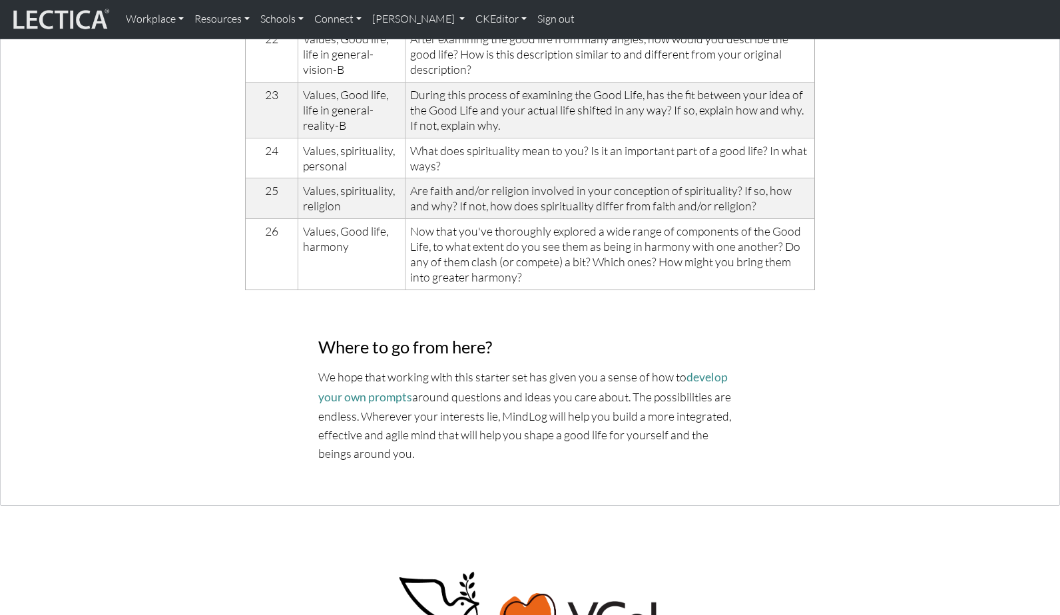
scroll to position [2282, 0]
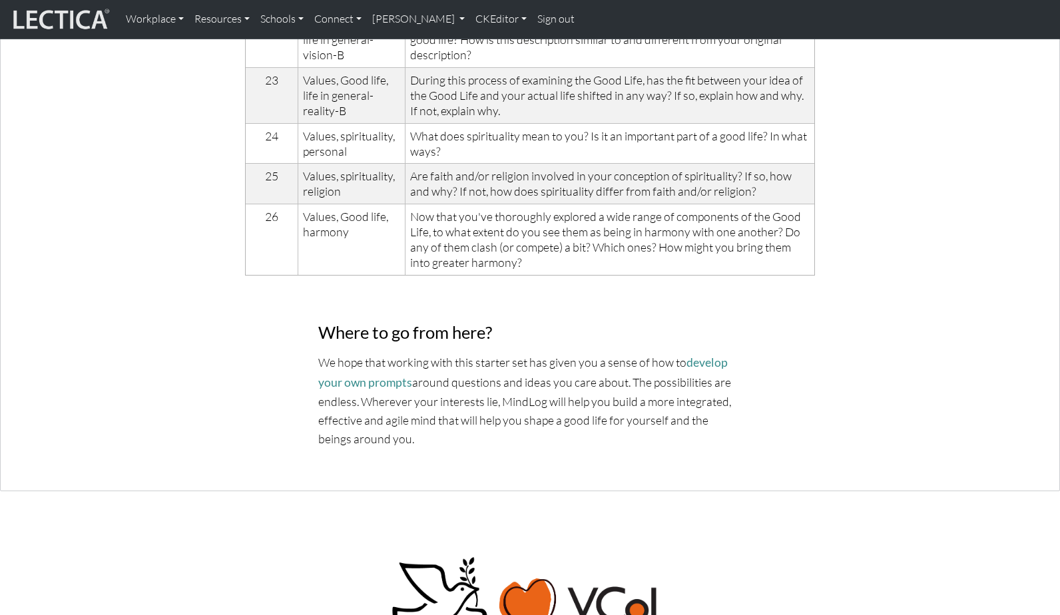
click at [534, 353] on p "We hope that working with this starter set has given you a sense of how to deve…" at bounding box center [530, 400] width 424 height 95
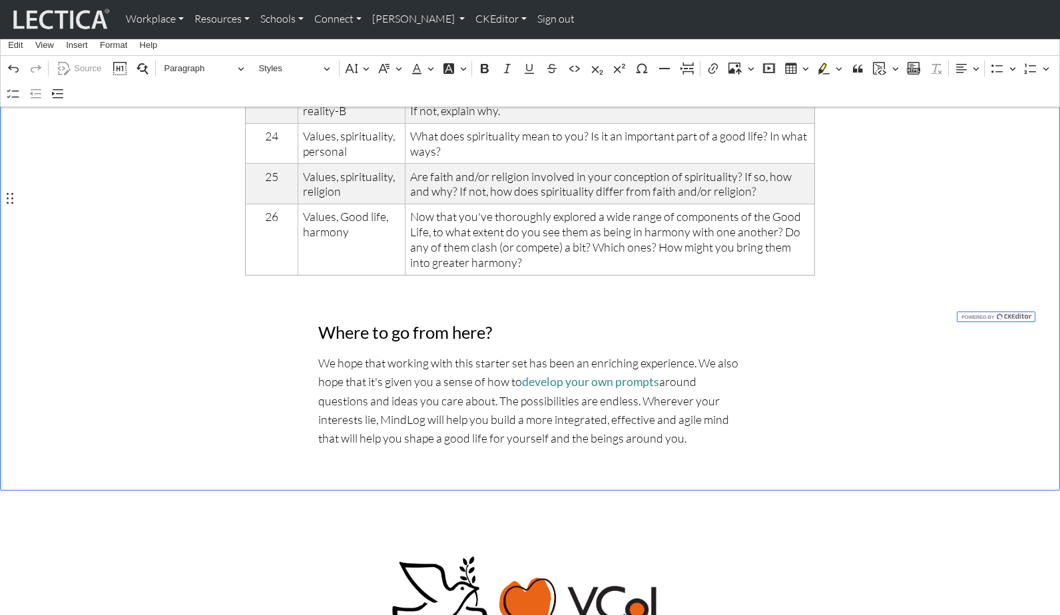
scroll to position [2286, 0]
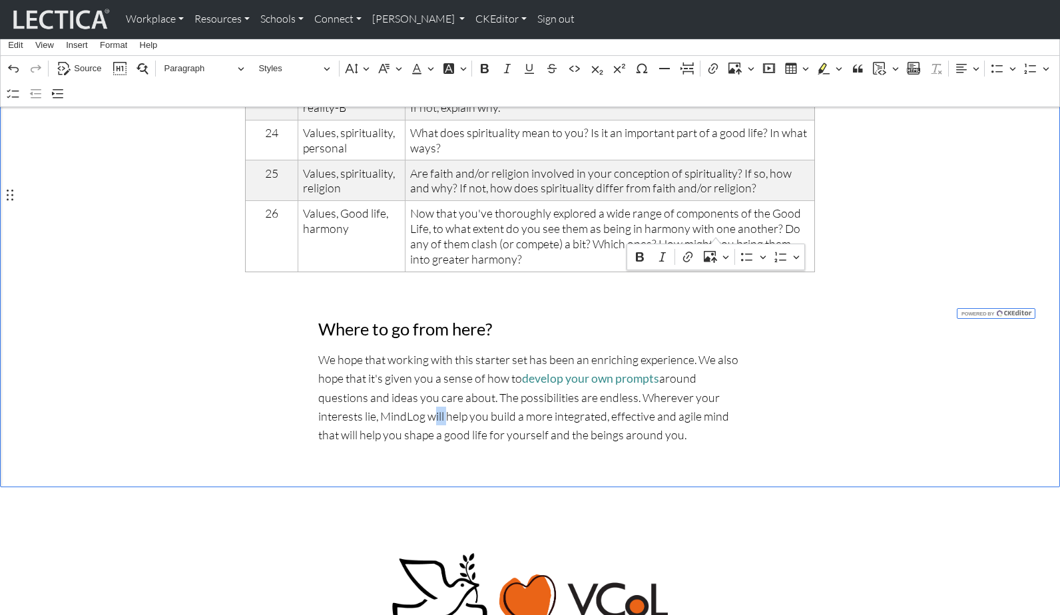
drag, startPoint x: 700, startPoint y: 232, endPoint x: 716, endPoint y: 234, distance: 16.1
click at [716, 350] on p "We hope that working with this starter set has been an enriching experience. We…" at bounding box center [530, 397] width 424 height 95
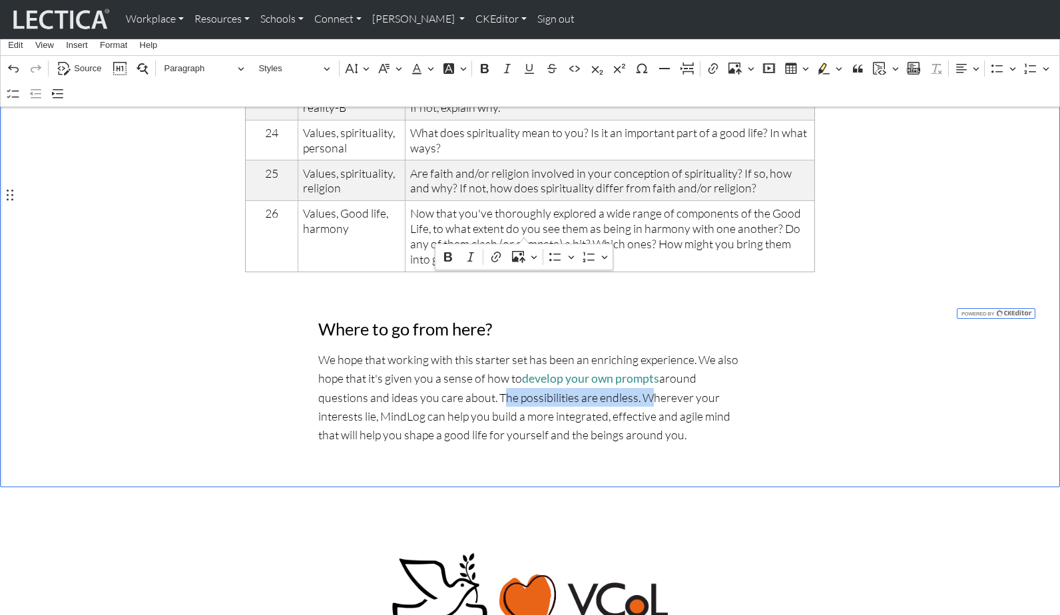
drag, startPoint x: 392, startPoint y: 227, endPoint x: 524, endPoint y: 231, distance: 132.6
click at [524, 350] on p "We hope that working with this starter set has been an enriching experience. We…" at bounding box center [530, 397] width 424 height 95
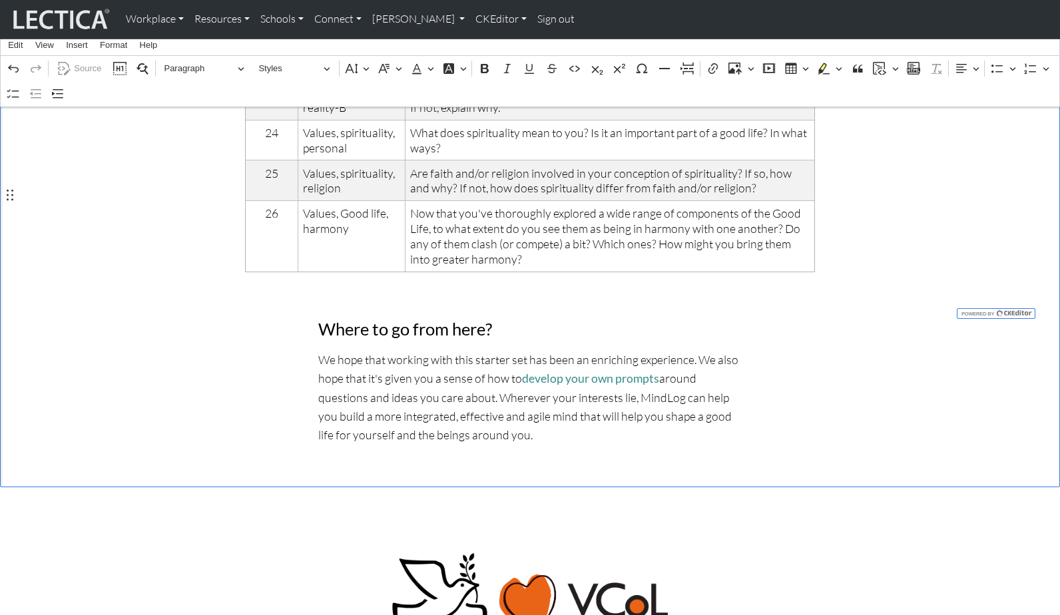
click at [466, 350] on p "We hope that working with this starter set has been an enriching experience. We…" at bounding box center [530, 397] width 424 height 95
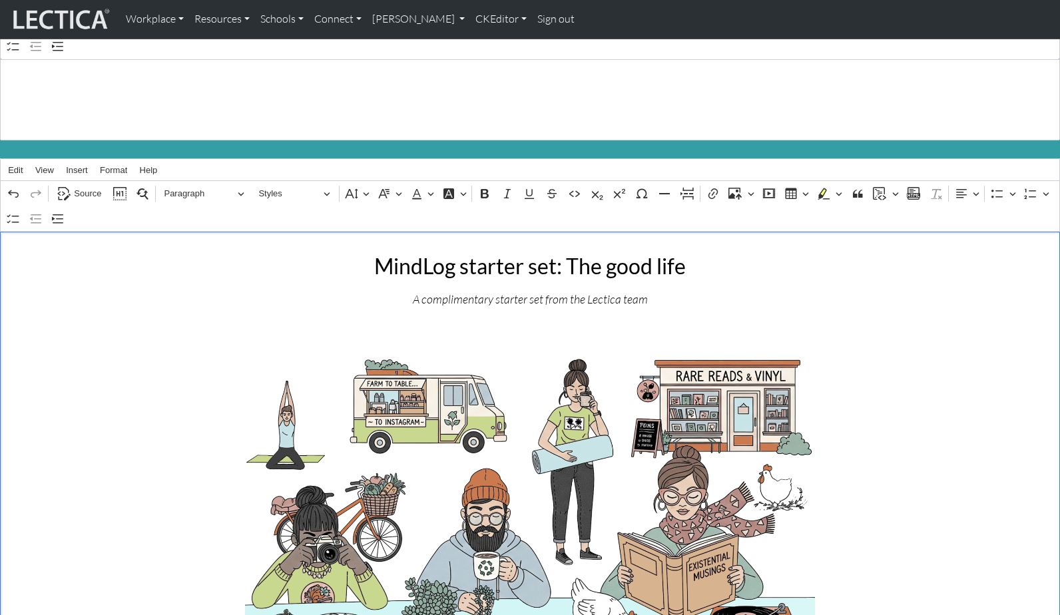
scroll to position [0, 0]
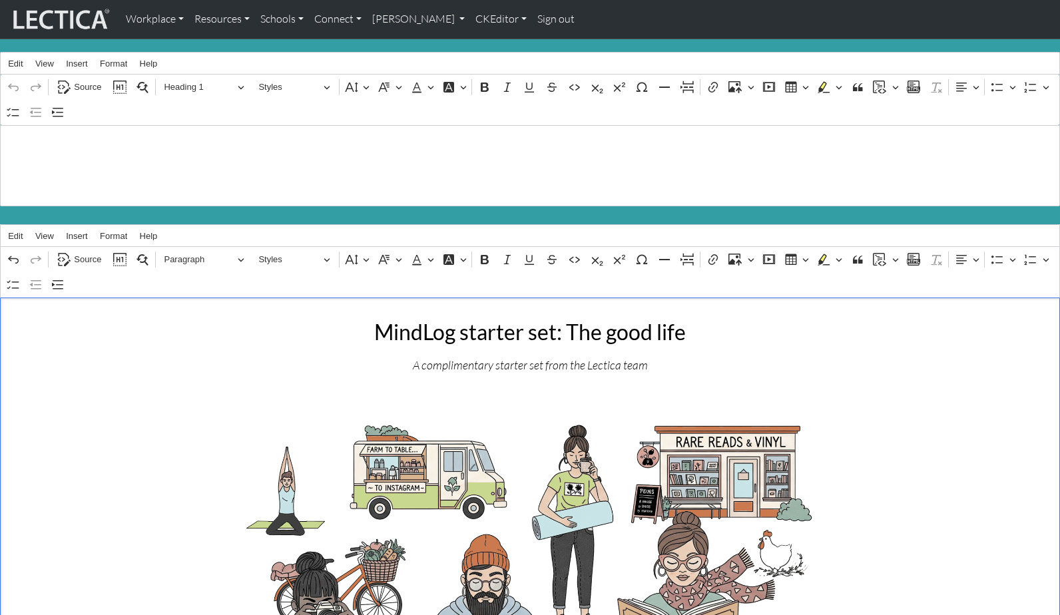
click at [532, 18] on link "Sign out" at bounding box center [556, 19] width 48 height 28
click at [470, 19] on link "CKEditor" at bounding box center [501, 19] width 62 height 28
click at [481, 46] on link "Edit" at bounding box center [494, 49] width 27 height 17
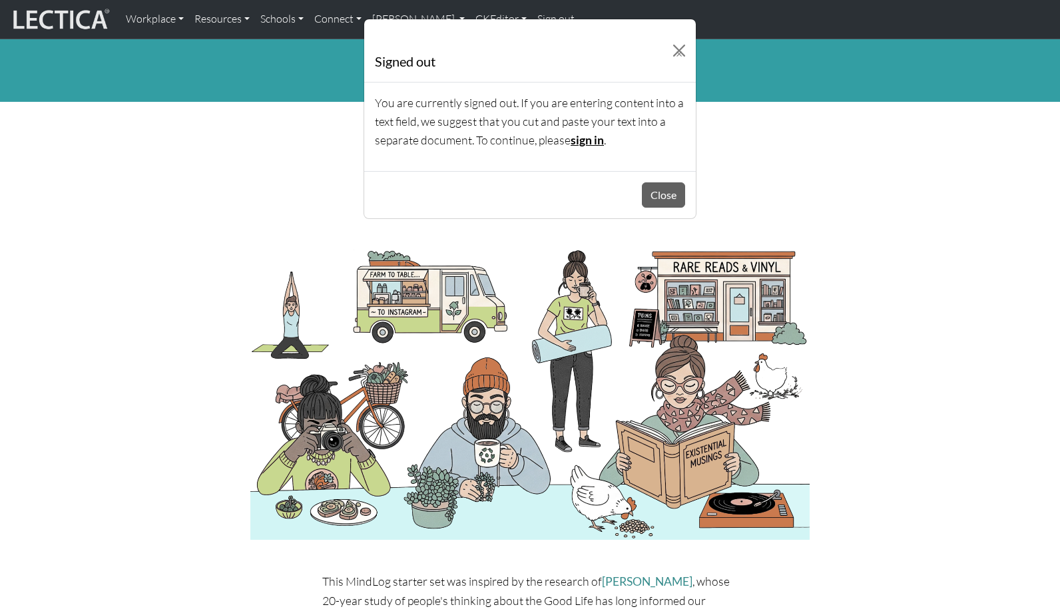
click at [571, 133] on link "sign in" at bounding box center [587, 140] width 33 height 14
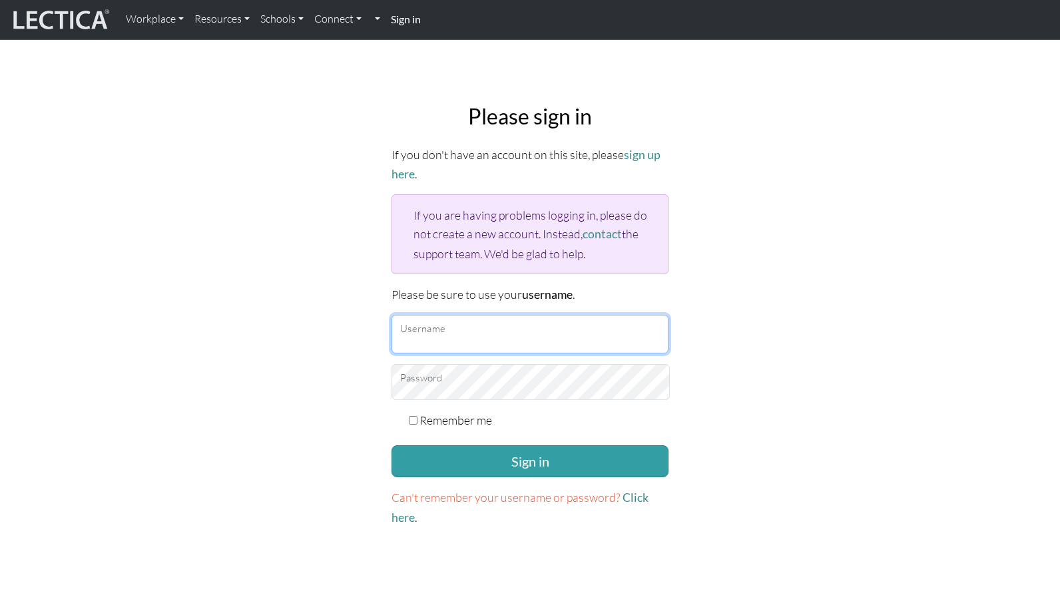
click at [464, 315] on input "Username" at bounding box center [530, 334] width 277 height 39
type input "theodawson"
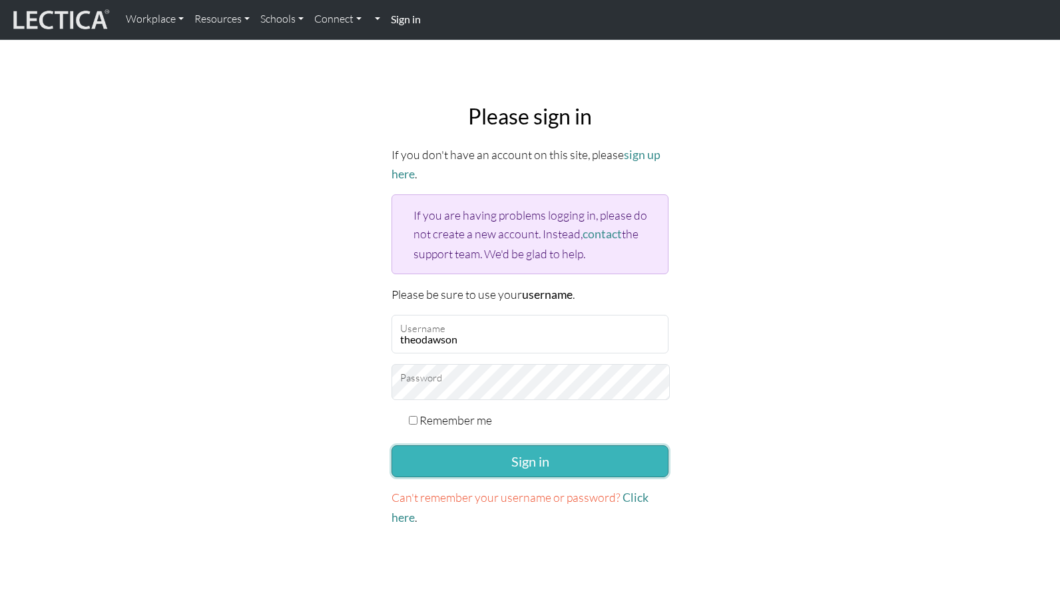
click at [452, 446] on button "Sign in" at bounding box center [530, 462] width 277 height 32
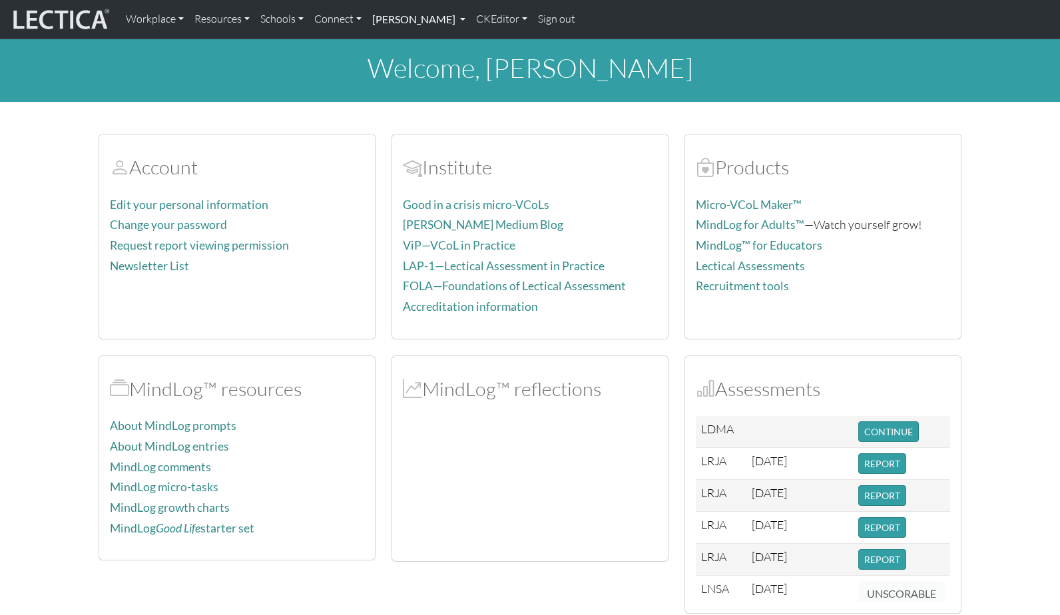
click at [402, 17] on link "[PERSON_NAME]" at bounding box center [419, 19] width 104 height 28
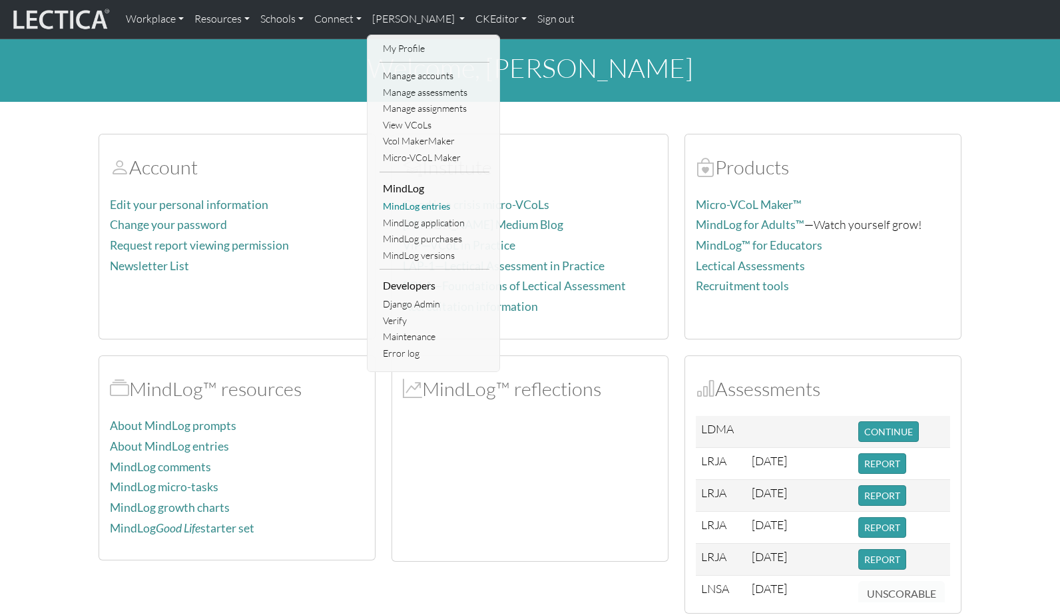
click at [420, 198] on link "MindLog entries" at bounding box center [435, 206] width 110 height 17
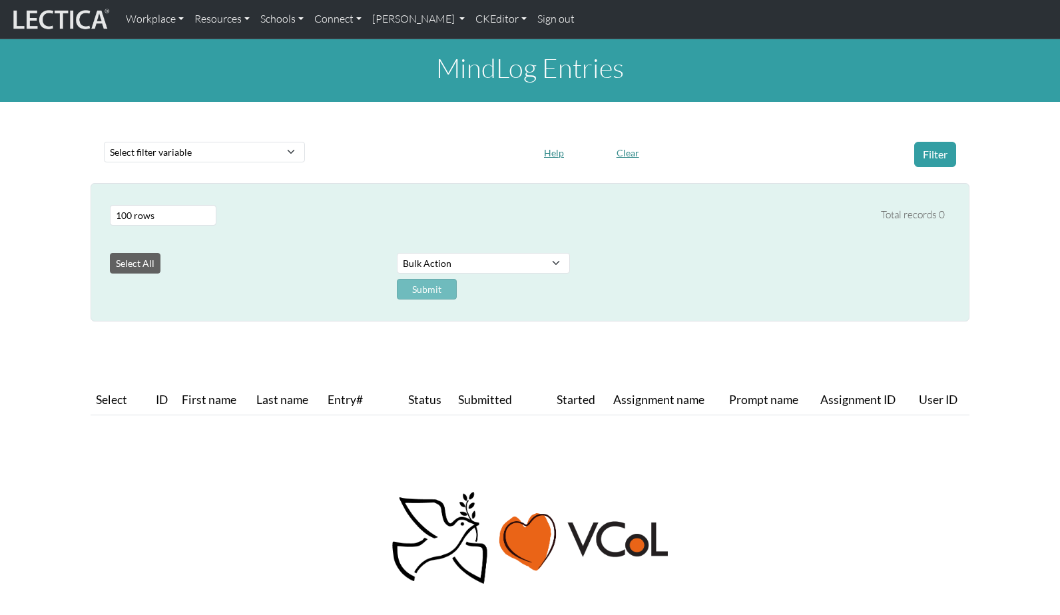
select select "100"
click at [196, 391] on span "First name" at bounding box center [209, 400] width 55 height 19
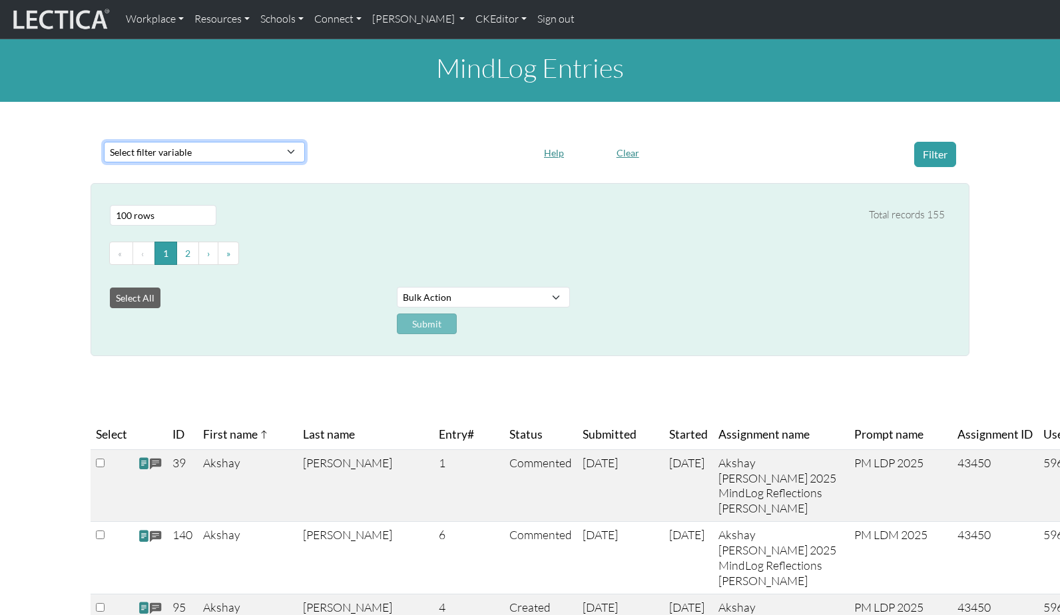
click at [286, 142] on select "Select filter variable Assignment ID Assignment name Date commented Date scored…" at bounding box center [204, 152] width 201 height 21
click at [290, 142] on select "Select filter variable Assignment ID Assignment name Date commented Date scored…" at bounding box center [204, 152] width 201 height 21
select select "purchase__assignment__name"
click at [104, 162] on select "Select filter variable Assignment ID Assignment name Date commented Date scored…" at bounding box center [204, 152] width 201 height 21
select select
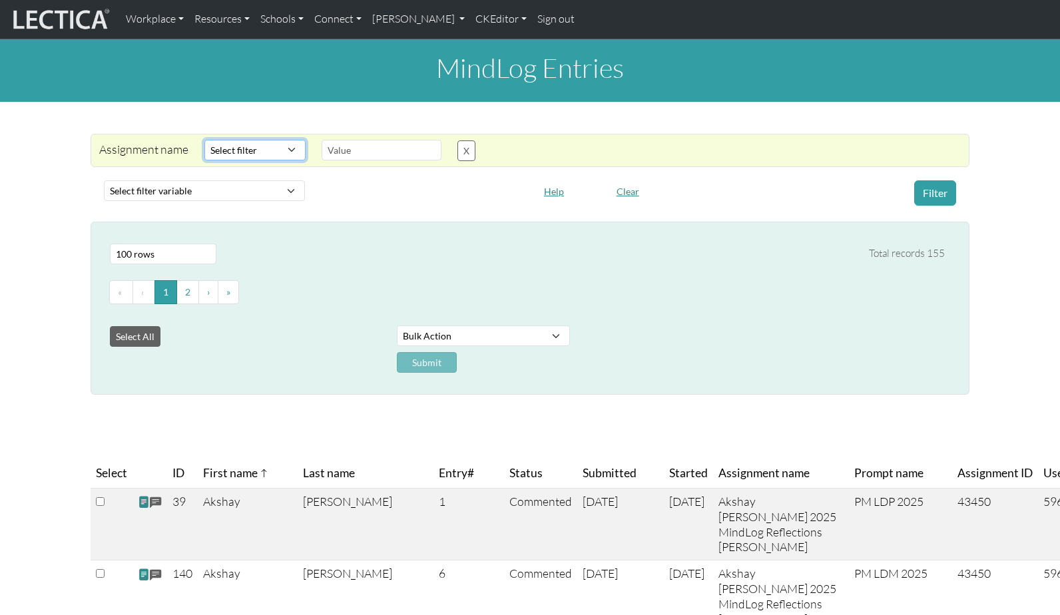
click at [233, 142] on select "Select filter Equals Does not equal Contains Does not contain Starts with Ends …" at bounding box center [254, 150] width 101 height 21
select select "icontains"
click at [204, 140] on select "Select filter Equals Does not equal Contains Does not contain Starts with Ends …" at bounding box center [254, 150] width 101 height 21
click at [325, 140] on input "text" at bounding box center [382, 150] width 120 height 21
drag, startPoint x: 337, startPoint y: 138, endPoint x: 298, endPoint y: 135, distance: 39.4
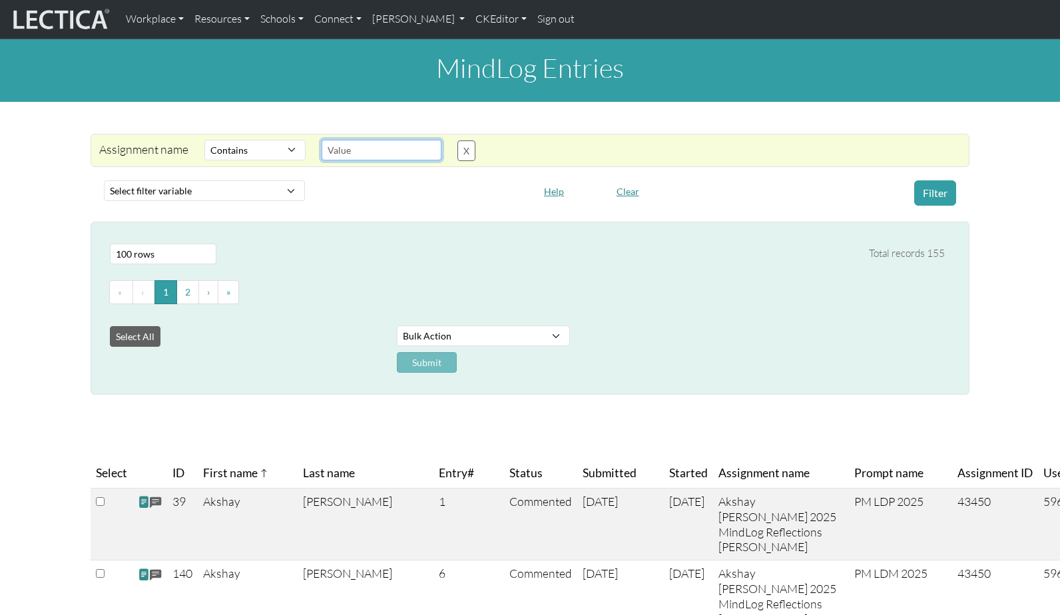
click at [314, 140] on div at bounding box center [382, 150] width 136 height 21
click at [942, 180] on button "Filter" at bounding box center [935, 192] width 42 height 25
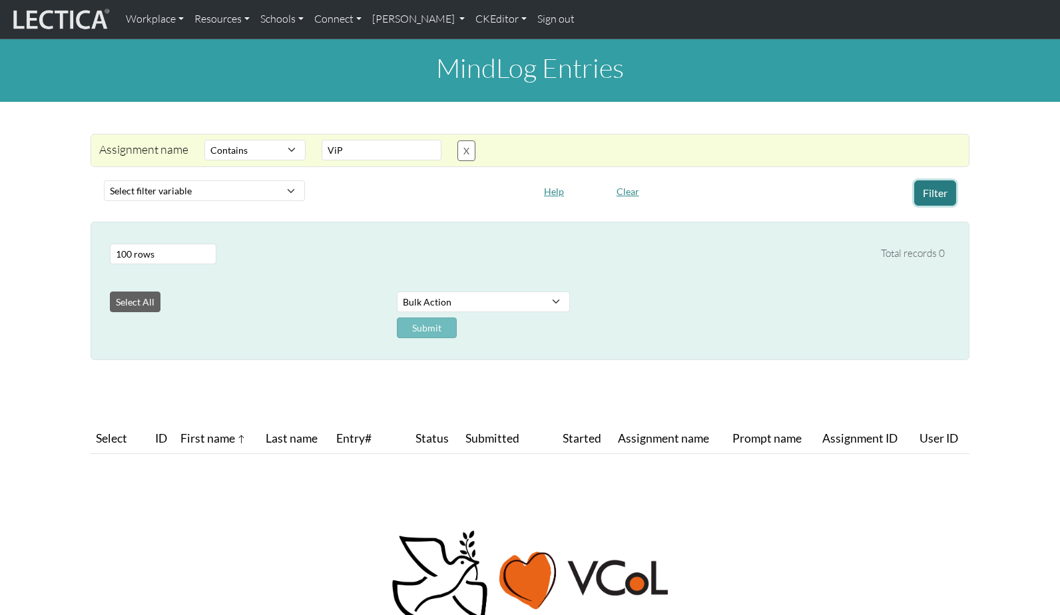
click at [939, 180] on button "Filter" at bounding box center [935, 192] width 42 height 25
click at [210, 430] on span "First name" at bounding box center [212, 439] width 65 height 19
click at [322, 141] on input "ViP" at bounding box center [382, 150] width 120 height 21
drag, startPoint x: 331, startPoint y: 141, endPoint x: 299, endPoint y: 138, distance: 32.1
click at [314, 140] on div "ViP" at bounding box center [382, 150] width 136 height 21
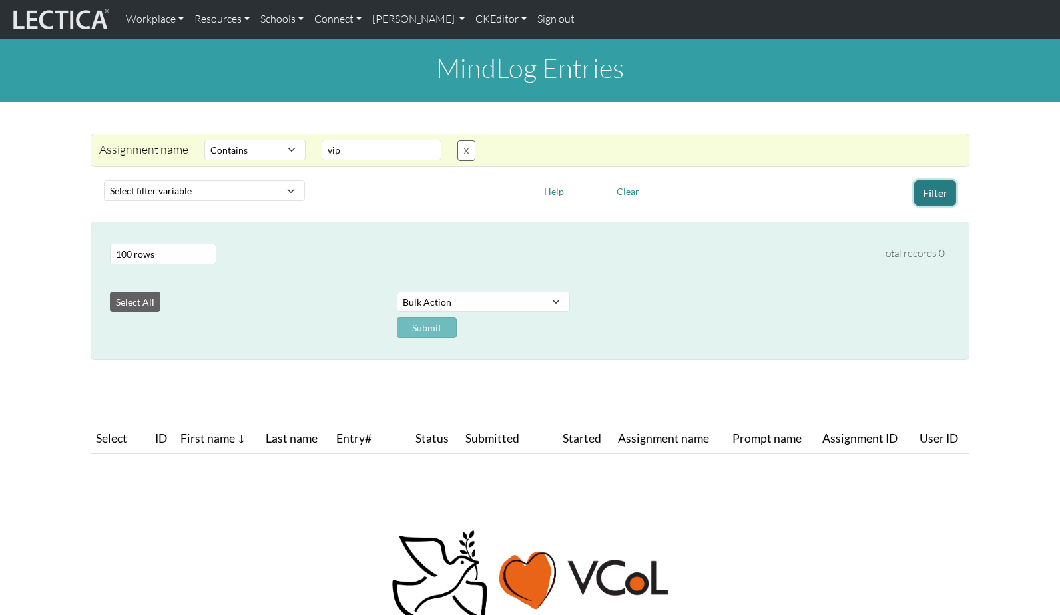
click at [935, 180] on button "Filter" at bounding box center [935, 192] width 42 height 25
click at [336, 147] on input "vip" at bounding box center [382, 150] width 120 height 21
type input "v"
type input "institute"
click at [931, 182] on button "Filter" at bounding box center [935, 192] width 42 height 25
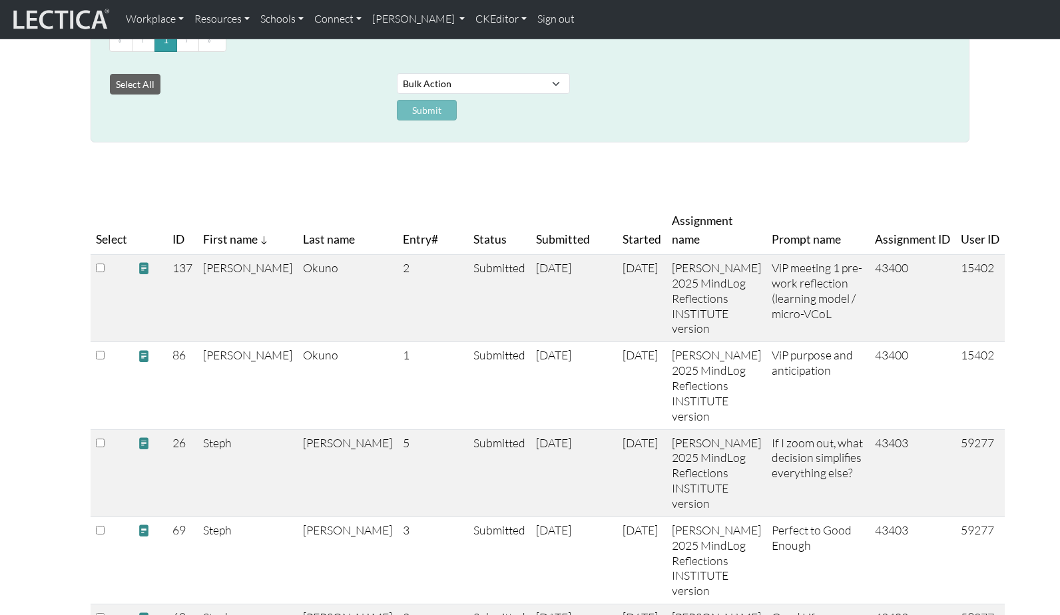
scroll to position [259, 0]
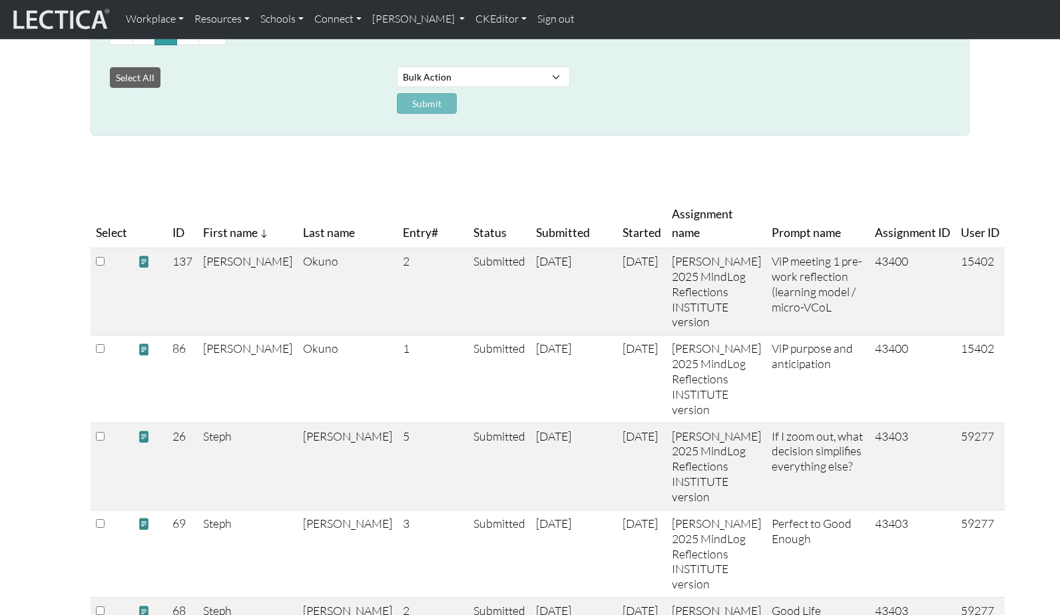
click at [536, 224] on span "Submitted" at bounding box center [563, 233] width 54 height 19
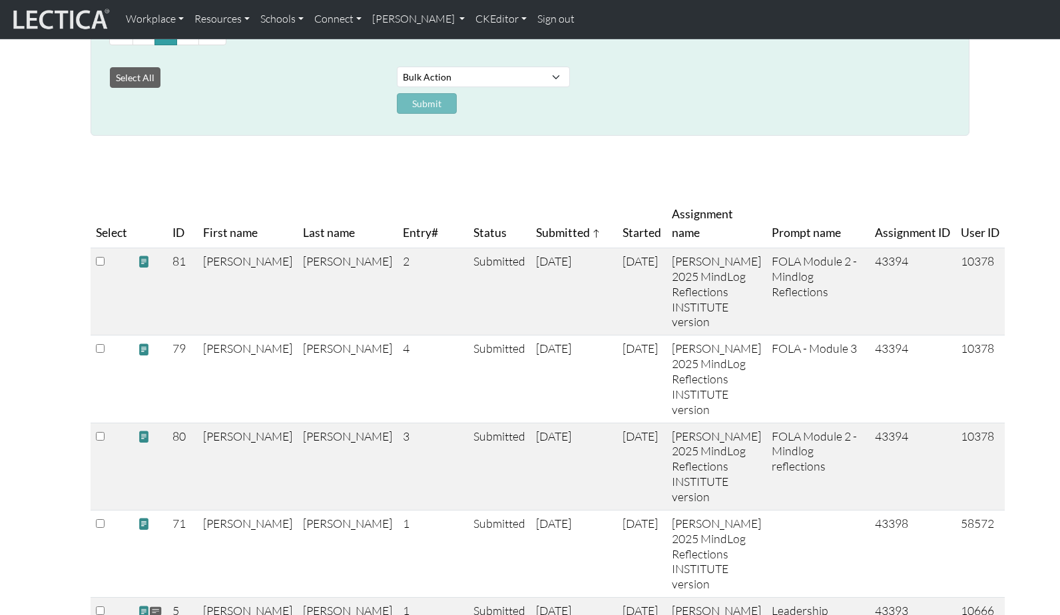
click at [536, 224] on span "Submitted" at bounding box center [568, 233] width 65 height 19
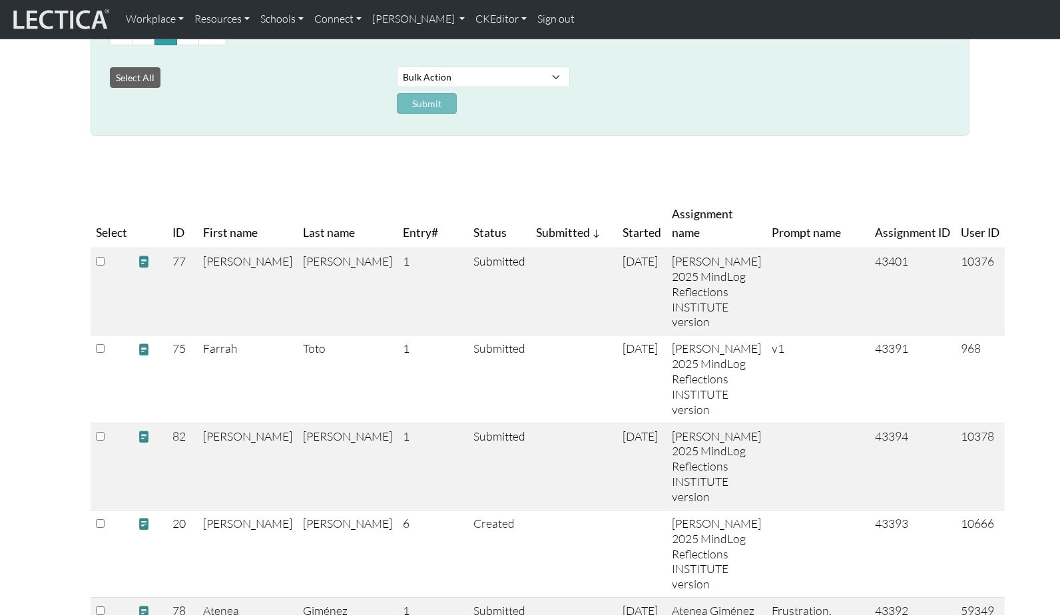
click at [536, 224] on span "Submitted" at bounding box center [568, 233] width 65 height 19
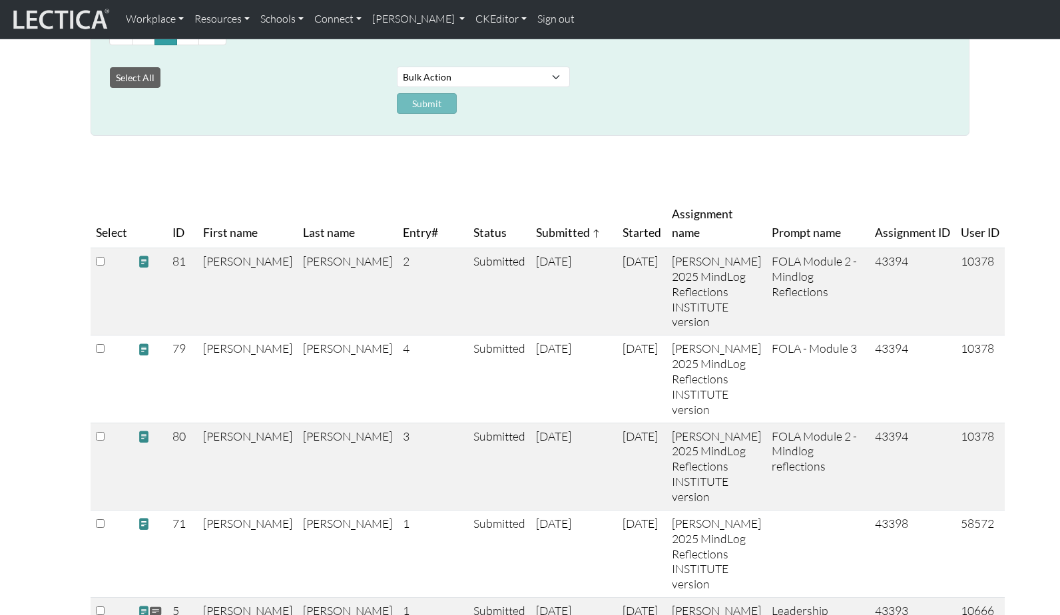
click at [536, 224] on span "Submitted" at bounding box center [568, 233] width 65 height 19
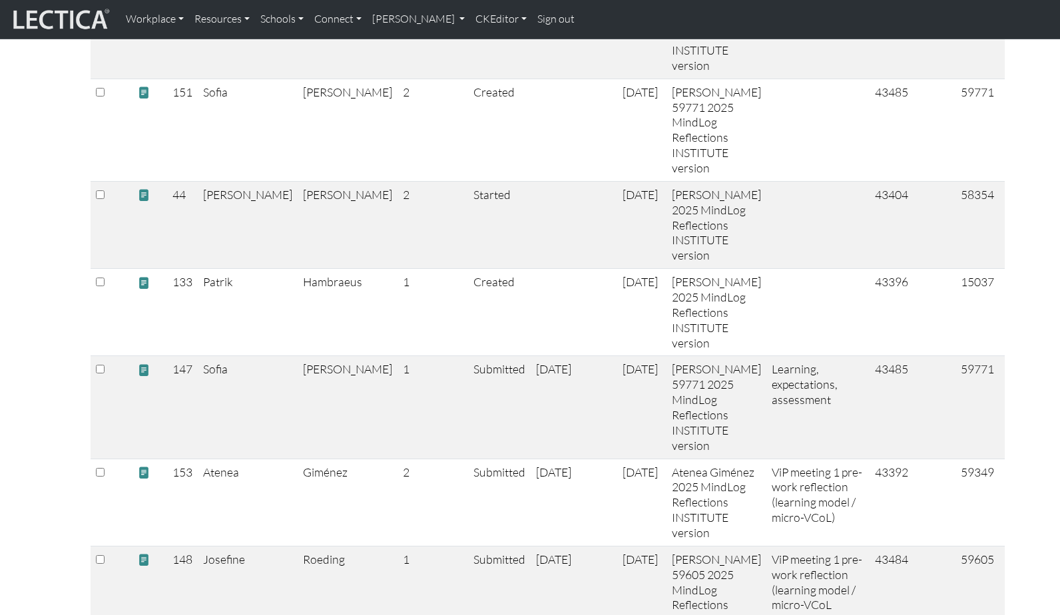
scroll to position [1436, 0]
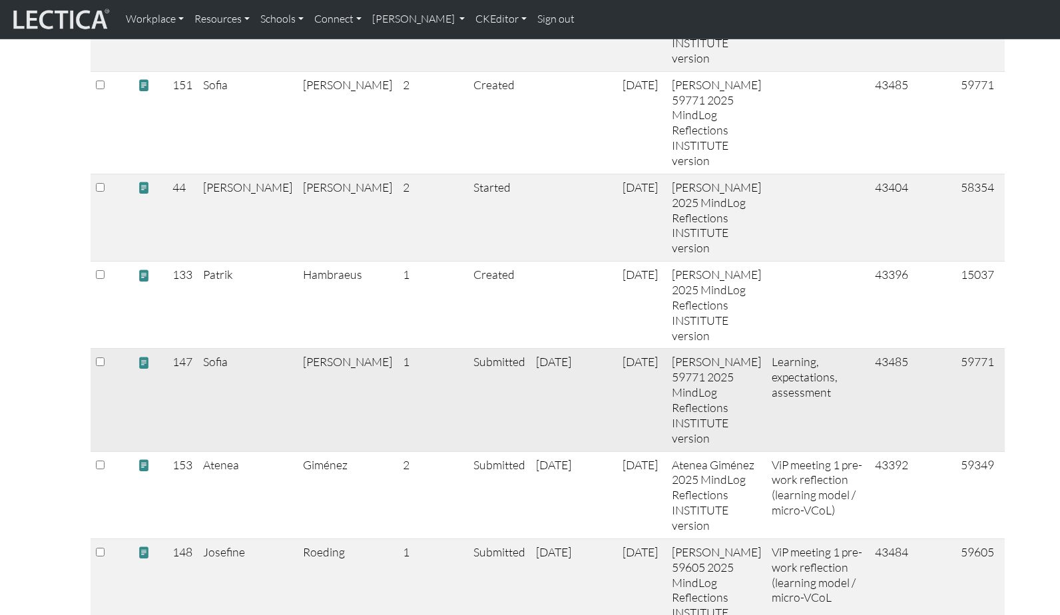
click at [140, 356] on span at bounding box center [144, 363] width 12 height 14
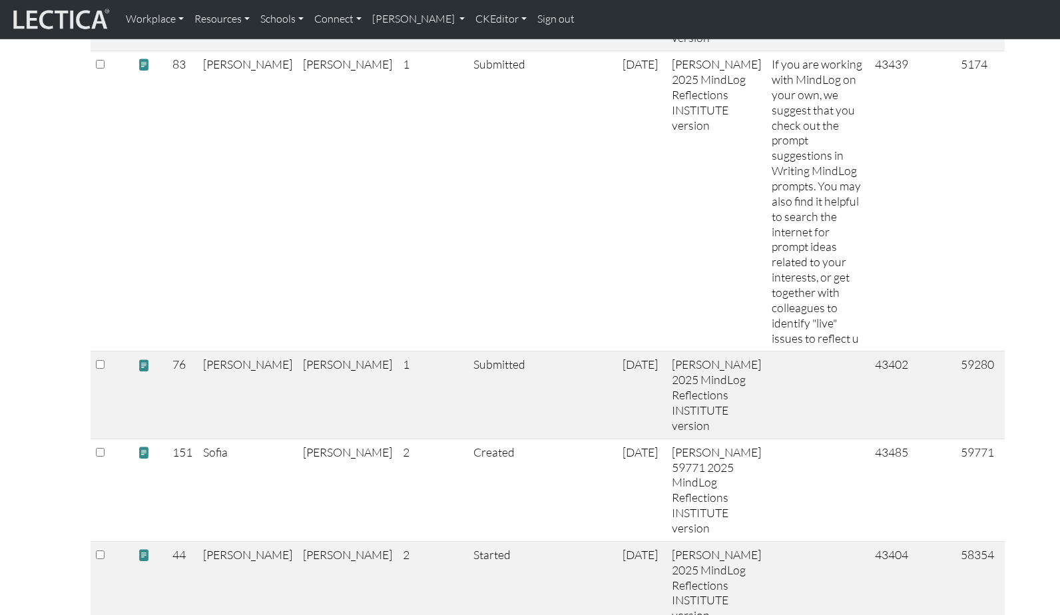
scroll to position [1043, 0]
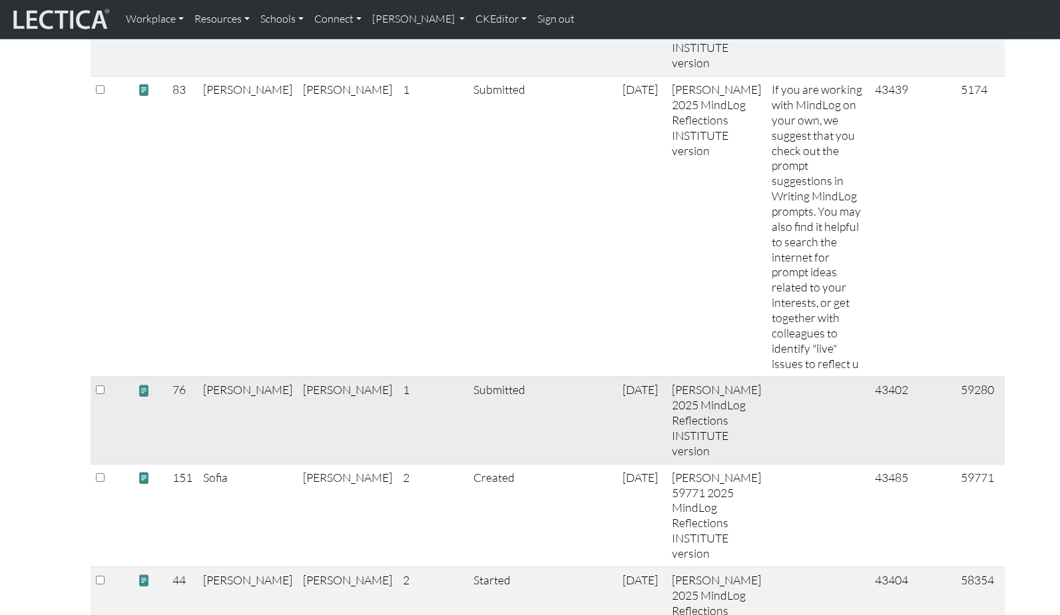
click at [139, 384] on span at bounding box center [144, 391] width 12 height 14
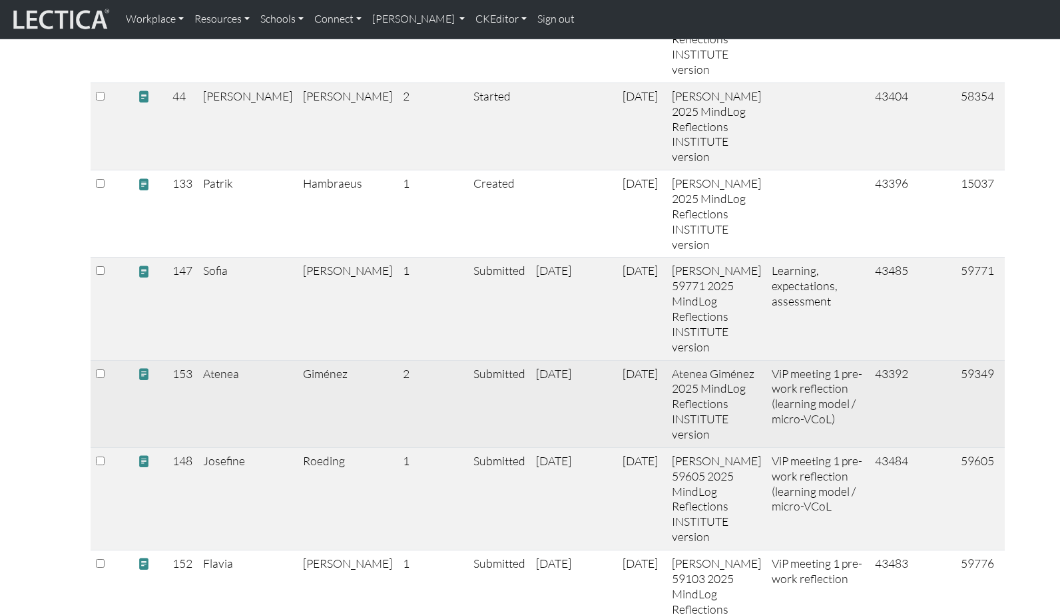
scroll to position [1518, 0]
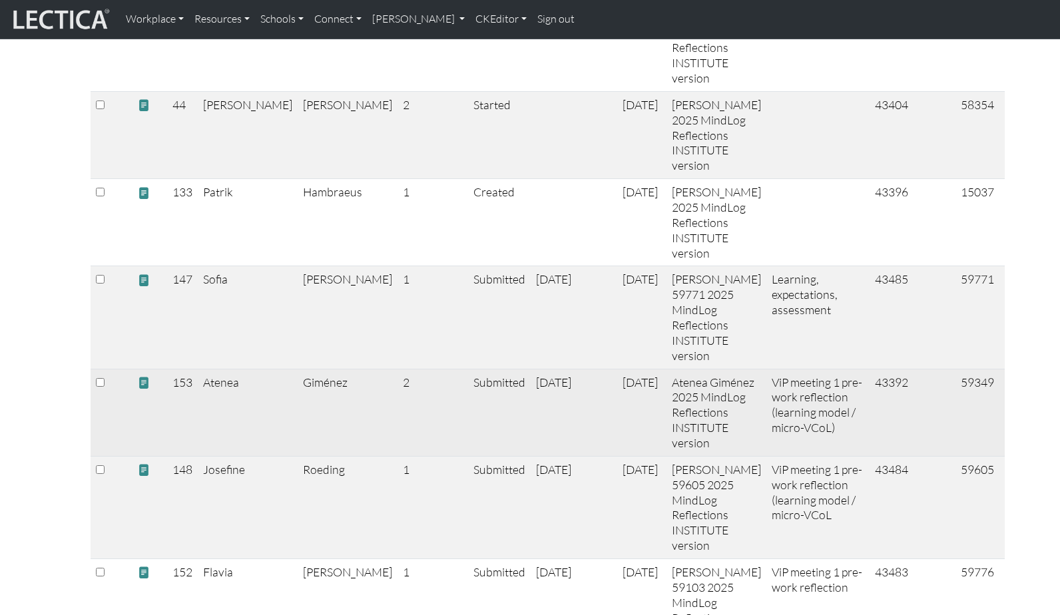
click at [141, 376] on span at bounding box center [144, 383] width 12 height 14
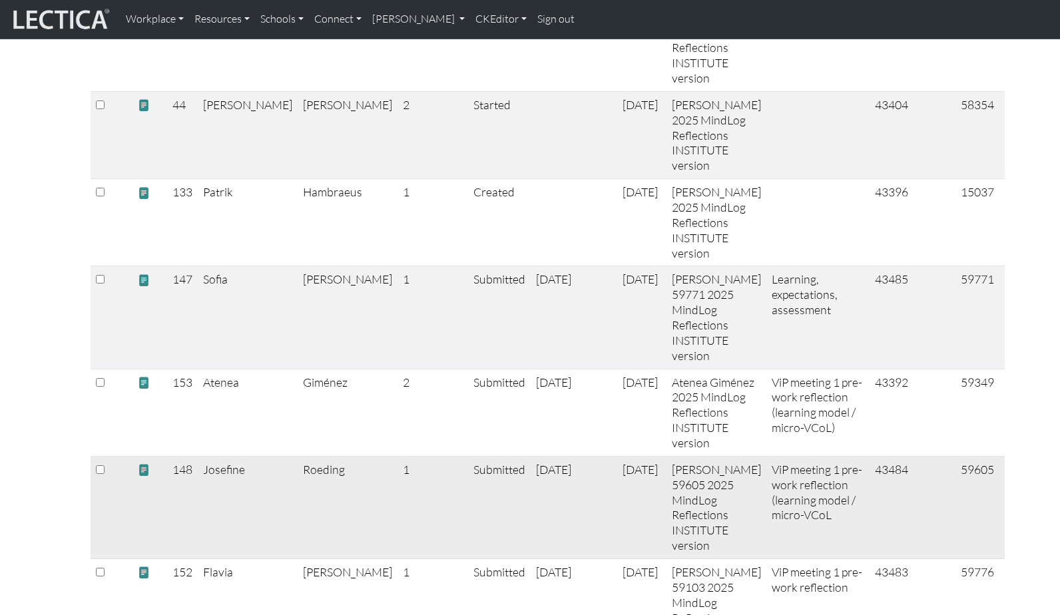
click at [139, 464] on span at bounding box center [144, 471] width 12 height 14
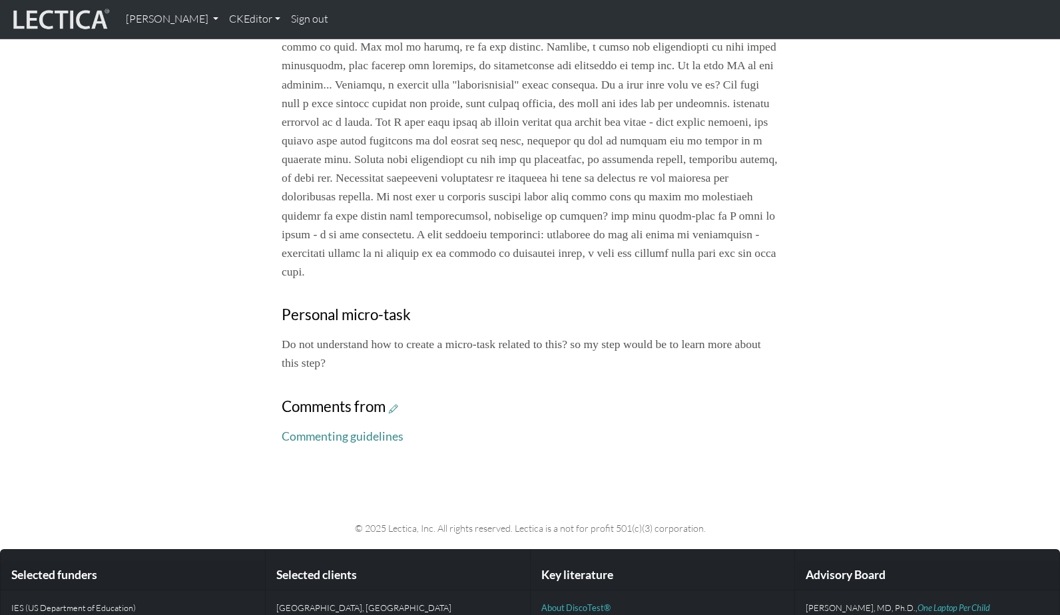
scroll to position [734, 0]
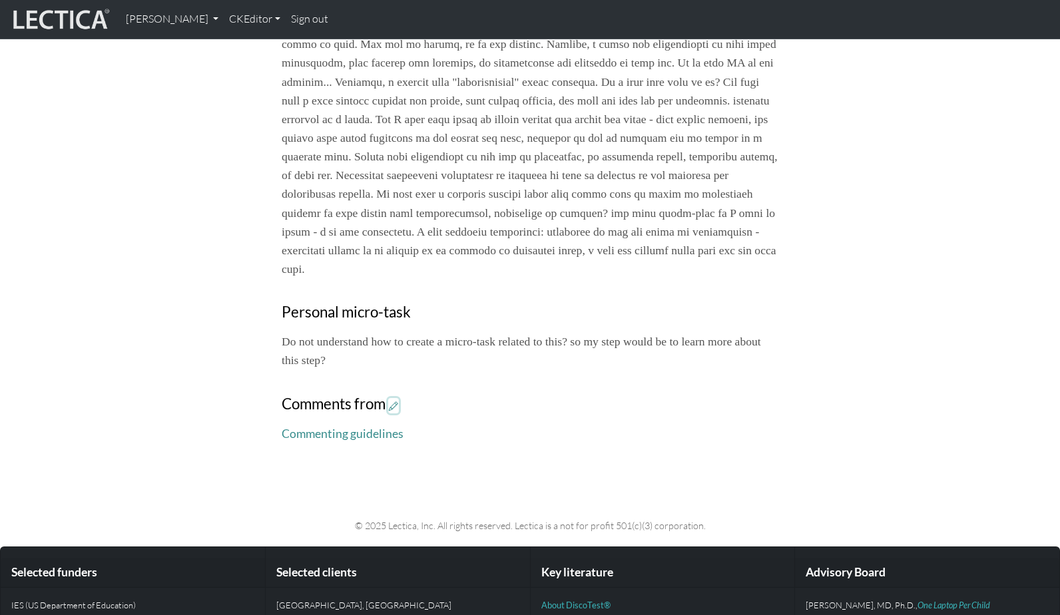
click at [389, 400] on icon at bounding box center [393, 405] width 9 height 11
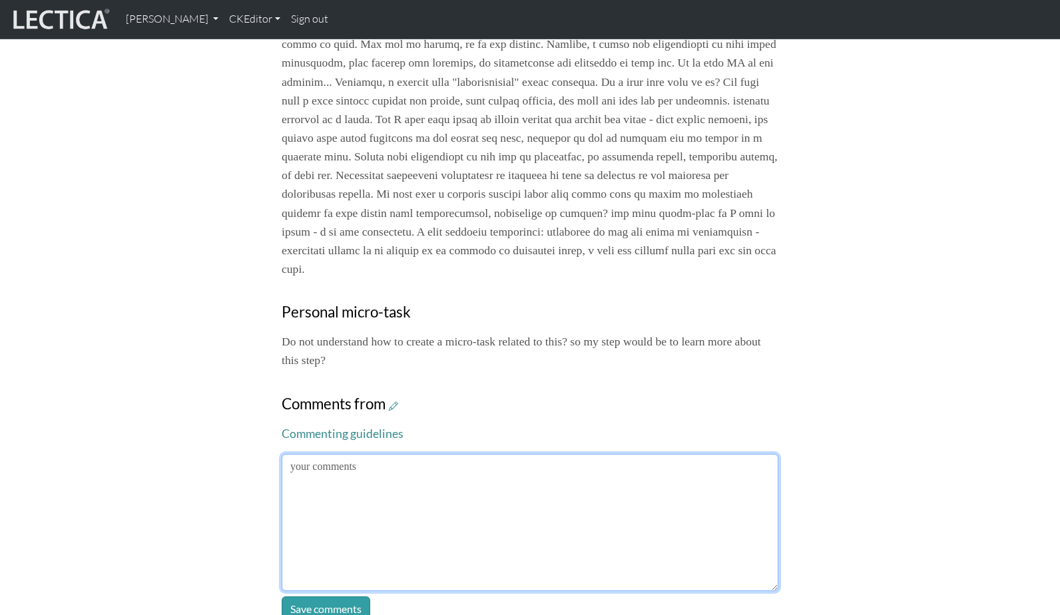
click at [291, 454] on textarea at bounding box center [530, 522] width 497 height 137
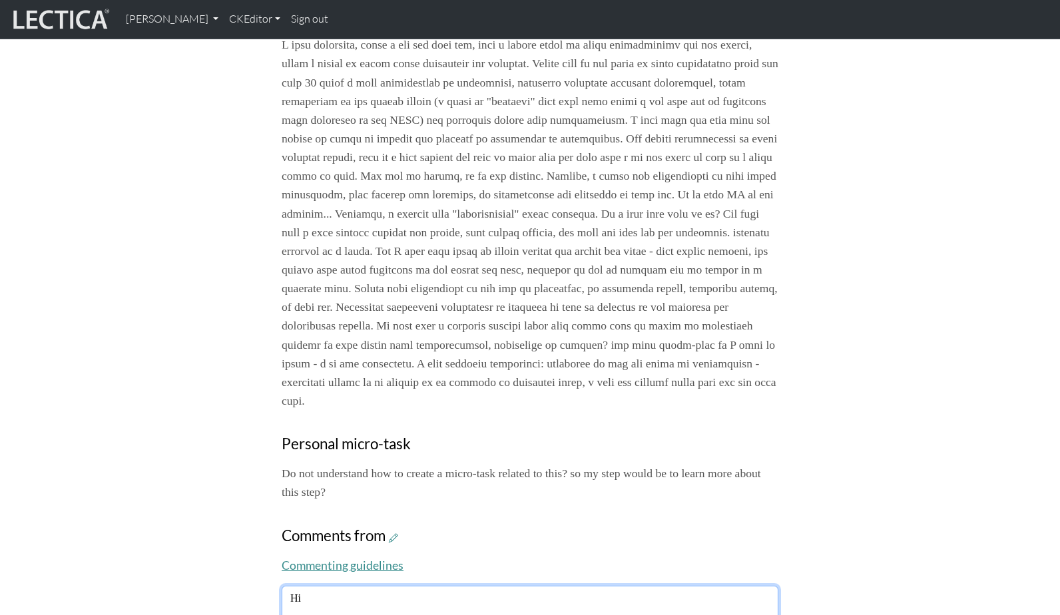
scroll to position [609, 0]
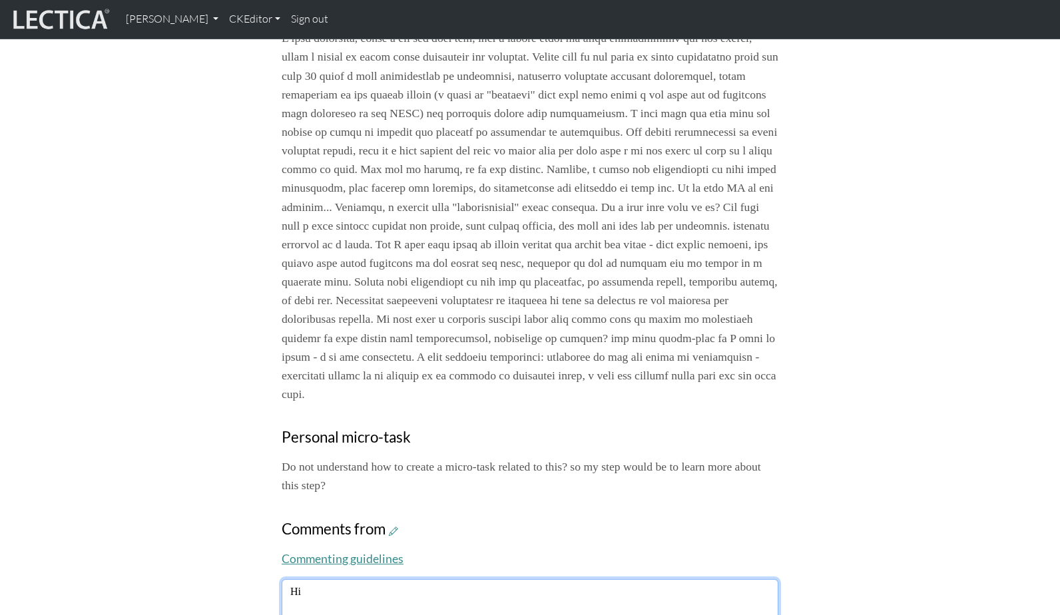
type textarea "H"
type textarea "A"
drag, startPoint x: 307, startPoint y: 499, endPoint x: 385, endPoint y: 503, distance: 78.0
type textarea "I"
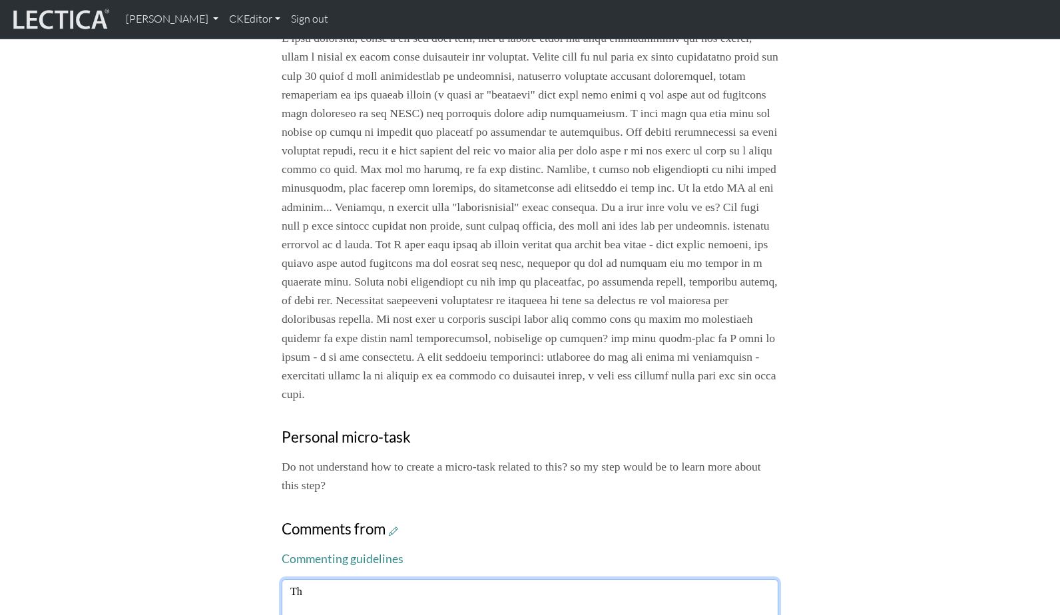
type textarea "T"
type textarea "I"
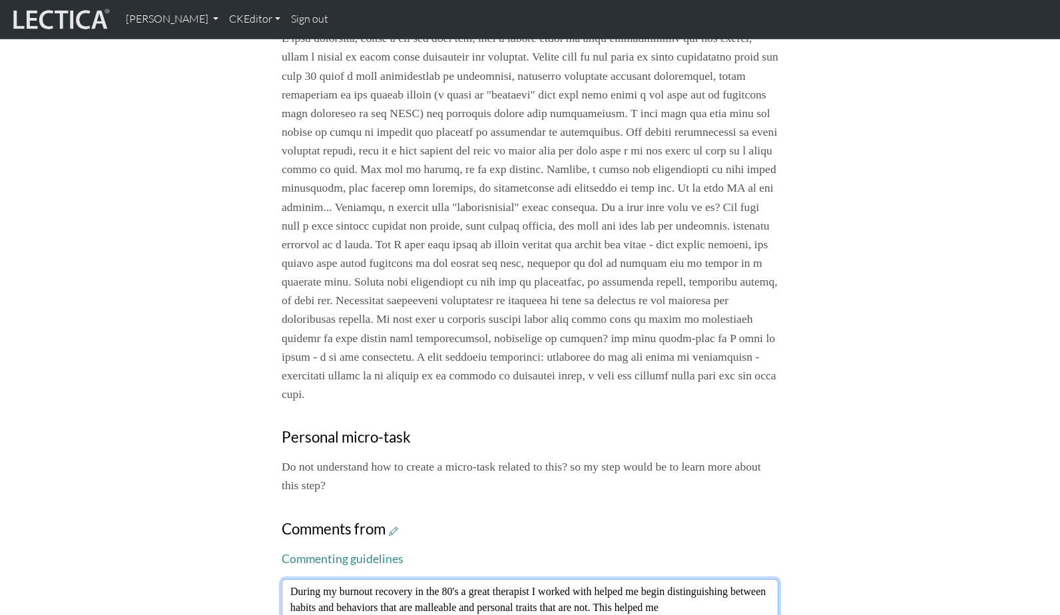
drag, startPoint x: 647, startPoint y: 515, endPoint x: 718, endPoint y: 516, distance: 70.6
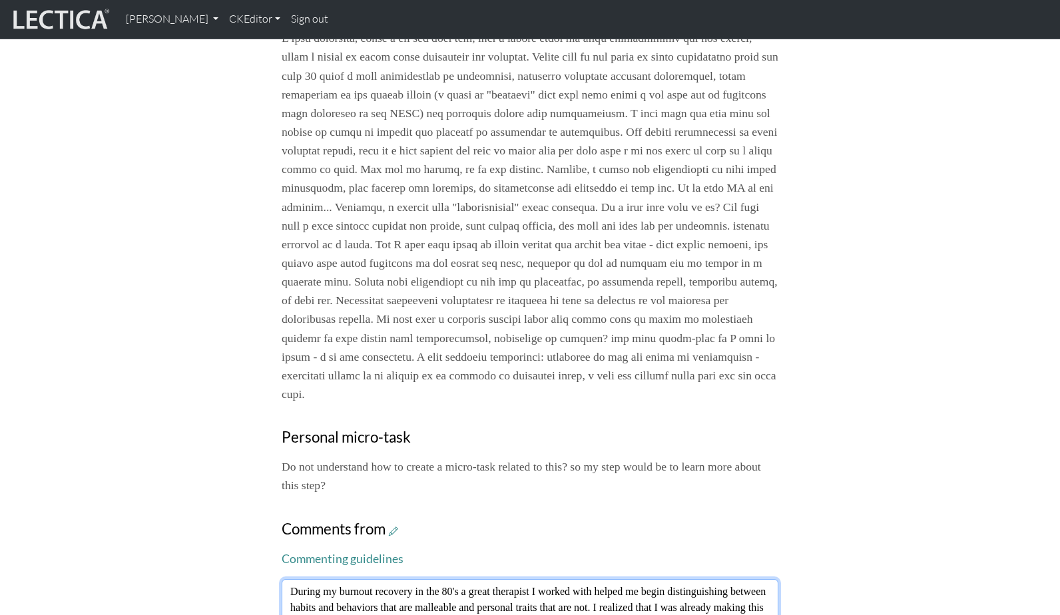
drag, startPoint x: 329, startPoint y: 547, endPoint x: 370, endPoint y: 547, distance: 41.3
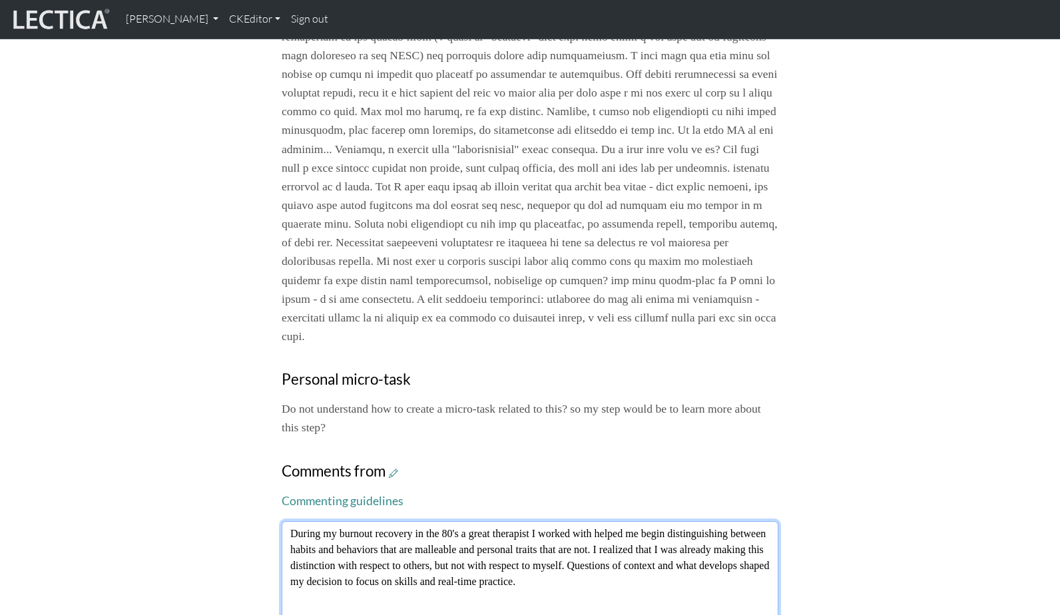
scroll to position [667, 0]
click at [288, 521] on textarea "During my burnout recovery in the 80's a great therapist I worked with helped m…" at bounding box center [530, 589] width 497 height 137
click at [398, 521] on textarea "I'm resonating with this. During my burnout recovery in the 80's a great therap…" at bounding box center [530, 589] width 497 height 137
drag, startPoint x: 399, startPoint y: 442, endPoint x: 291, endPoint y: 444, distance: 107.9
click at [291, 521] on textarea "I'm resonating with this. During my burnout recovery in the 80's a great therap…" at bounding box center [530, 589] width 497 height 137
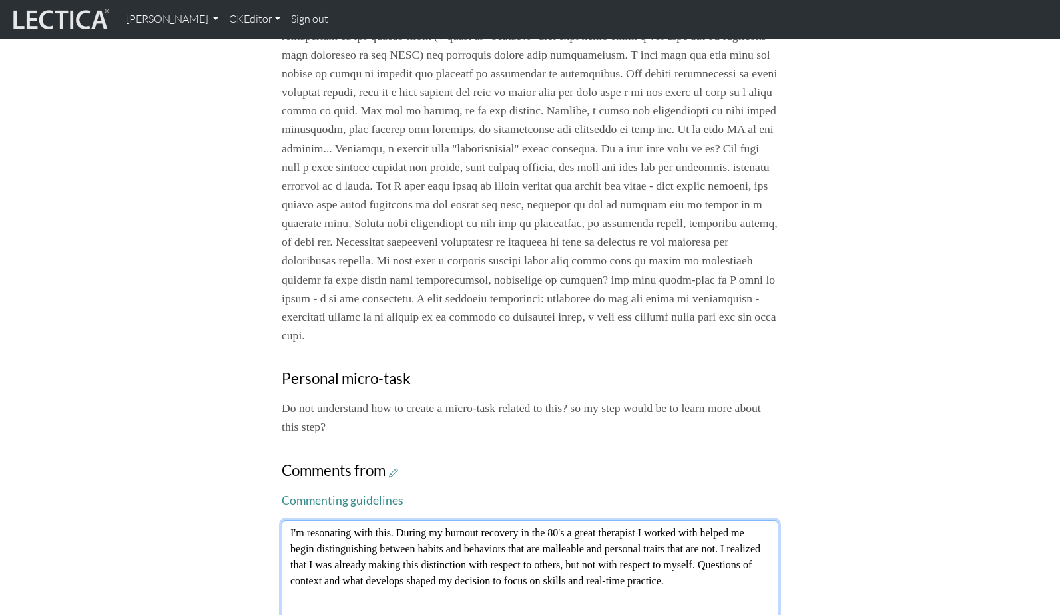
click at [380, 521] on textarea "I'm resonating with this. During my burnout recovery in the 80's a great therap…" at bounding box center [530, 589] width 497 height 137
drag, startPoint x: 401, startPoint y: 442, endPoint x: 286, endPoint y: 438, distance: 114.6
click at [286, 521] on textarea "I'm resonating with this. During my burnout recovery in the 80's a great therap…" at bounding box center [530, 589] width 497 height 137
drag, startPoint x: 414, startPoint y: 488, endPoint x: 433, endPoint y: 489, distance: 19.3
click at [433, 521] on textarea "Wrong prompt but great reflection. During my burnout recovery in the 80's a gre…" at bounding box center [530, 589] width 497 height 137
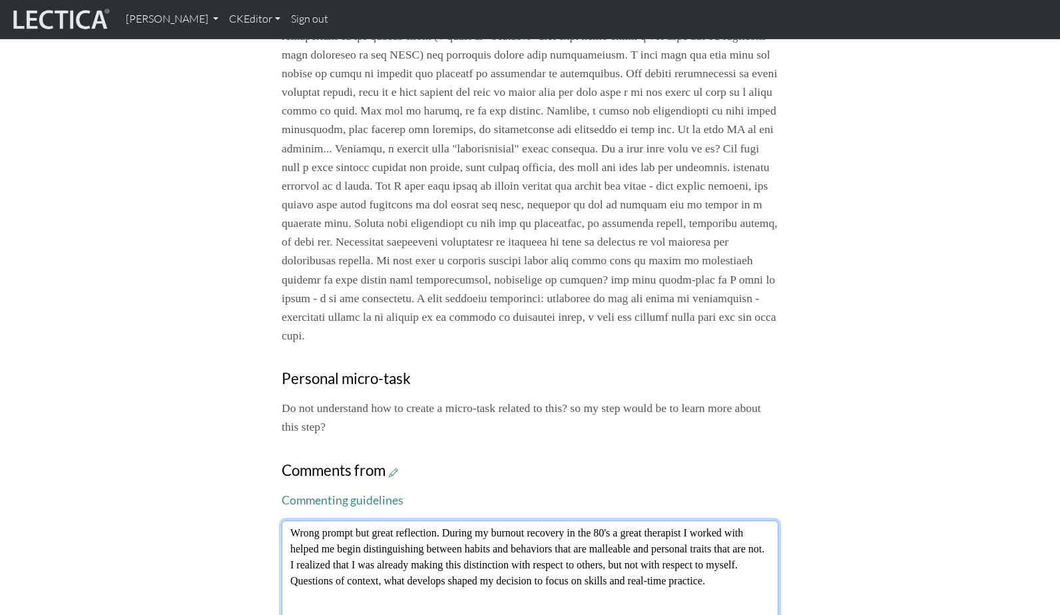
click at [482, 521] on textarea "Wrong prompt but great reflection. During my burnout recovery in the 80's a gre…" at bounding box center [530, 589] width 497 height 137
click at [400, 521] on textarea "Wrong prompt but great reflection. During my burnout recovery in the 80's a gre…" at bounding box center [530, 589] width 497 height 137
click at [385, 521] on textarea "Wrong prompt but great reflection. During my burnout recovery in the 80's a gre…" at bounding box center [530, 589] width 497 height 137
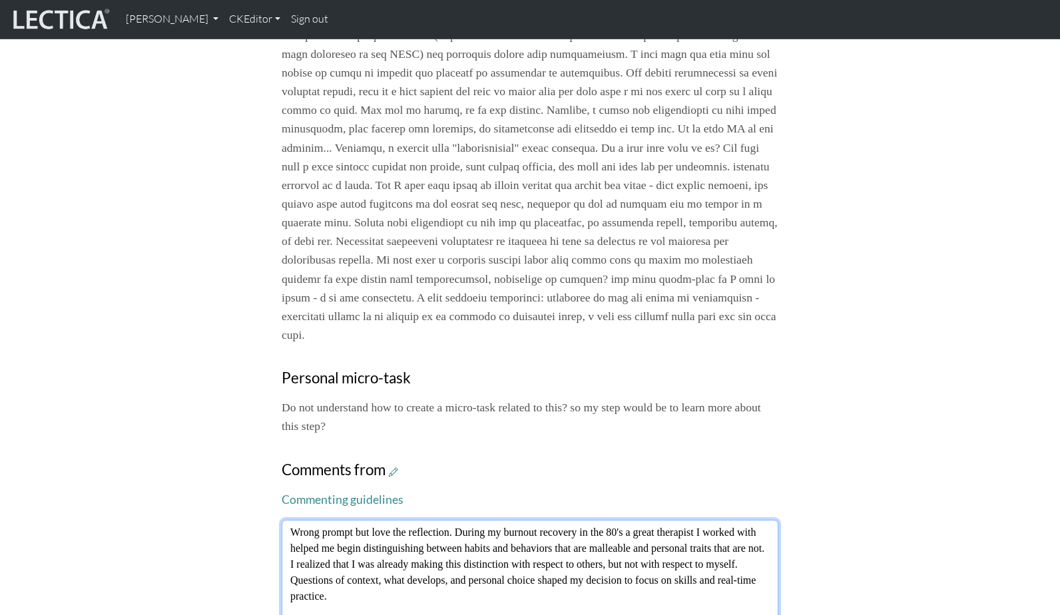
click at [452, 520] on textarea "Wrong prompt but love the reflection. During my burnout recovery in the 80's a …" at bounding box center [530, 588] width 497 height 137
click at [376, 520] on textarea "Wrong prompt but love the reflection anyway. During my burnout recovery in the …" at bounding box center [530, 588] width 497 height 137
type textarea "Wrong prompt but I love the reflection anyway. During my burnout recovery in th…"
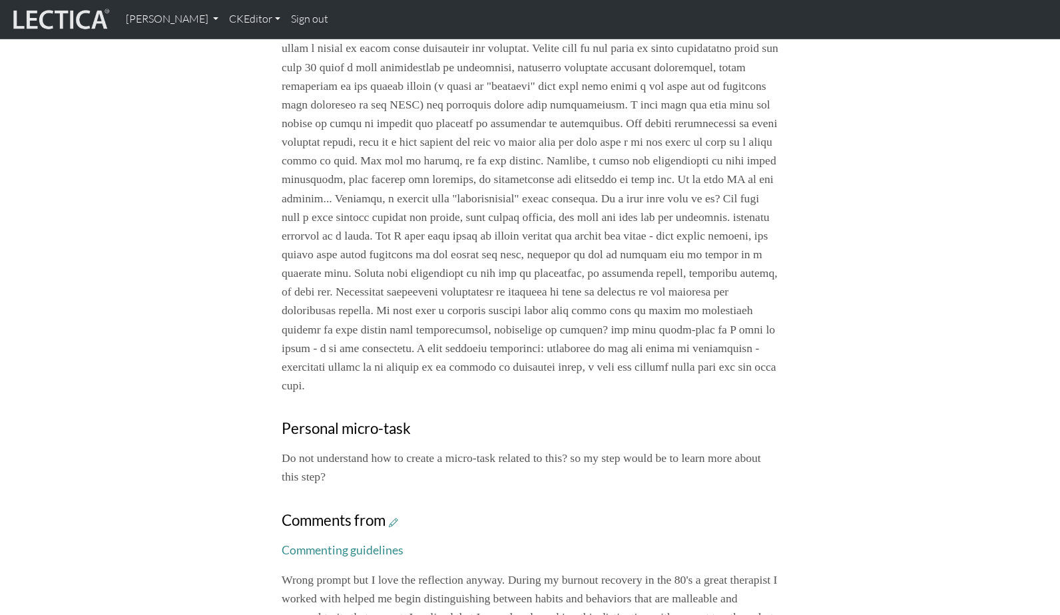
scroll to position [590, 0]
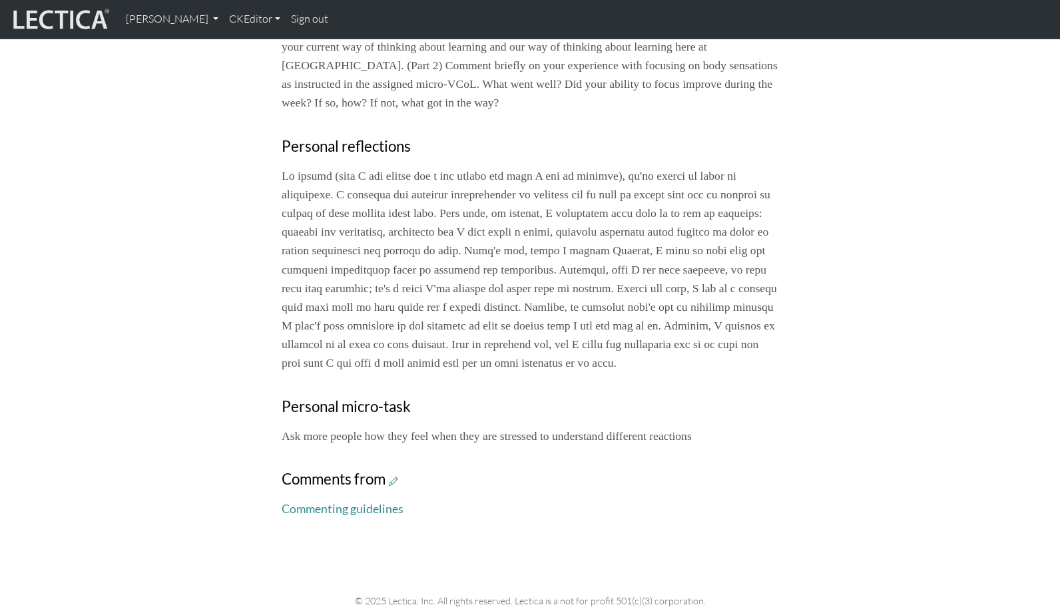
scroll to position [572, 0]
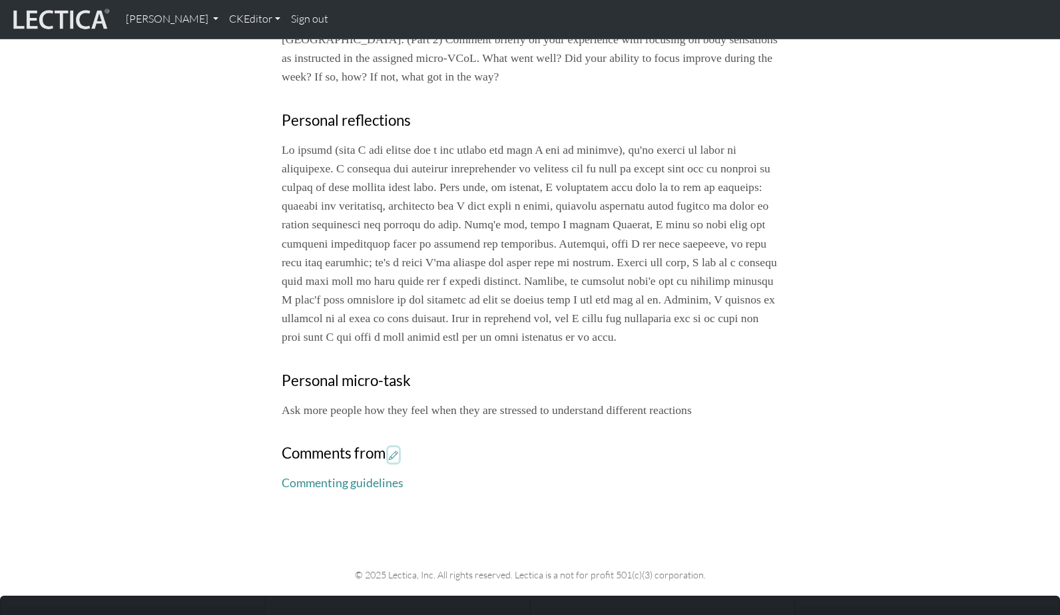
click at [389, 450] on icon at bounding box center [393, 455] width 9 height 11
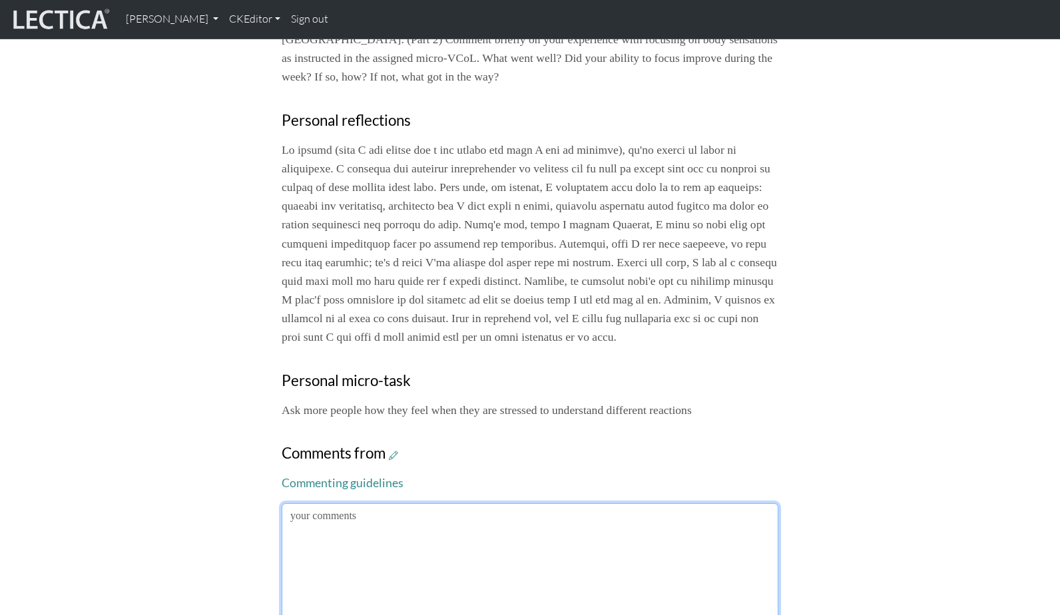
click at [288, 503] on textarea at bounding box center [530, 571] width 497 height 137
click at [288, 503] on textarea "I'd like to know more about your experience" at bounding box center [530, 571] width 497 height 137
click at [493, 503] on textarea "I'd like to know more about your experience" at bounding box center [530, 571] width 497 height 137
click at [561, 503] on textarea "I'd like to know more about your experience with VCoLing itseelf." at bounding box center [530, 571] width 497 height 137
click at [287, 503] on textarea "I'd like to know more about your experience with VCoLing itself." at bounding box center [530, 571] width 497 height 137
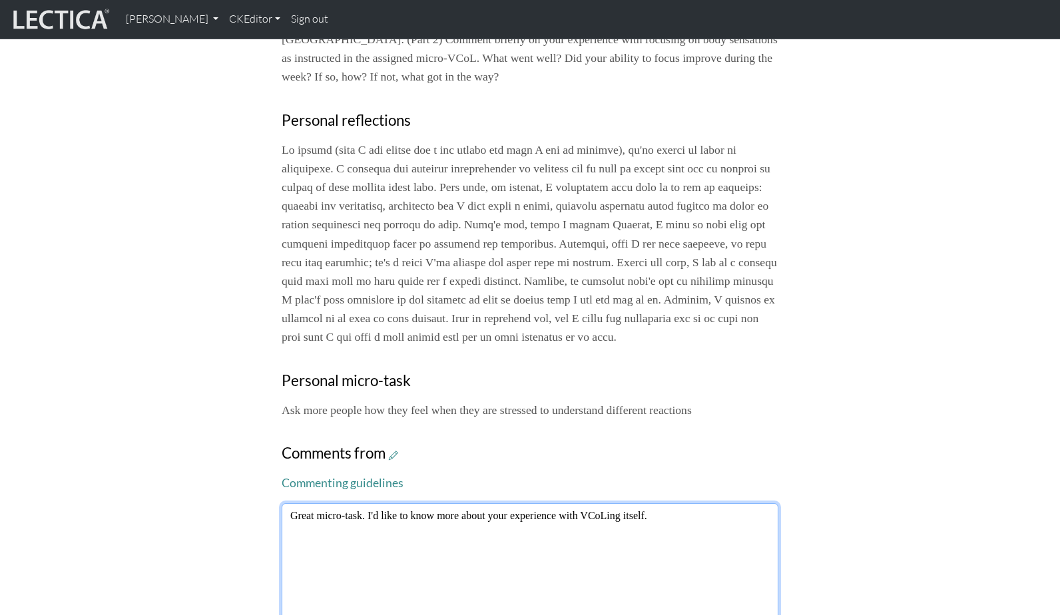
drag, startPoint x: 290, startPoint y: 432, endPoint x: 314, endPoint y: 432, distance: 23.3
click at [314, 503] on textarea "Great micro-task. I'd like to know more about your experience with VCoLing itse…" at bounding box center [530, 571] width 497 height 137
click at [377, 503] on textarea "I like the micro-task. I'd like to know more about your experience with VCoLing…" at bounding box center [530, 571] width 497 height 137
click at [318, 503] on textarea "I like the micro-task. I'd like to know more about your experience with VCoLing…" at bounding box center [530, 571] width 497 height 137
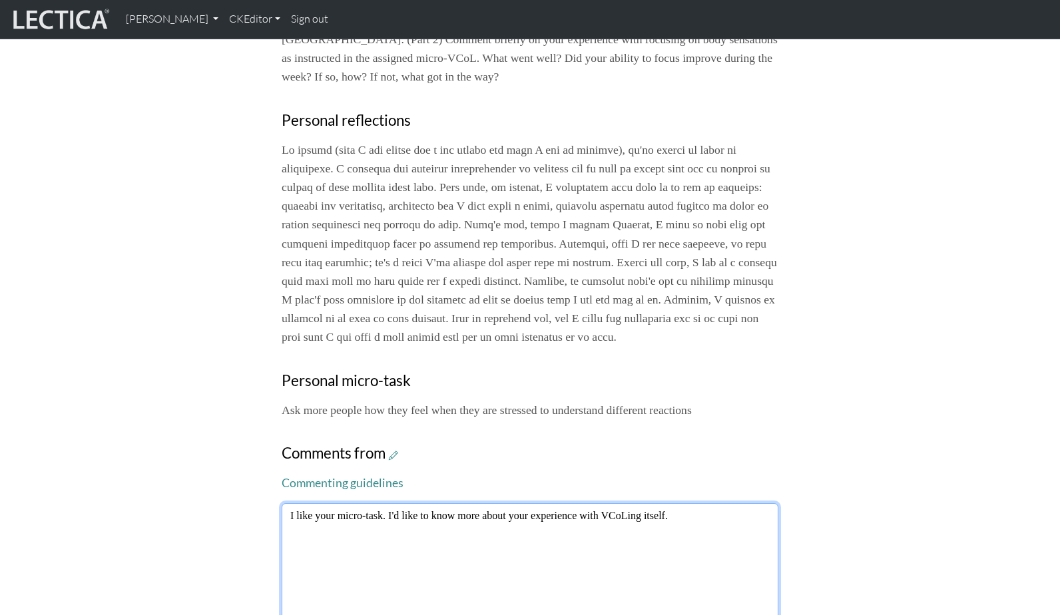
click at [386, 503] on textarea "I like your micro-task. I'd like to know more about your experience with VCoLin…" at bounding box center [530, 571] width 497 height 137
click at [408, 503] on textarea "I like your micro-task. It's a micro-step forward. I'd like to know more about …" at bounding box center [530, 571] width 497 height 137
click at [591, 503] on textarea "I like your micro-task. It's a perfectly calibrated micro-step forward. I'd lik…" at bounding box center [530, 571] width 497 height 137
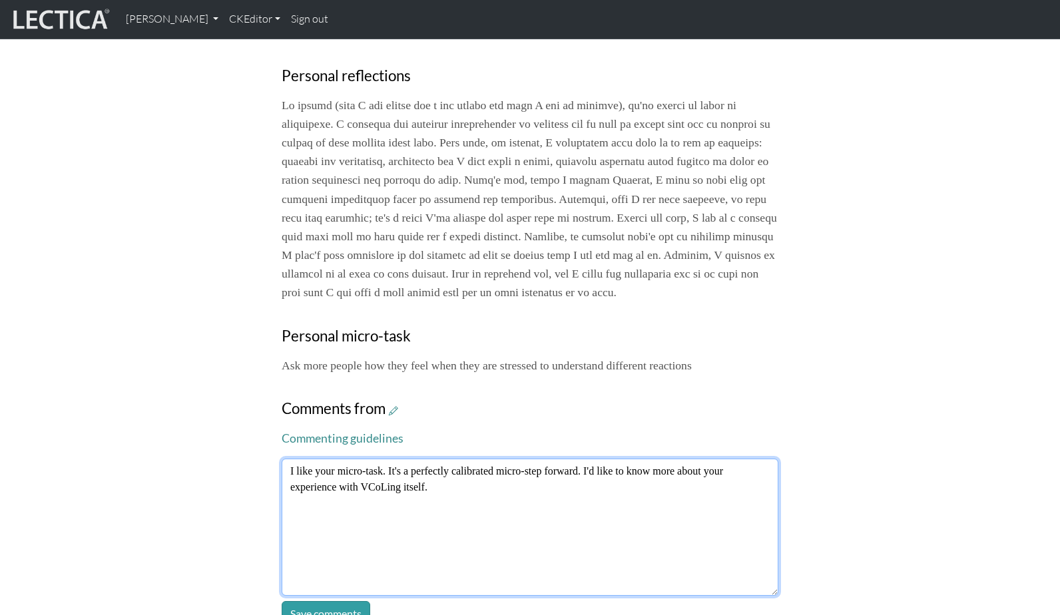
scroll to position [622, 0]
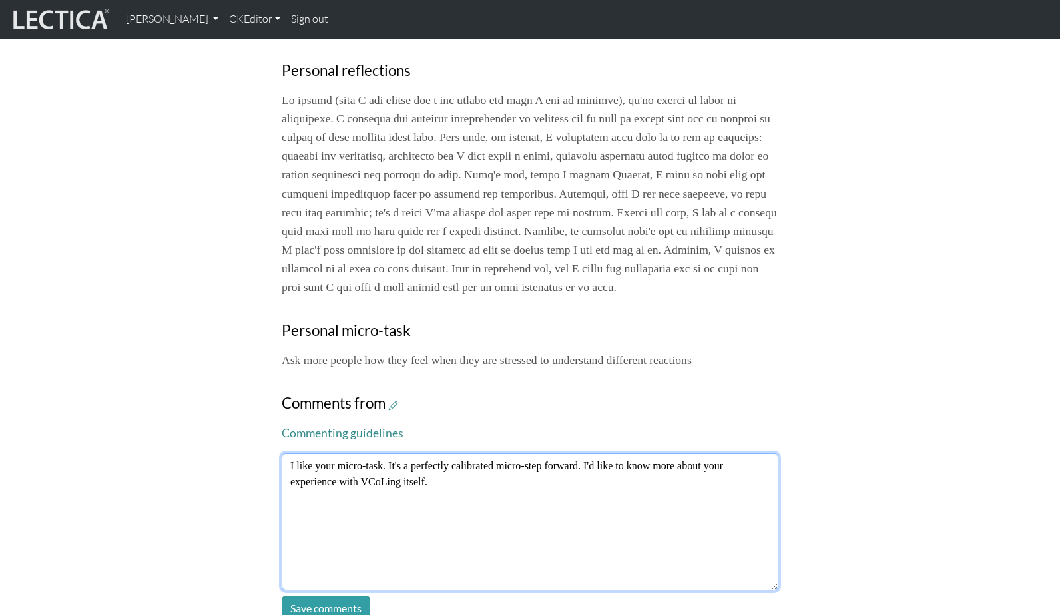
click at [286, 454] on textarea "I like your micro-task. It's a perfectly calibrated micro-step forward. I'd lik…" at bounding box center [530, 522] width 497 height 137
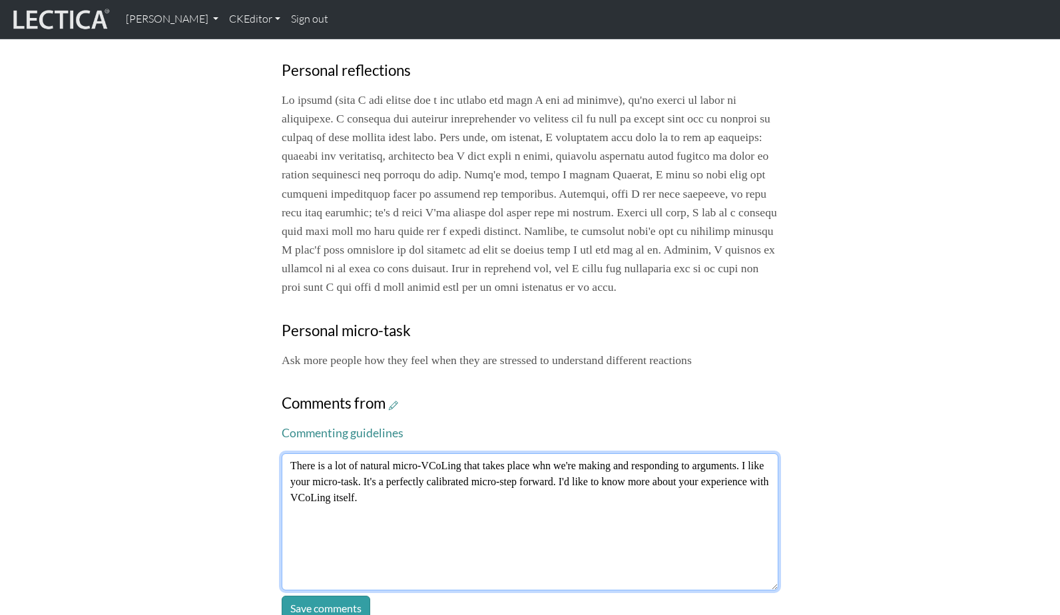
click at [549, 454] on textarea "There is a lot of natural micro-VCoLing that takes place whn we're making and r…" at bounding box center [530, 522] width 497 height 137
click at [757, 454] on textarea "There is a lot of natural micro-VCoLing that takes place when we're making and …" at bounding box center [530, 522] width 497 height 137
drag, startPoint x: 478, startPoint y: 398, endPoint x: 584, endPoint y: 395, distance: 106.6
click at [584, 454] on textarea "There is a lot of natural micro-VCoLing that takes place when we're making and …" at bounding box center [530, 522] width 497 height 137
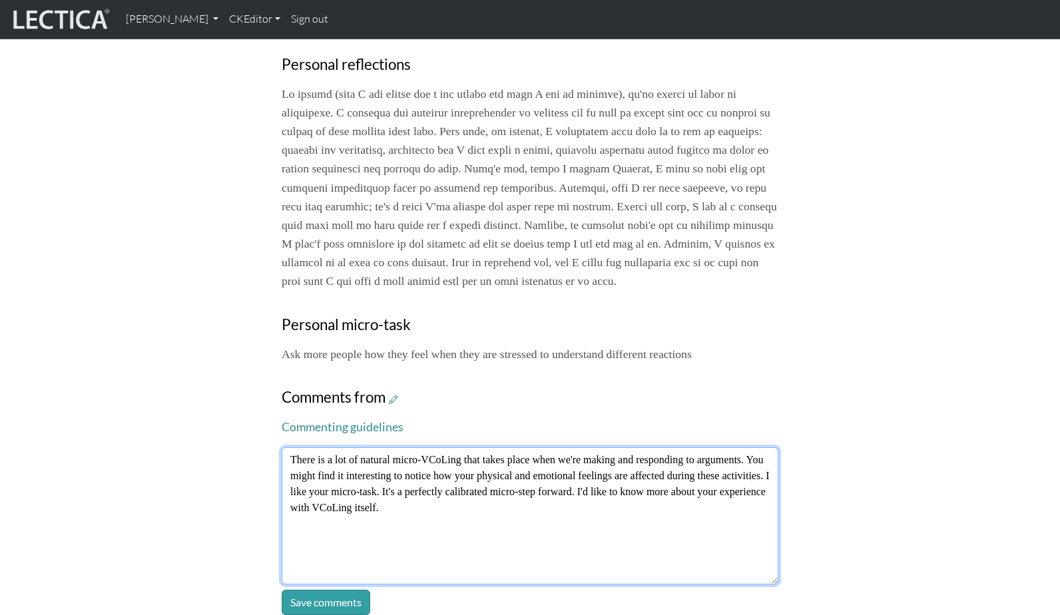
click at [333, 448] on textarea "There is a lot of natural micro-VCoLing that takes place when we're making and …" at bounding box center [530, 516] width 497 height 137
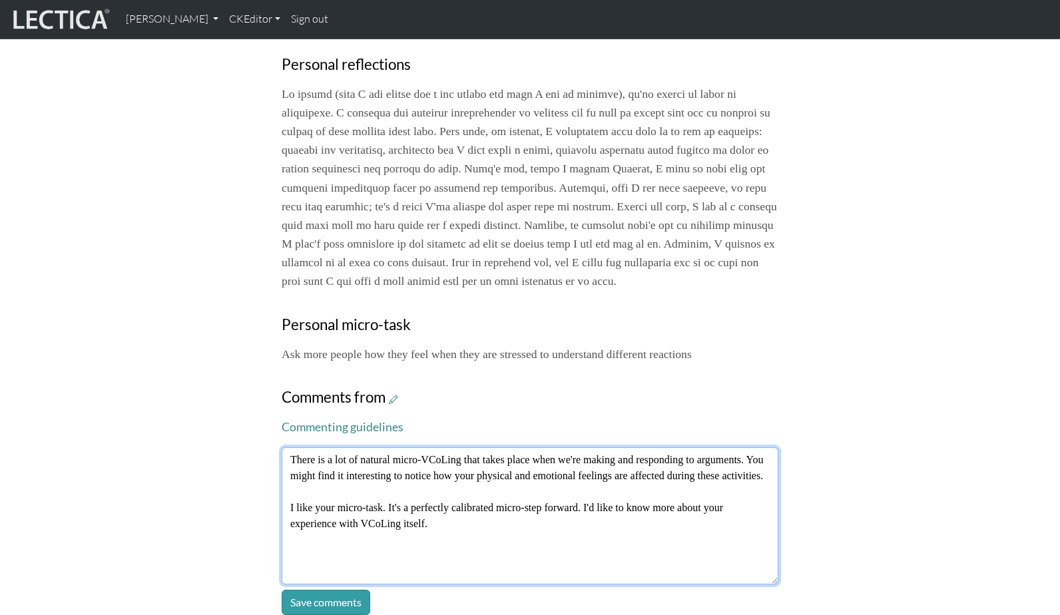
drag, startPoint x: 590, startPoint y: 436, endPoint x: 599, endPoint y: 450, distance: 16.4
click at [599, 450] on textarea "There is a lot of natural micro-VCoLing that takes place when we're making and …" at bounding box center [530, 516] width 497 height 137
drag, startPoint x: 344, startPoint y: 410, endPoint x: 356, endPoint y: 409, distance: 12.7
click at [344, 448] on textarea "There is a lot of natural micro-VCoLing that takes place when we're making and …" at bounding box center [530, 516] width 497 height 137
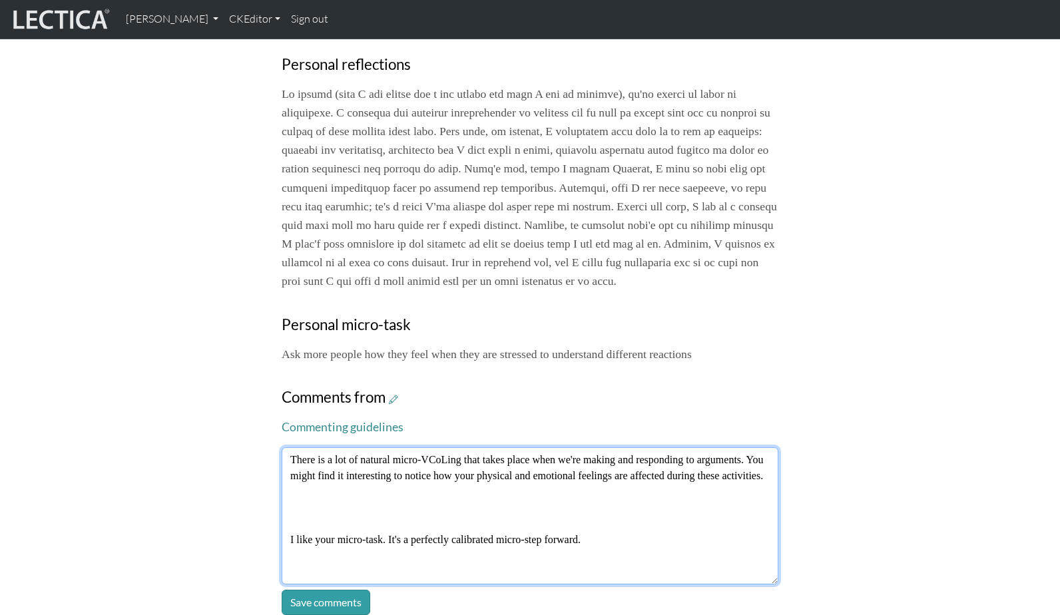
paste textarea "I'd like to know more about your experience with VCoLing itself."
type textarea "There is a lot of natural micro-VCoLing that takes place when we're making and …"
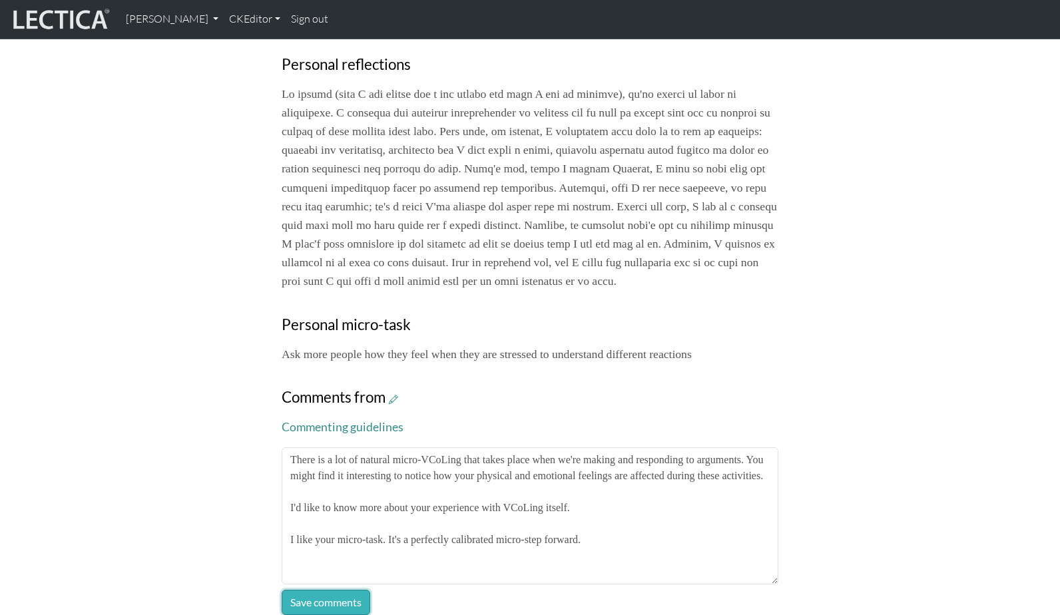
click at [304, 590] on button "Save comments" at bounding box center [326, 602] width 89 height 25
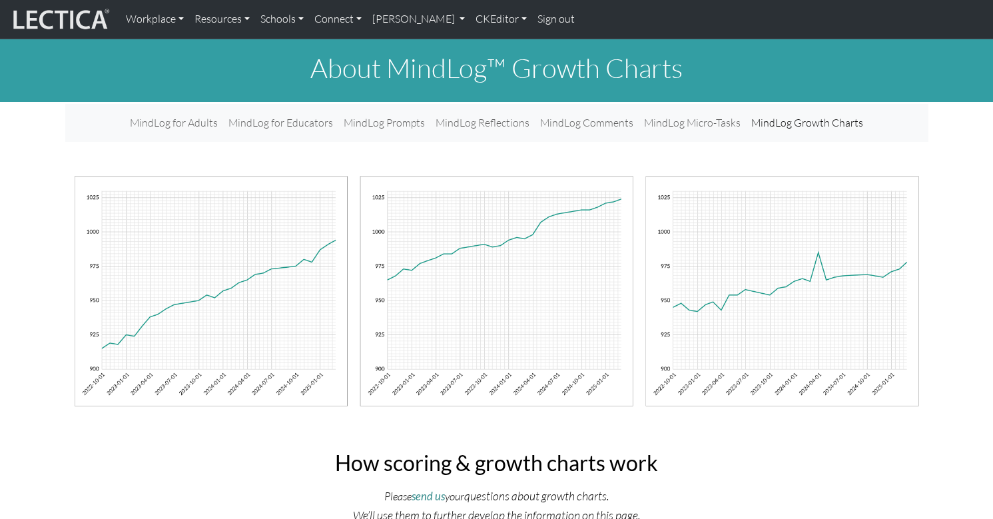
scroll to position [1901, 0]
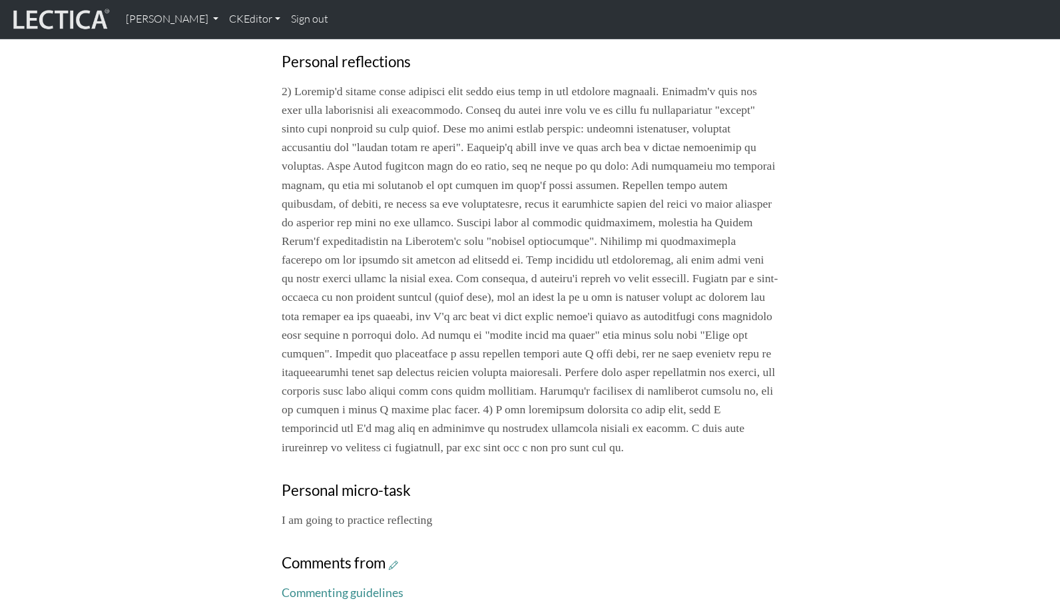
scroll to position [639, 0]
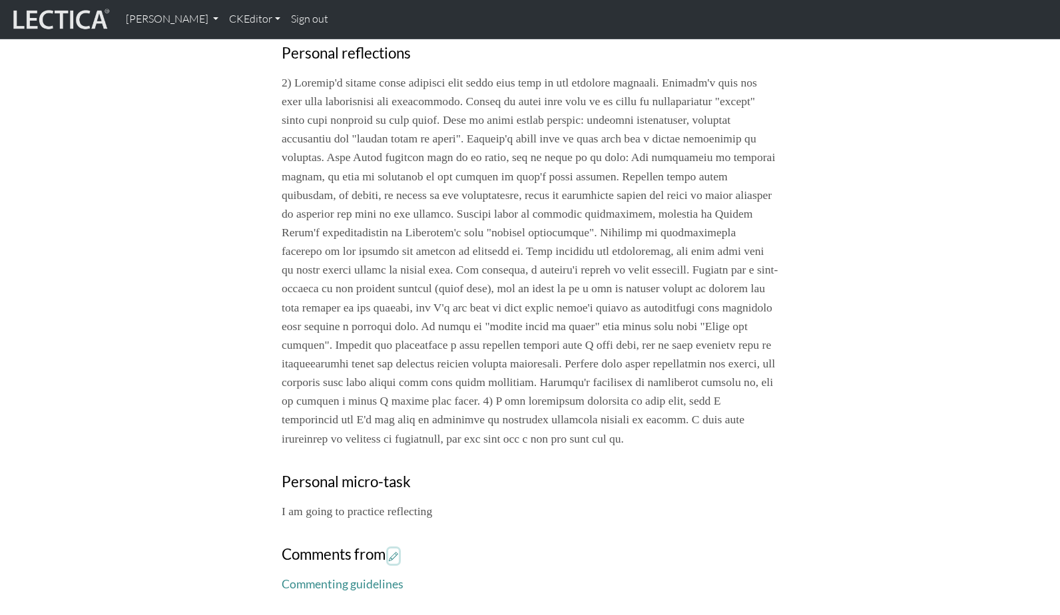
click at [389, 551] on icon at bounding box center [393, 556] width 9 height 11
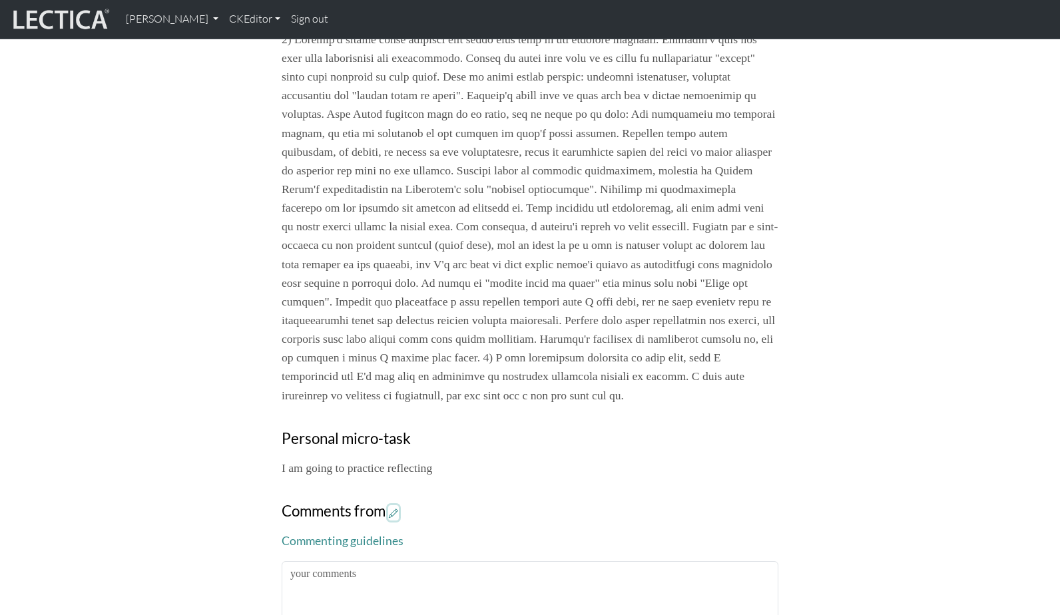
scroll to position [737, 0]
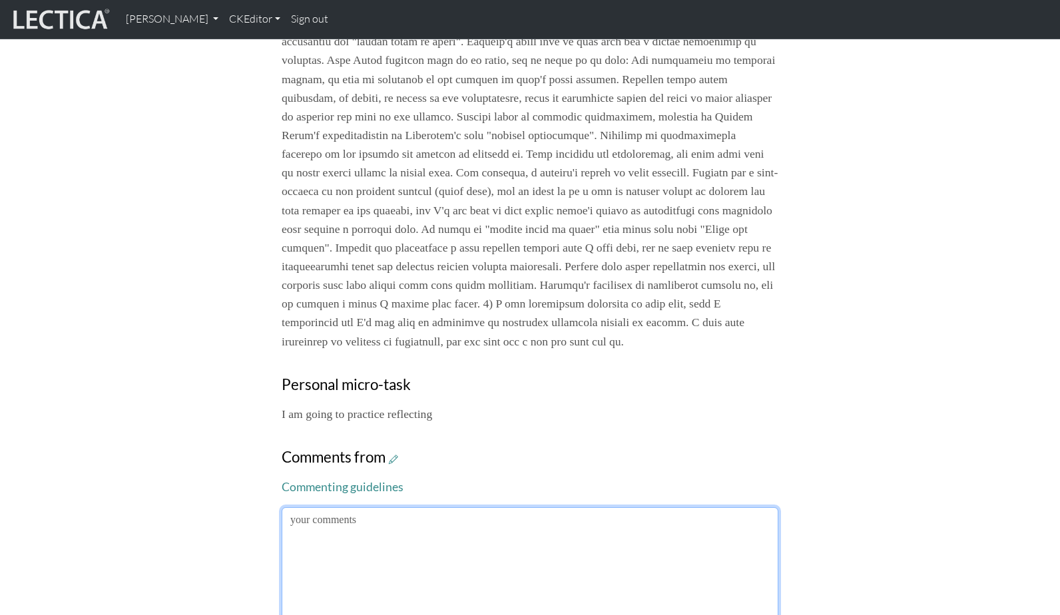
click at [286, 507] on textarea at bounding box center [530, 575] width 497 height 137
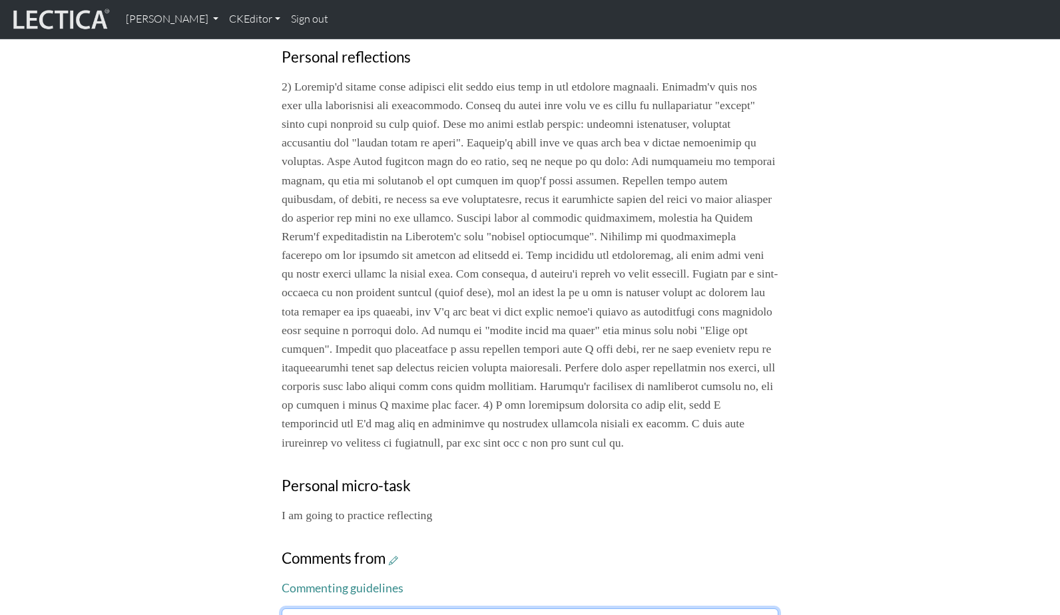
scroll to position [637, 0]
drag, startPoint x: 483, startPoint y: 522, endPoint x: 788, endPoint y: 550, distance: 306.3
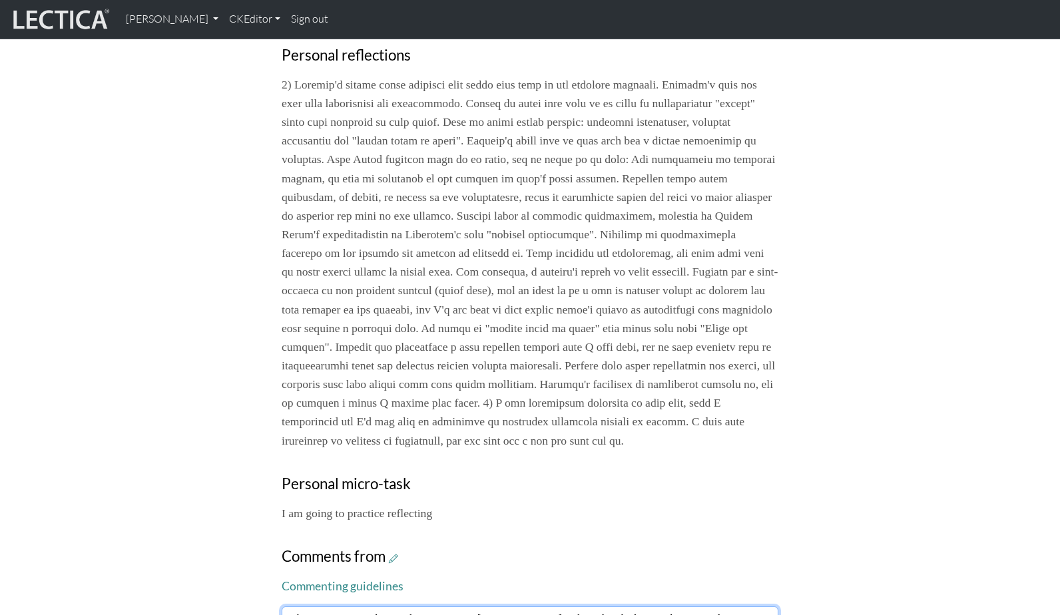
click at [788, 550] on div "Your growth chart Once you have received a Lectical™ Score in MindLog, your gro…" at bounding box center [530, 142] width 879 height 1265
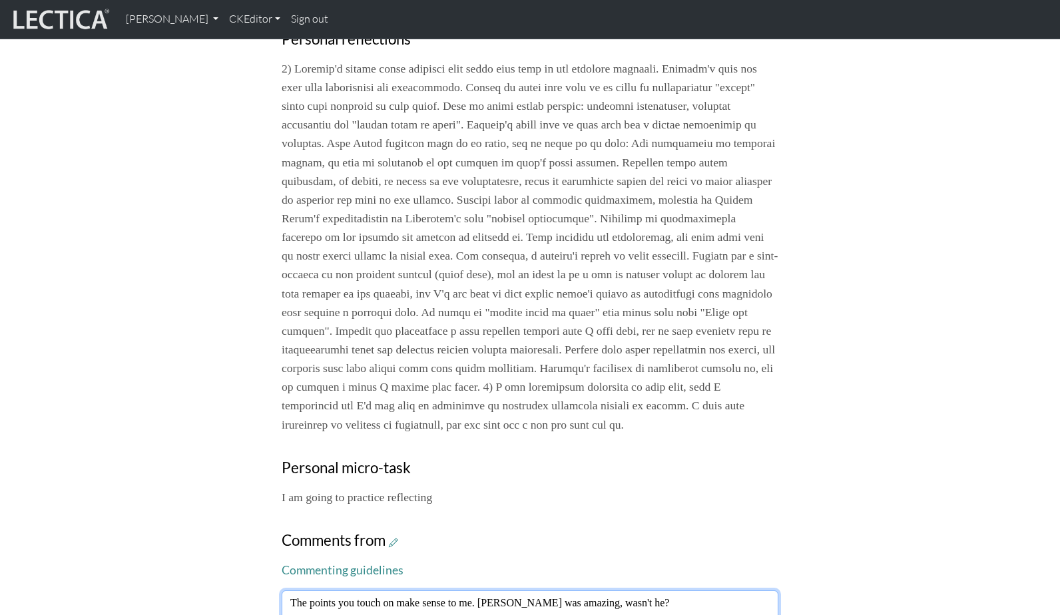
scroll to position [666, 0]
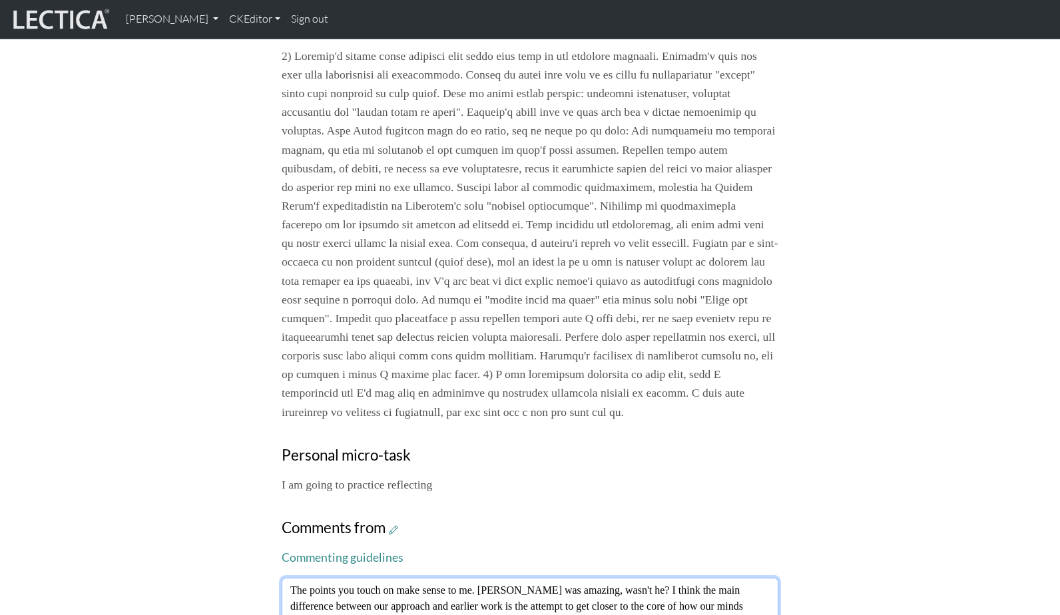
drag, startPoint x: 625, startPoint y: 527, endPoint x: 694, endPoint y: 536, distance: 69.2
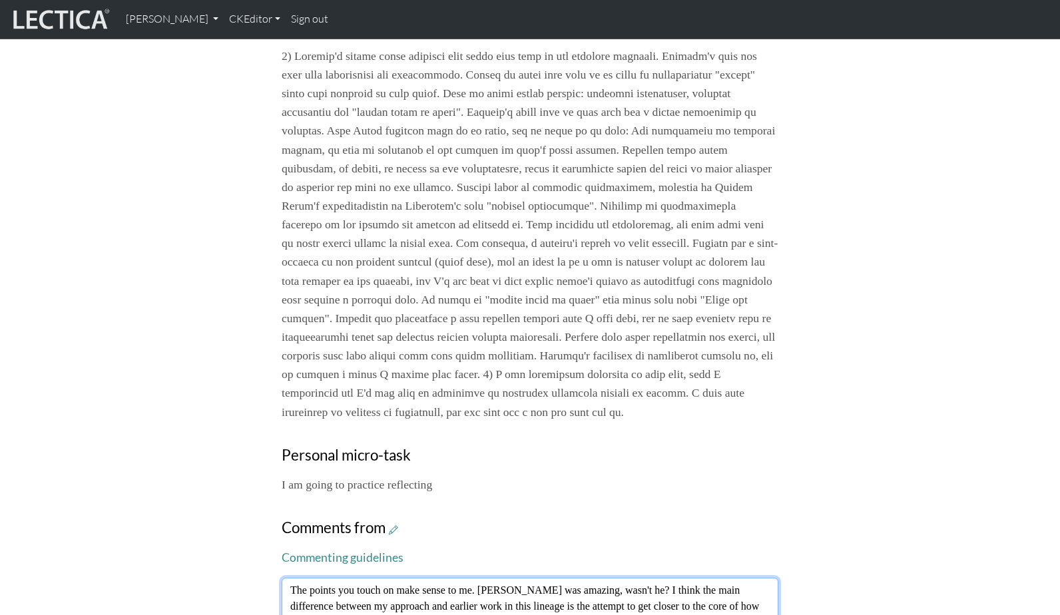
drag, startPoint x: 629, startPoint y: 524, endPoint x: 706, endPoint y: 526, distance: 76.6
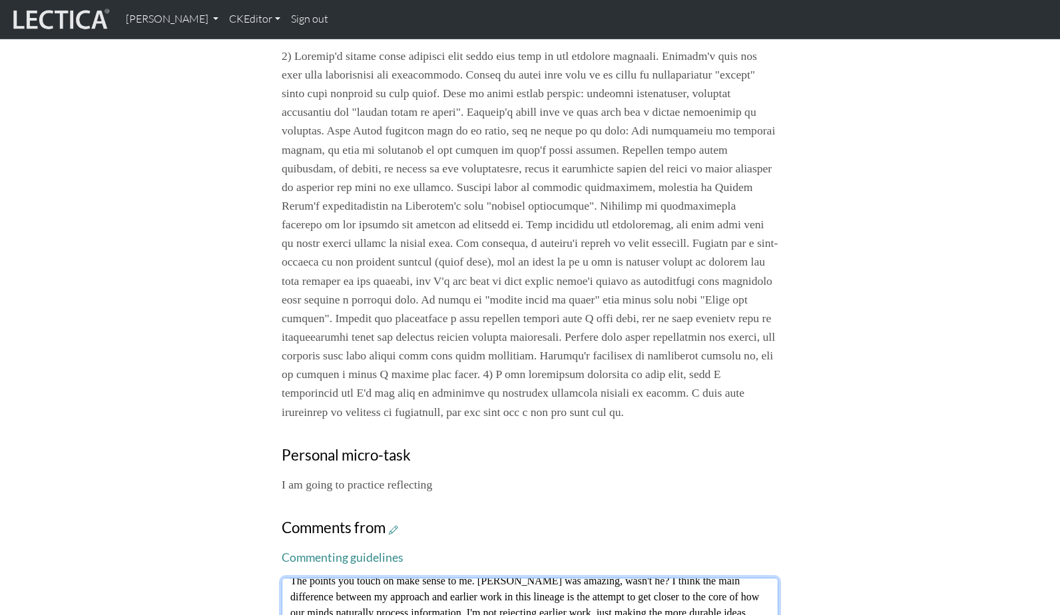
scroll to position [15, 0]
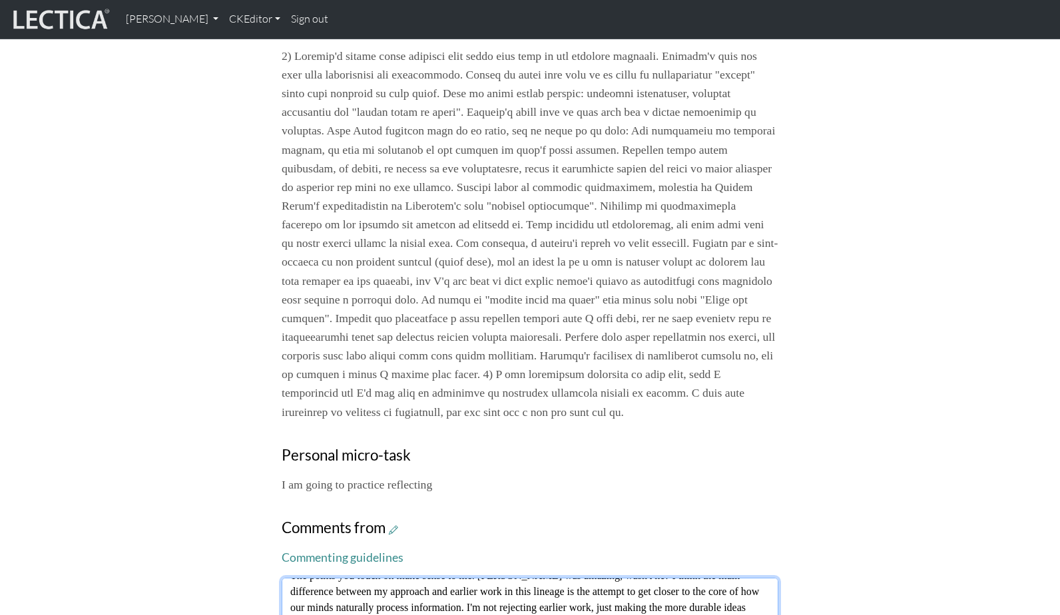
drag, startPoint x: 413, startPoint y: 595, endPoint x: 523, endPoint y: 599, distance: 110.6
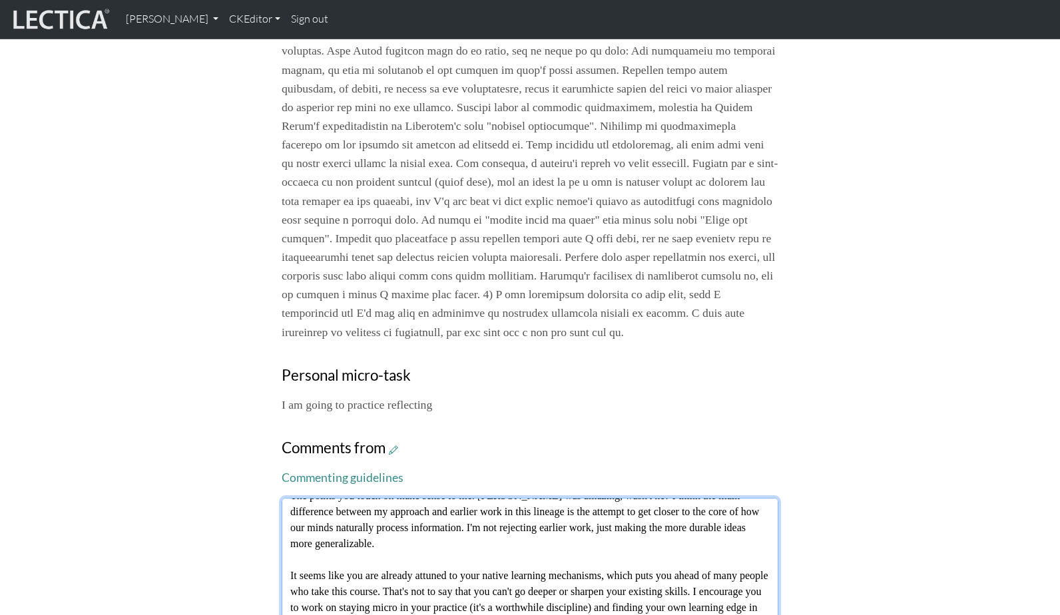
scroll to position [749, 0]
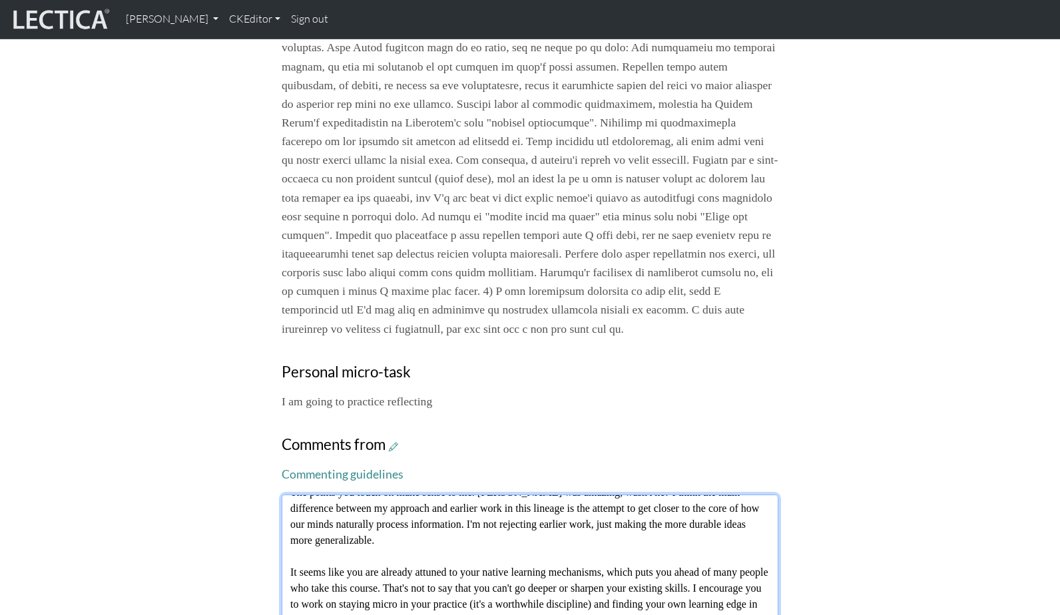
drag, startPoint x: 414, startPoint y: 515, endPoint x: 461, endPoint y: 519, distance: 47.4
click at [461, 519] on textarea "The points you touch on make sense to me. Dewey was amazing, wasn't he? I think…" at bounding box center [530, 563] width 497 height 137
click at [703, 515] on textarea "The points you touch on make sense to me. Dewey was amazing, wasn't he? I think…" at bounding box center [530, 563] width 497 height 137
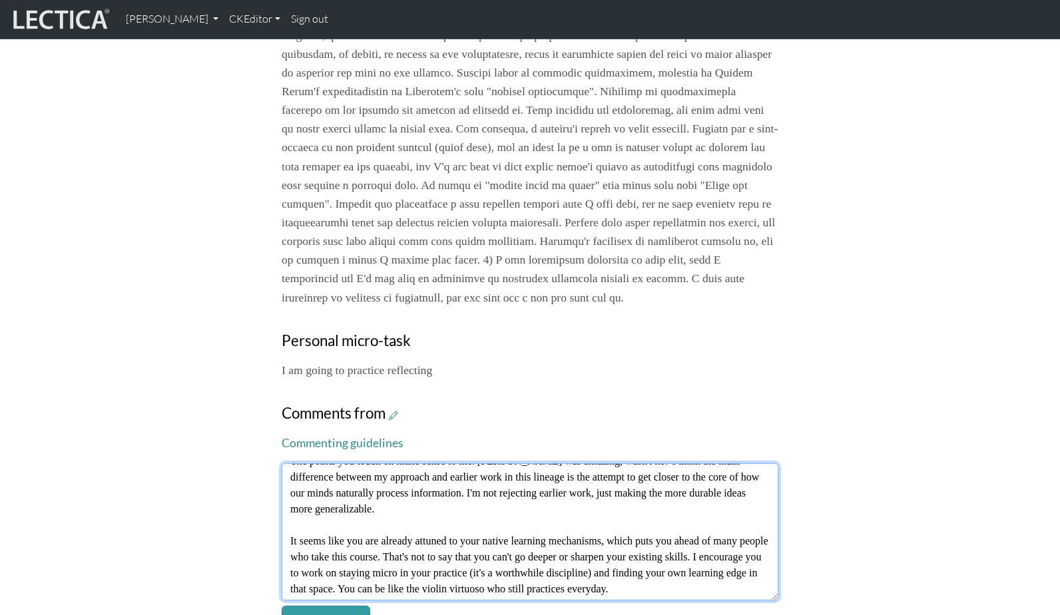
scroll to position [787, 0]
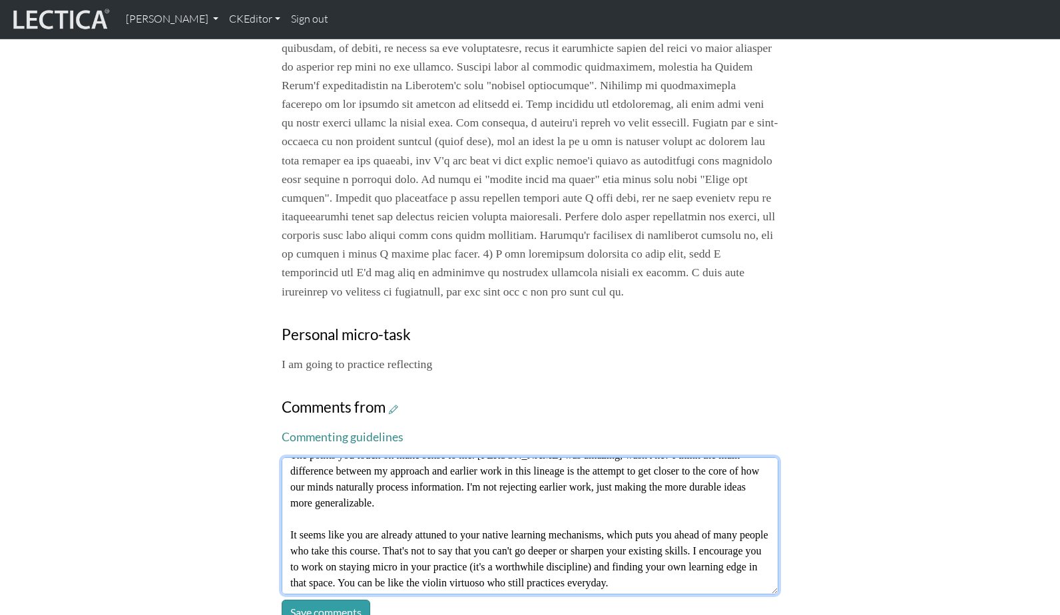
click at [720, 481] on textarea "The points you touch on make sense to me. Dewey was amazing, wasn't he? I think…" at bounding box center [530, 526] width 497 height 137
type textarea "The points you touch on make sense to me. Dewey was amazing, wasn't he? I think…"
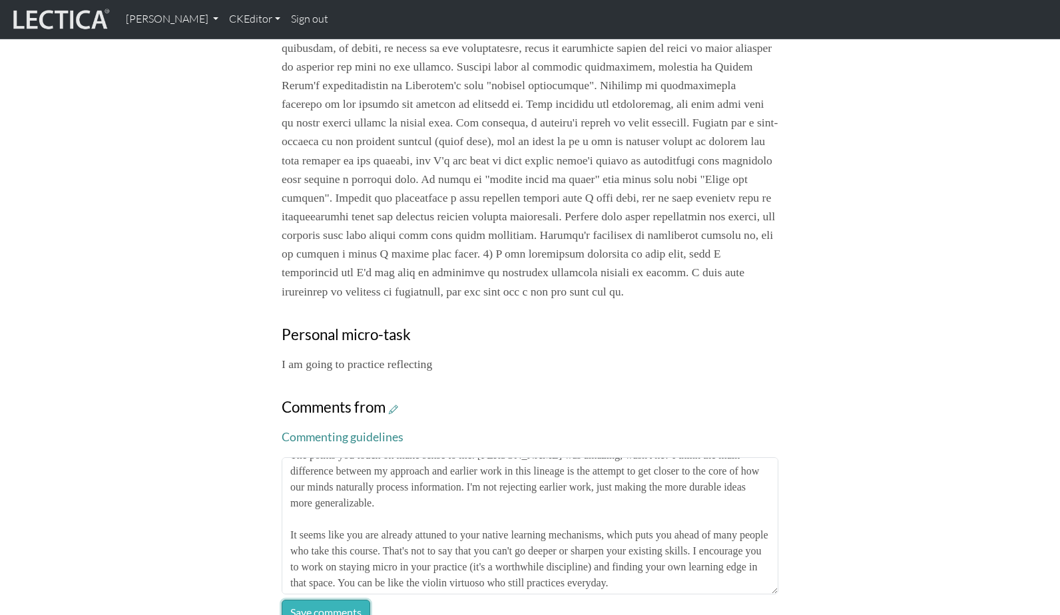
click at [312, 600] on button "Save comments" at bounding box center [326, 612] width 89 height 25
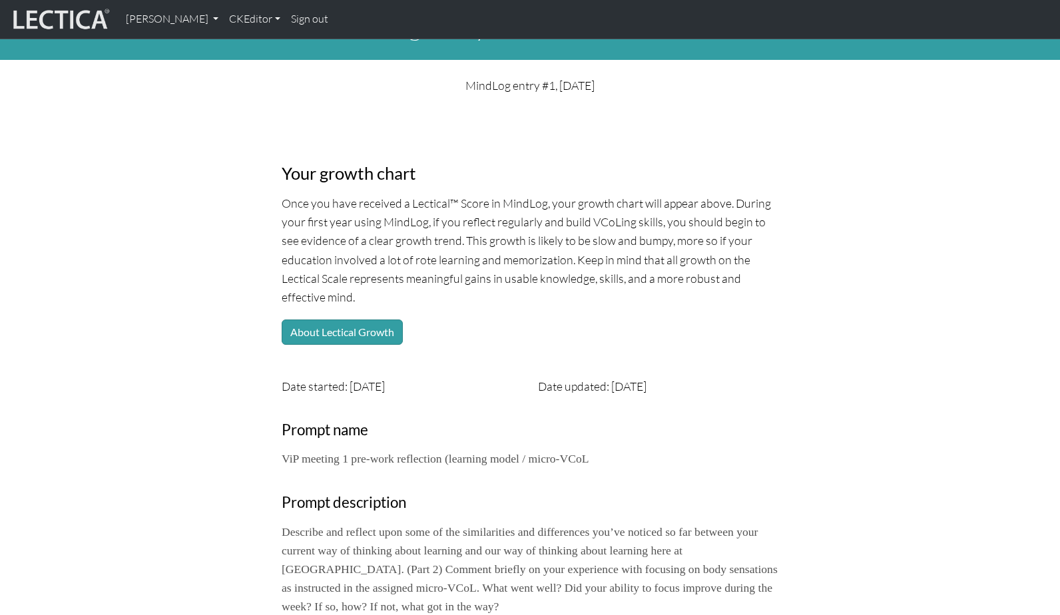
scroll to position [0, 0]
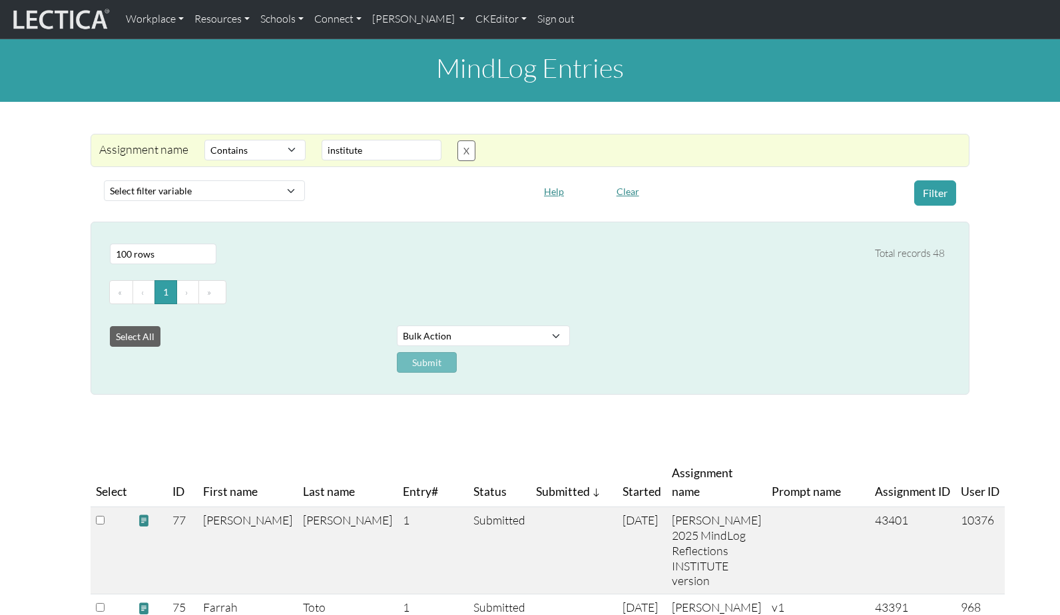
select select "icontains"
select select "100"
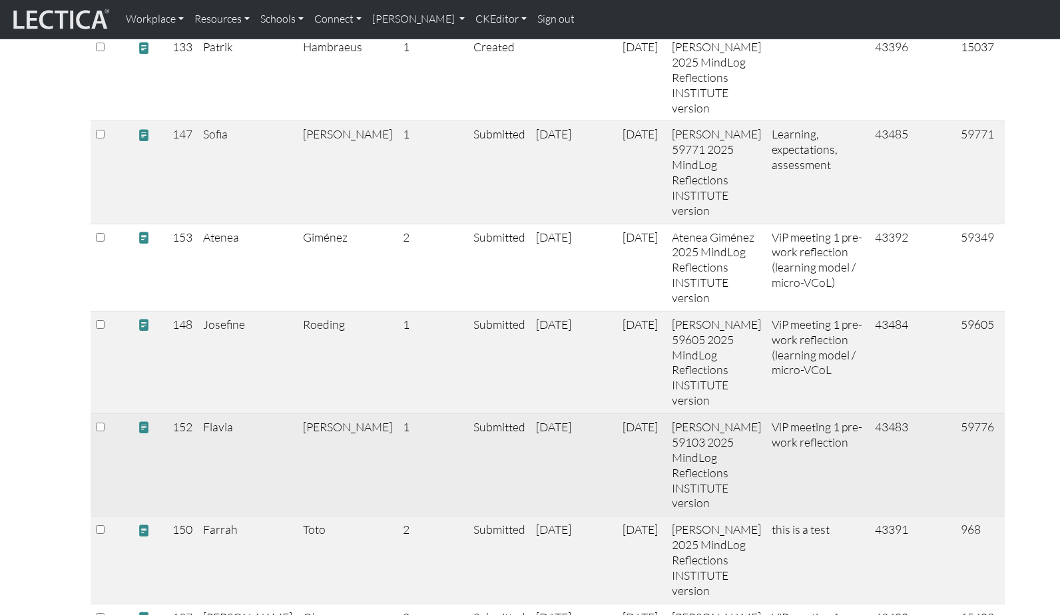
scroll to position [1664, 0]
click at [141, 420] on span at bounding box center [144, 427] width 12 height 14
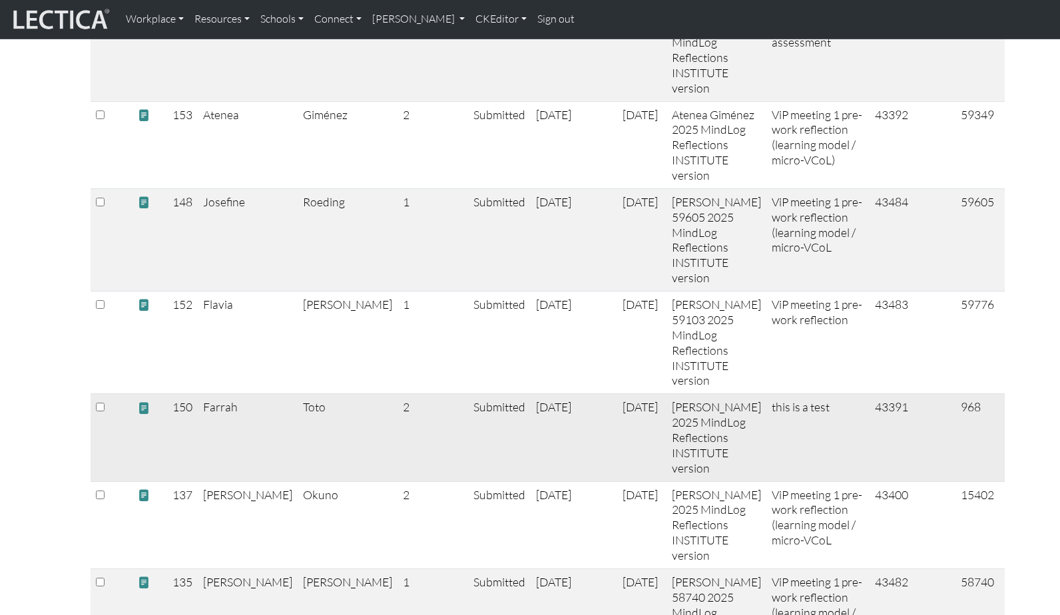
scroll to position [1805, 0]
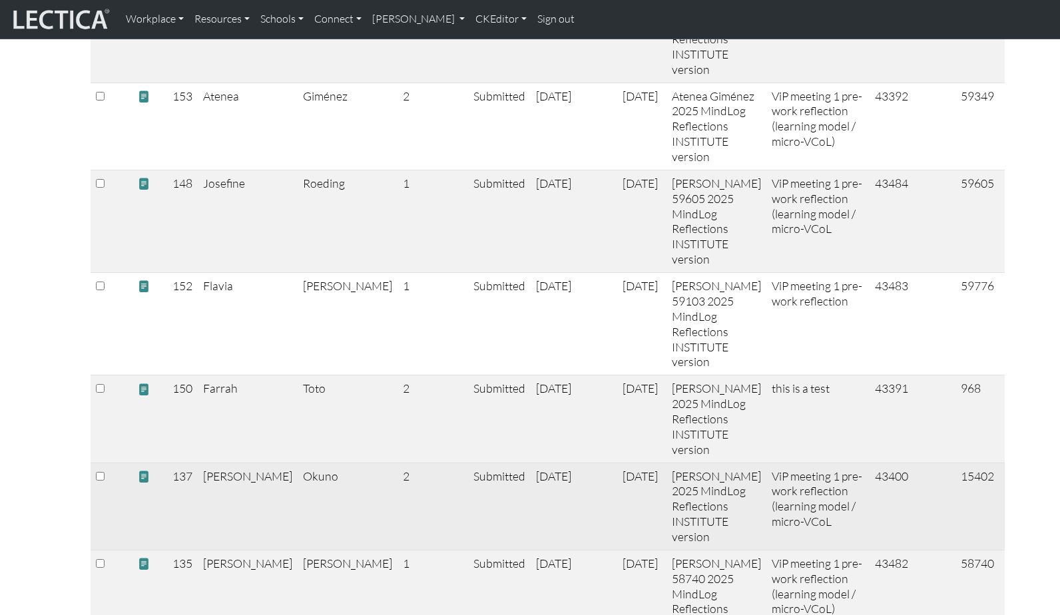
click at [139, 470] on span at bounding box center [144, 477] width 12 height 14
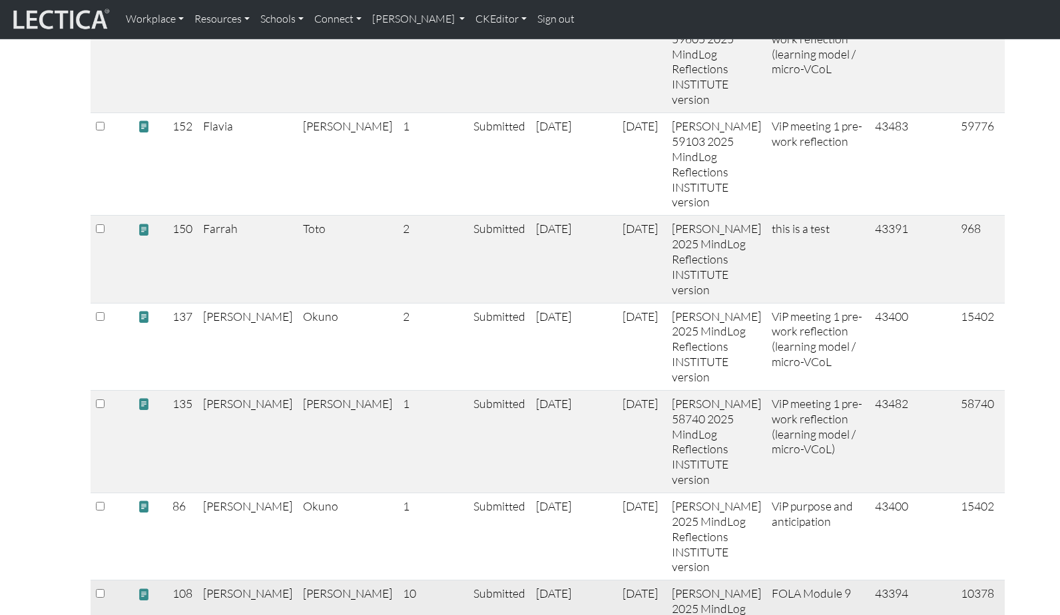
scroll to position [1963, 0]
click at [141, 399] on span at bounding box center [144, 406] width 12 height 14
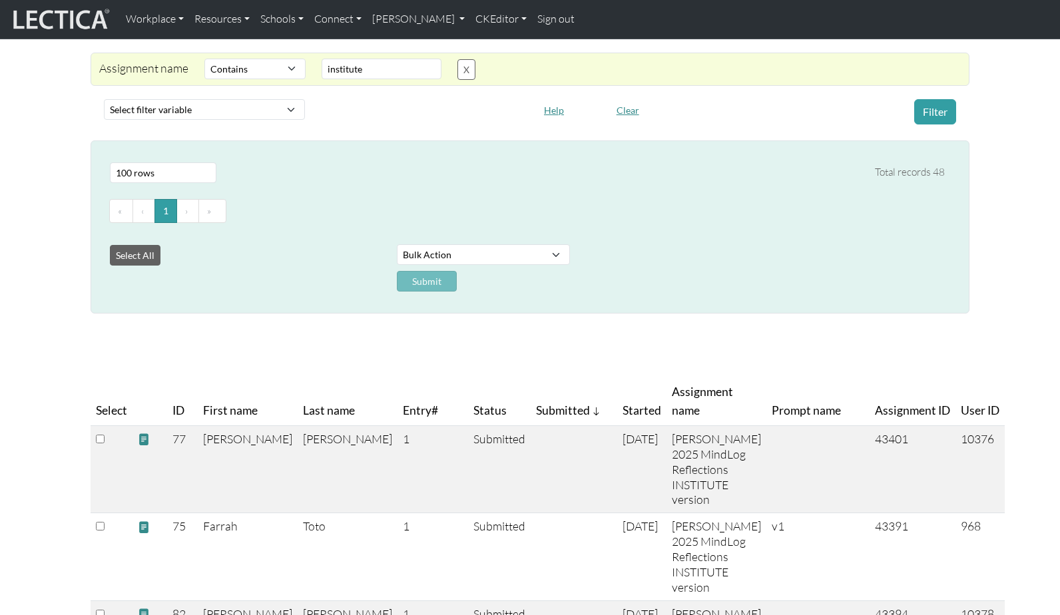
scroll to position [0, 0]
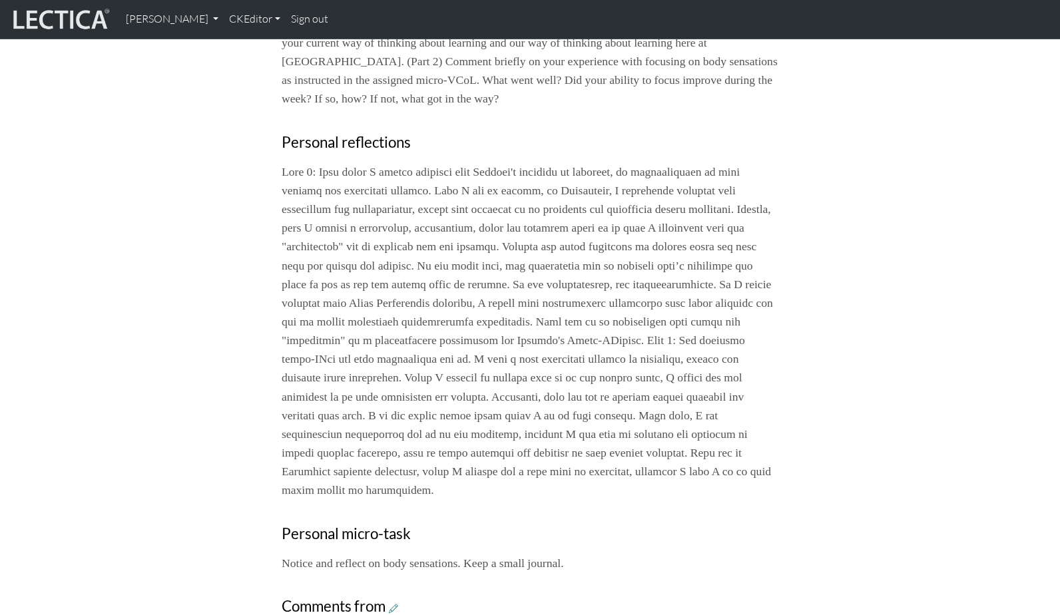
scroll to position [552, 0]
click at [389, 601] on icon at bounding box center [393, 606] width 9 height 11
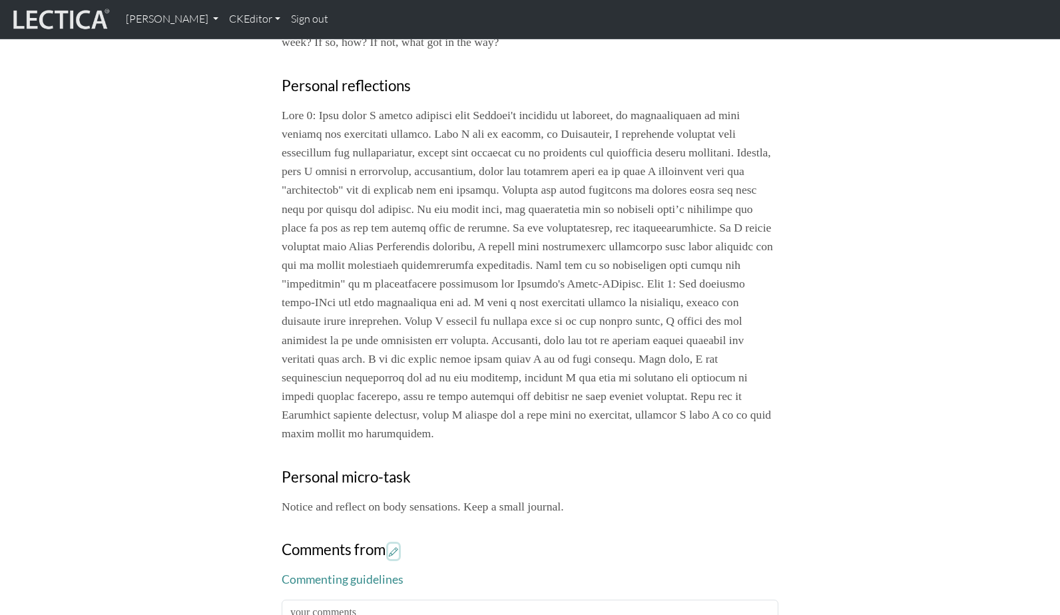
scroll to position [614, 0]
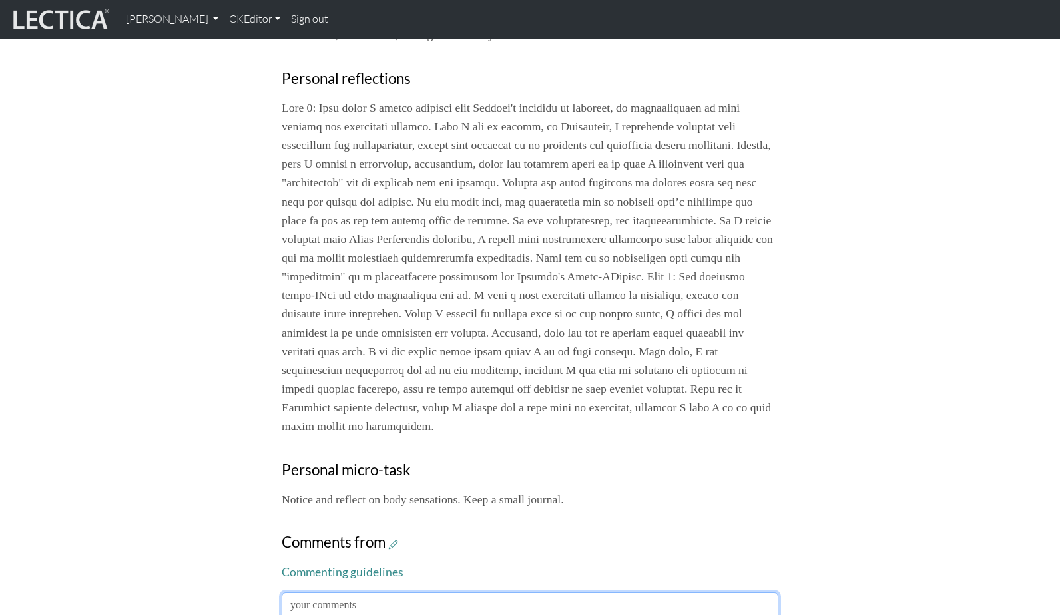
drag, startPoint x: 346, startPoint y: 509, endPoint x: 354, endPoint y: 509, distance: 8.7
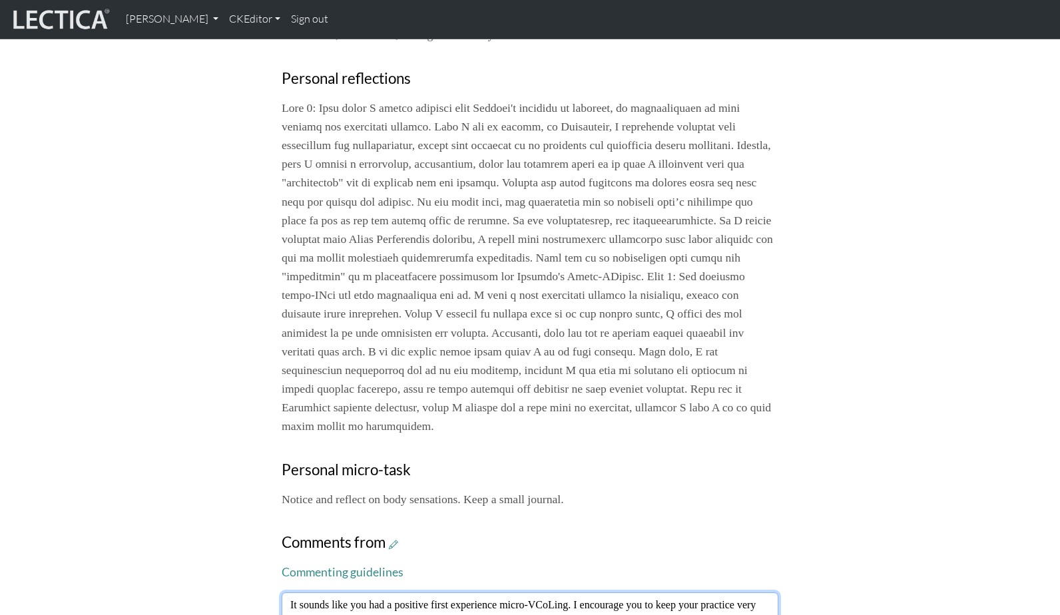
drag, startPoint x: 430, startPoint y: 498, endPoint x: 450, endPoint y: 497, distance: 19.4
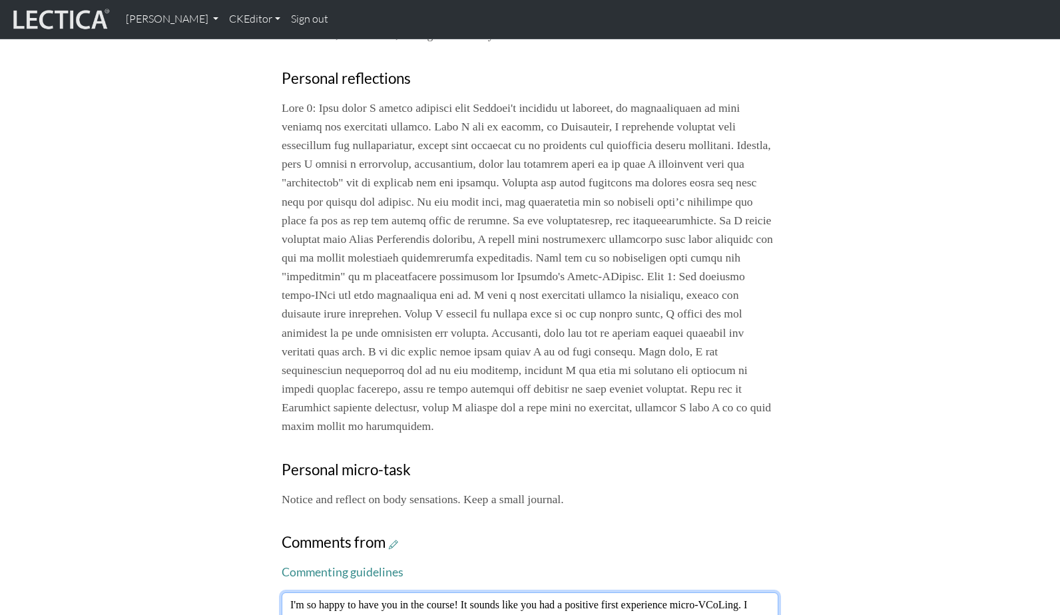
drag, startPoint x: 352, startPoint y: 543, endPoint x: 452, endPoint y: 547, distance: 100.0
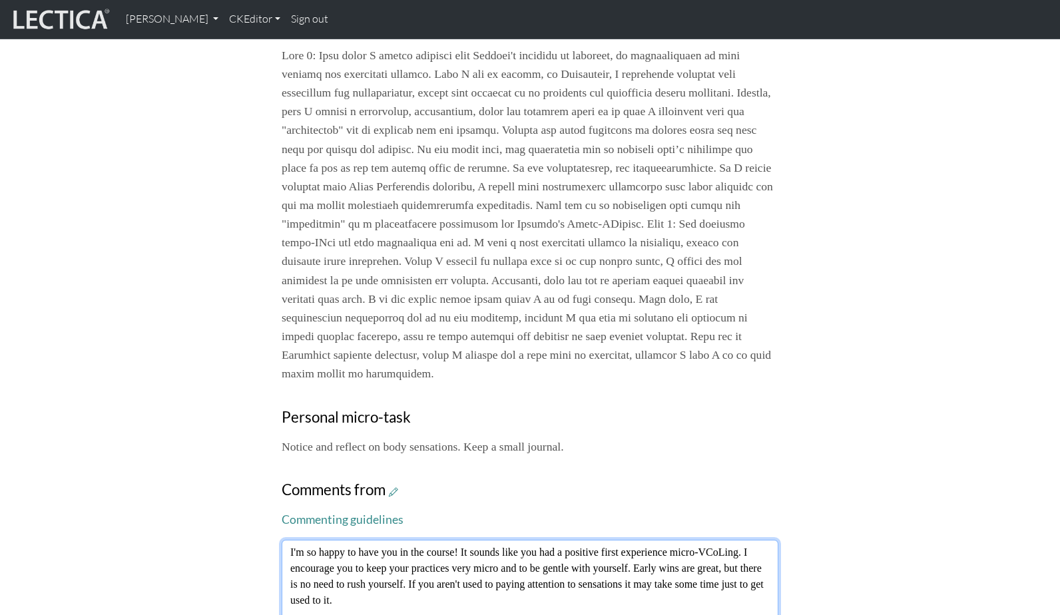
scroll to position [674, 0]
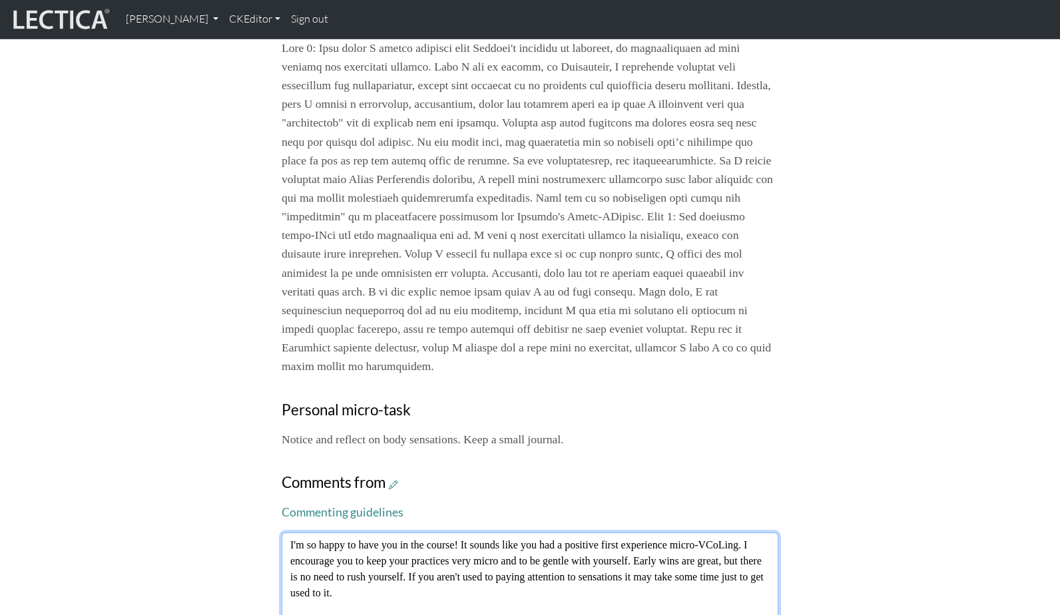
type textarea "I'm so happy to have you in the course! It sounds like you had a positive first…"
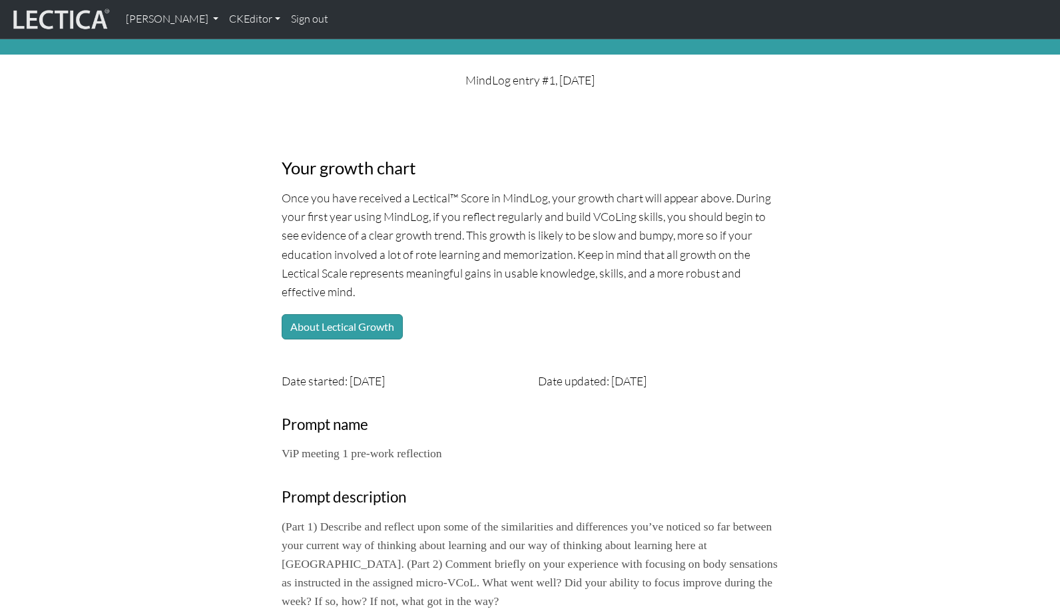
scroll to position [0, 0]
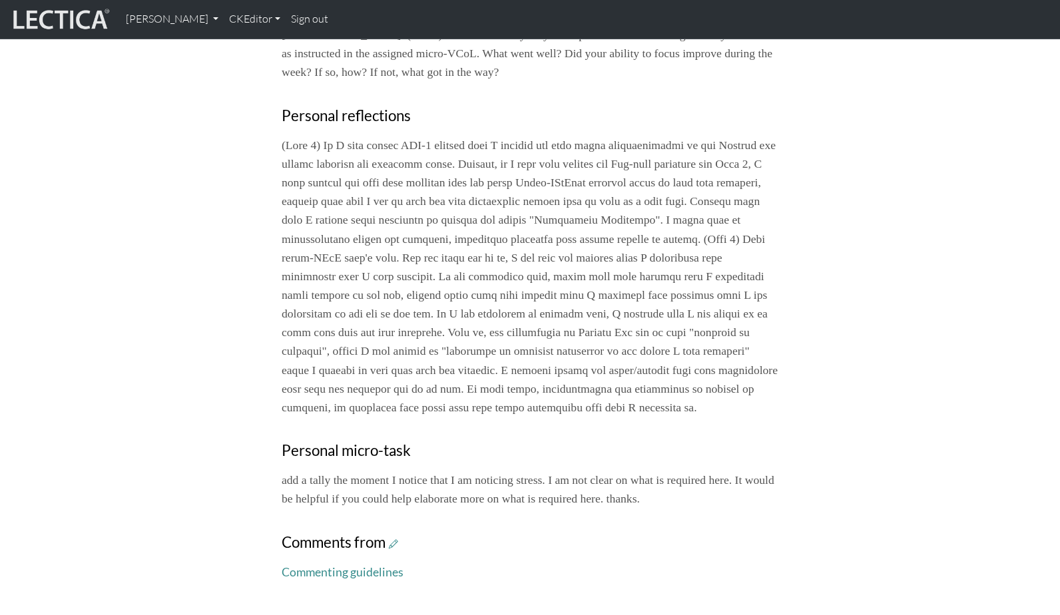
scroll to position [569, 0]
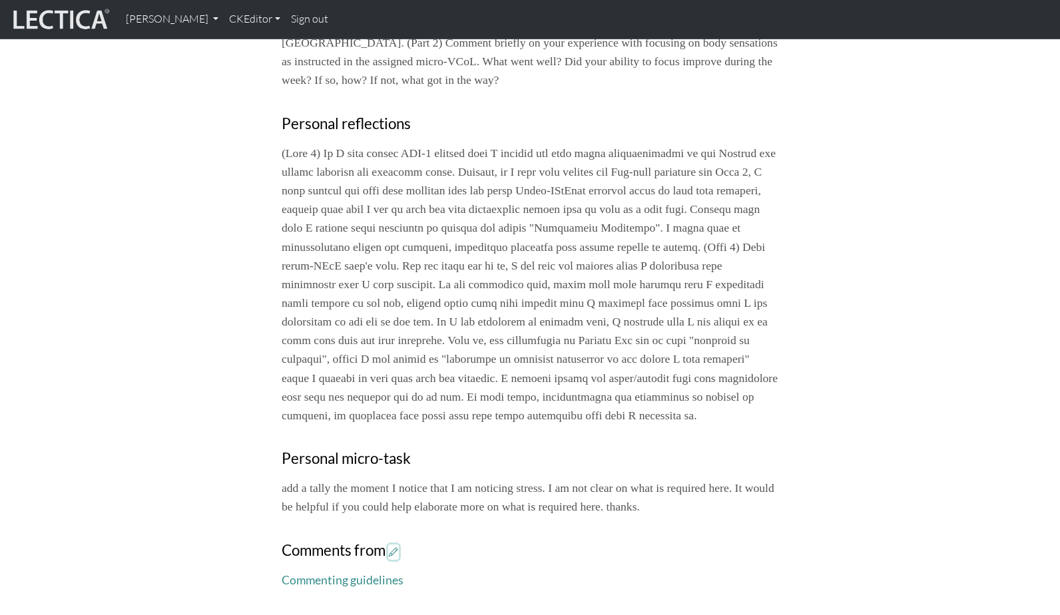
click at [389, 547] on icon at bounding box center [393, 552] width 9 height 11
type textarea "H"
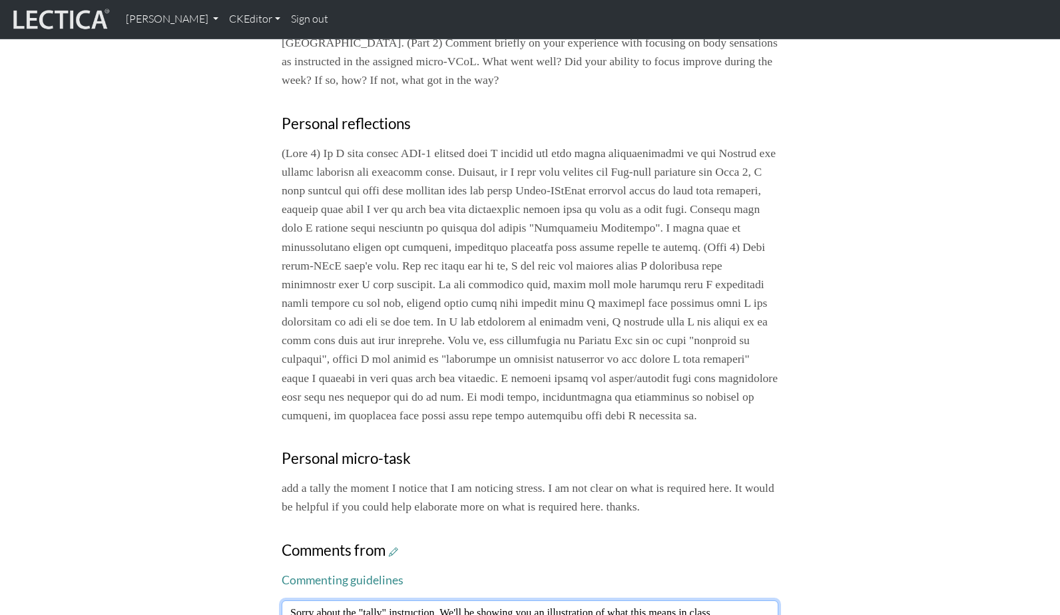
drag, startPoint x: 707, startPoint y: 552, endPoint x: 769, endPoint y: 551, distance: 62.6
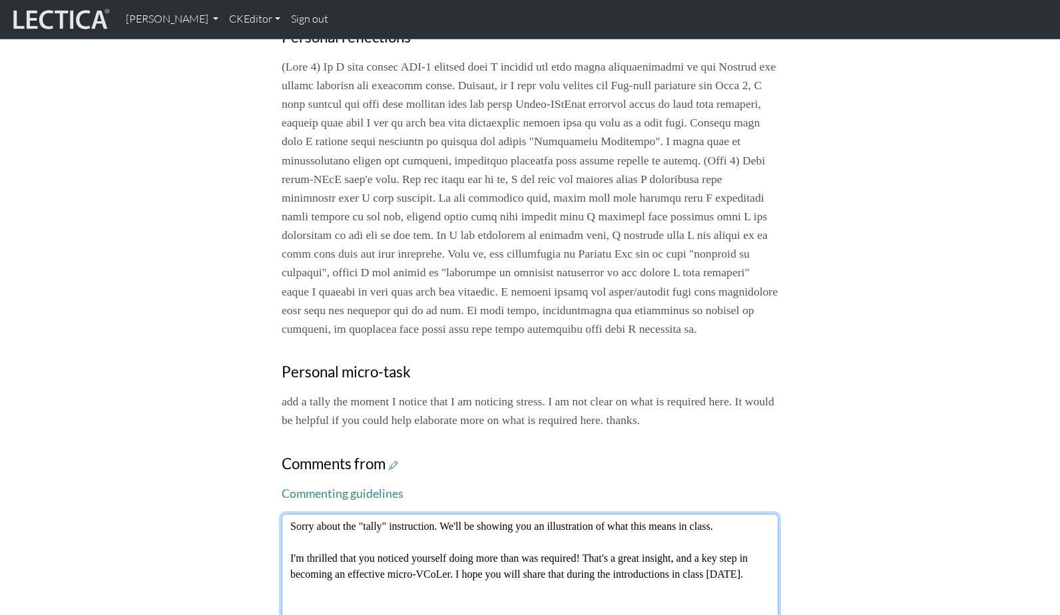
scroll to position [668, 0]
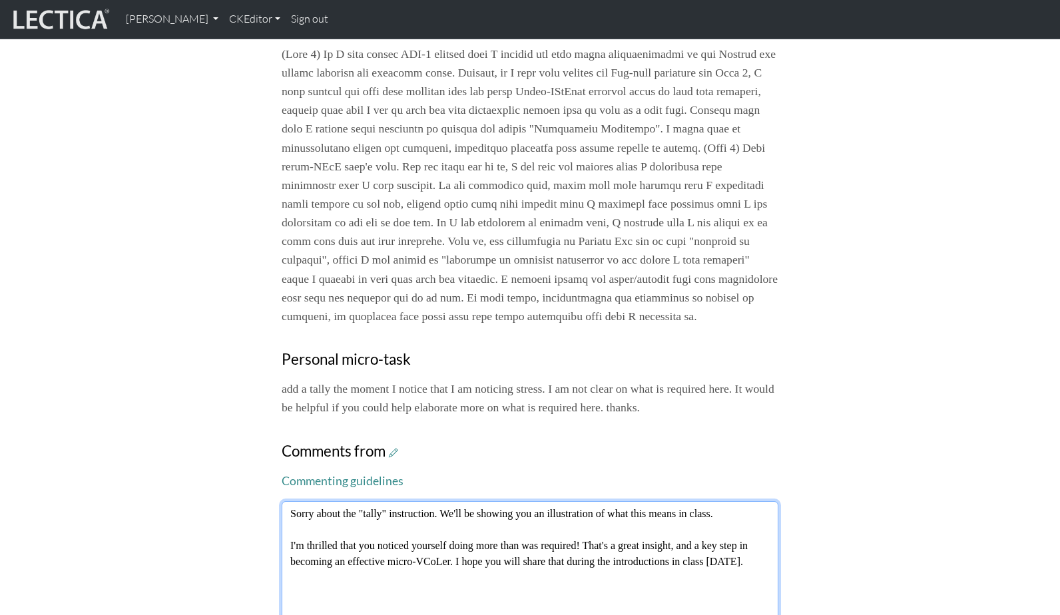
type textarea "Sorry about the "tally" instruction. We'll be showing you an illustration of wh…"
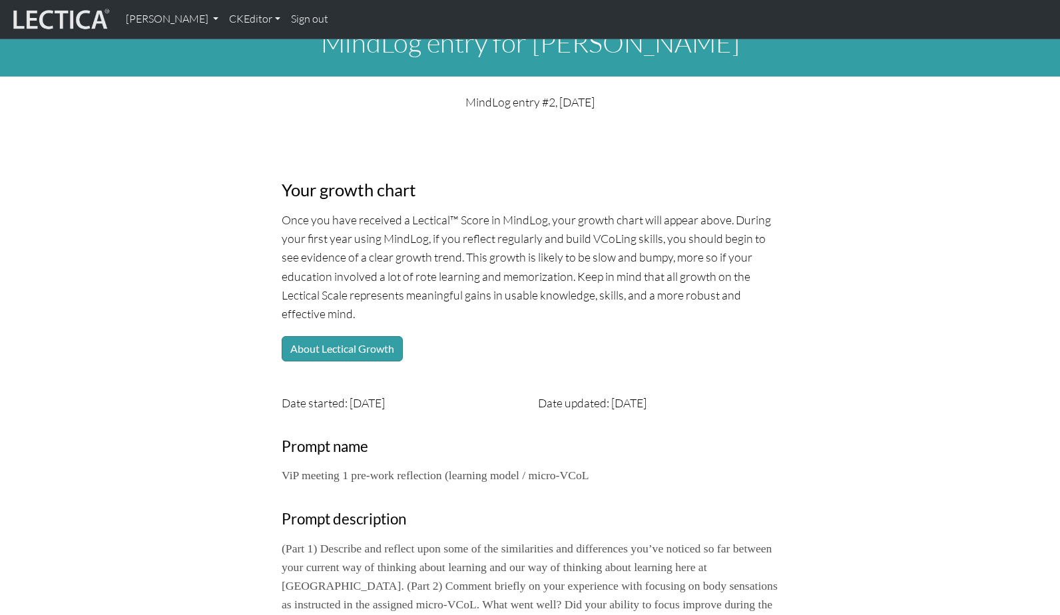
scroll to position [25, 0]
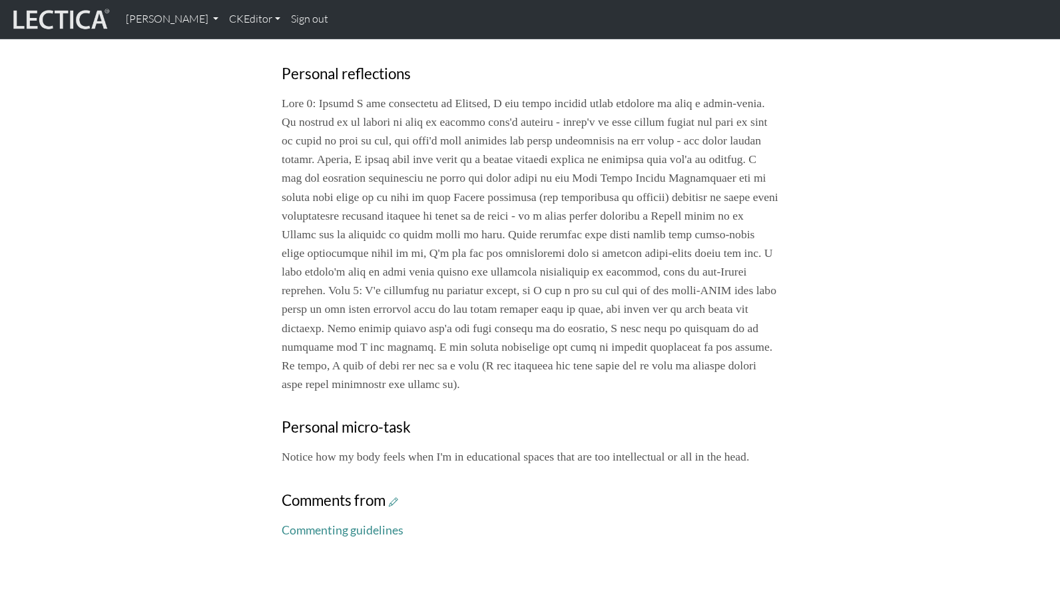
scroll to position [628, 0]
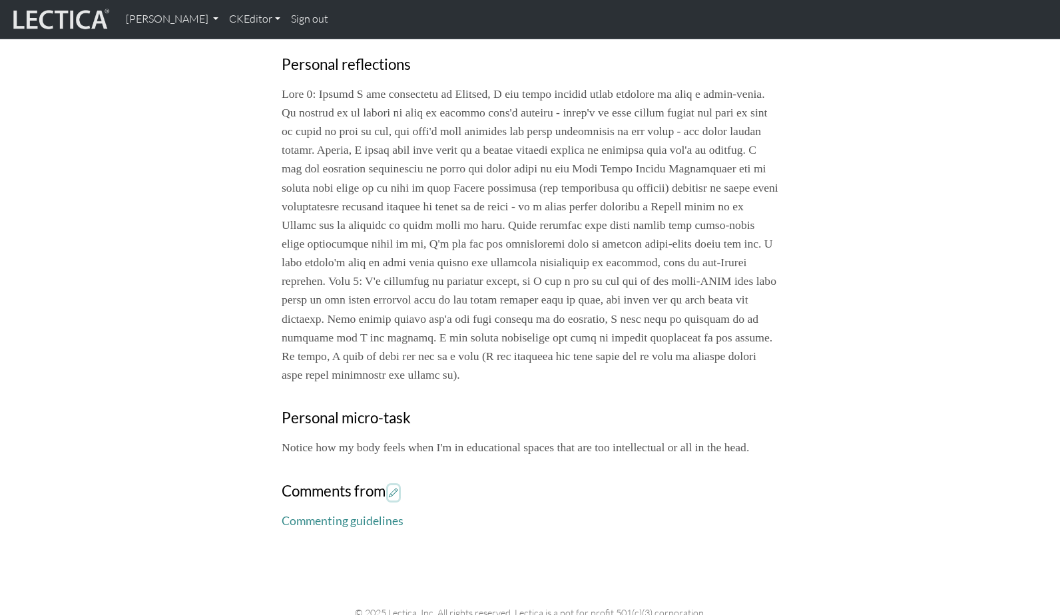
click at [389, 487] on icon at bounding box center [393, 492] width 9 height 11
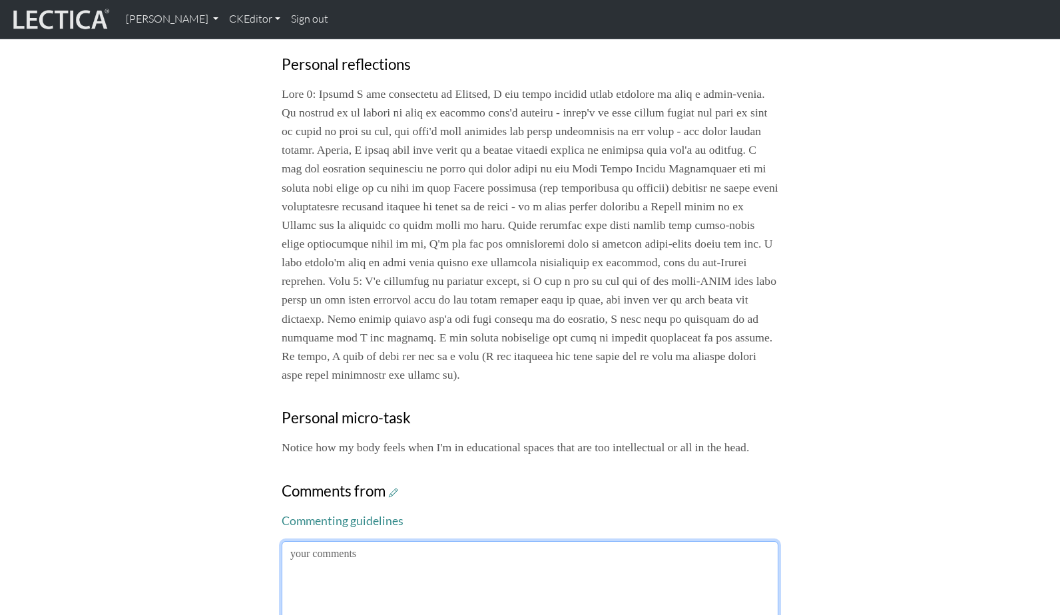
click at [286, 541] on textarea at bounding box center [530, 609] width 497 height 137
click at [406, 541] on textarea "I appreciate what you haveto say" at bounding box center [530, 609] width 497 height 137
click at [465, 541] on textarea "I appreciate what you have to say" at bounding box center [530, 609] width 497 height 137
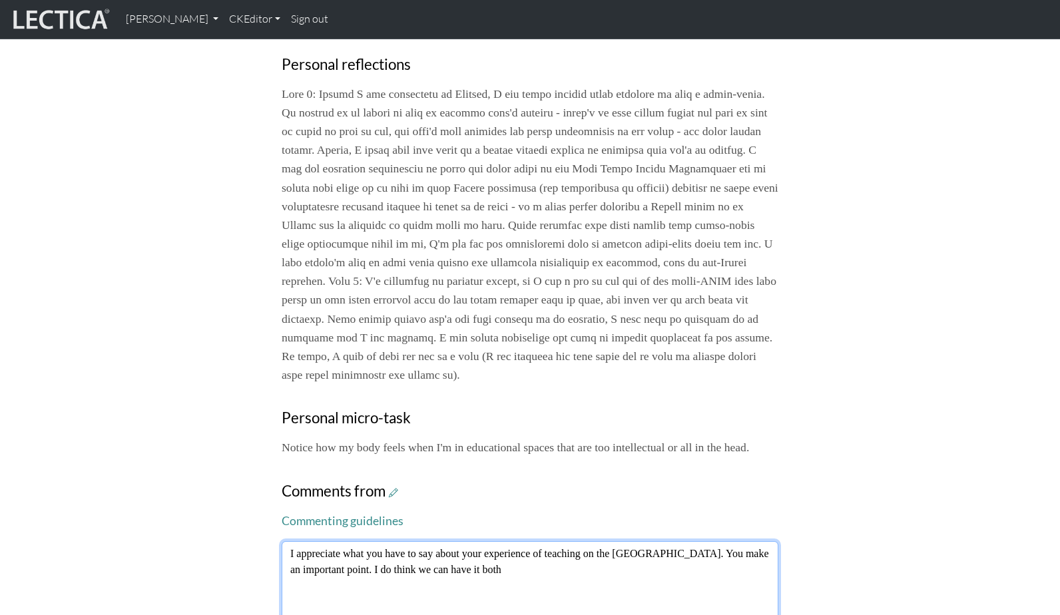
drag, startPoint x: 366, startPoint y: 483, endPoint x: 502, endPoint y: 481, distance: 135.9
click at [502, 541] on textarea "I appreciate what you have to say about your experience of teaching on the [GEO…" at bounding box center [530, 609] width 497 height 137
drag, startPoint x: 364, startPoint y: 482, endPoint x: 478, endPoint y: 493, distance: 115.2
click at [478, 541] on textarea "I appreciate what you have to say about your experience of teaching on the [GEO…" at bounding box center [530, 609] width 497 height 137
click at [559, 541] on textarea "I appreciate what you have to say about your experience of teaching on the [GEO…" at bounding box center [530, 609] width 497 height 137
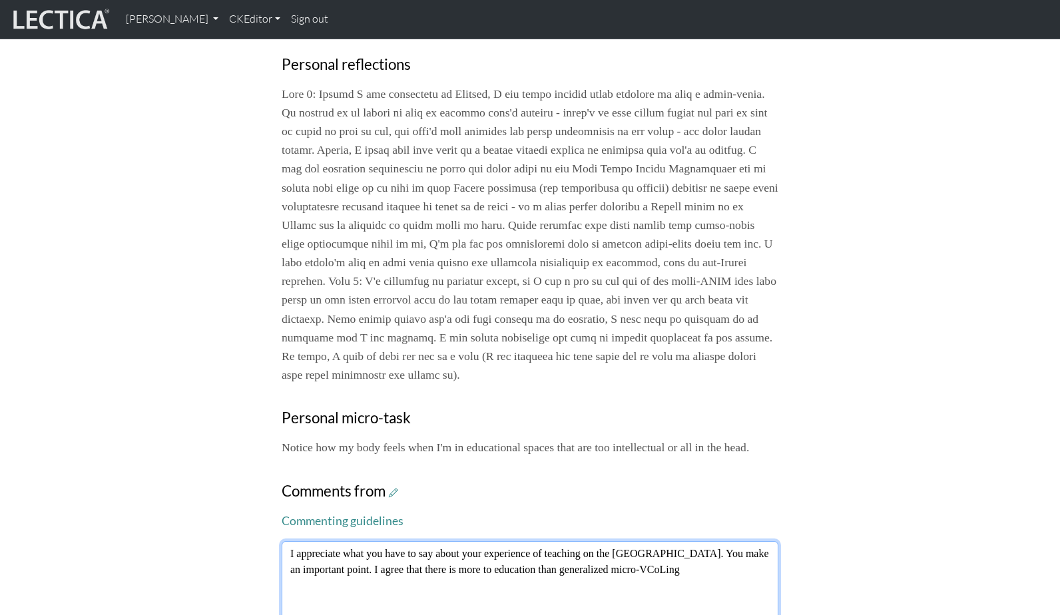
click at [695, 541] on textarea "I appreciate what you have to say about your experience of teaching on the [GEO…" at bounding box center [530, 609] width 497 height 137
click at [350, 541] on textarea "I appreciate what you have to say about your experience of teaching on the [GEO…" at bounding box center [530, 609] width 497 height 137
drag, startPoint x: 350, startPoint y: 507, endPoint x: 369, endPoint y: 505, distance: 18.8
click at [350, 541] on textarea "I appreciate what you have to say about your experience of teaching on the [GEO…" at bounding box center [530, 609] width 497 height 137
click at [389, 541] on textarea "I appreciate what you have to say about your experience of teaching on the [GEO…" at bounding box center [530, 609] width 497 height 137
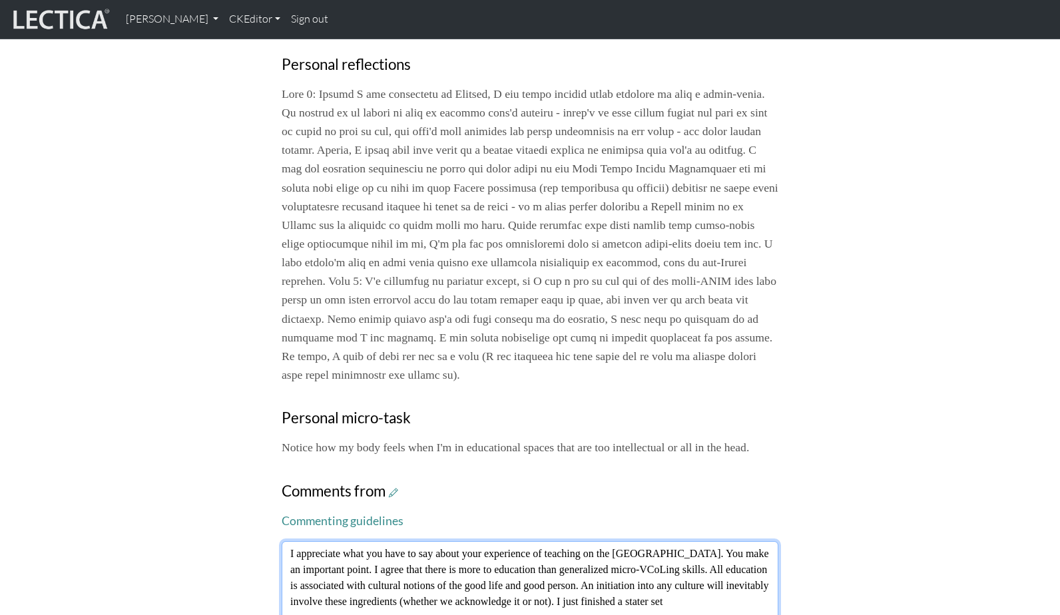
click at [611, 541] on textarea "I appreciate what you have to say about your experience of teaching on the [GEO…" at bounding box center [530, 609] width 497 height 137
click at [709, 541] on textarea "I appreciate what you have to say about your experience of teaching on the [GEO…" at bounding box center [530, 609] width 497 height 137
click at [701, 541] on textarea "I appreciate what you have to say about your experience of teaching on the [GEO…" at bounding box center [530, 609] width 497 height 137
click at [742, 541] on textarea "I appreciate what you have to say about your experience of teaching on the [GEO…" at bounding box center [530, 609] width 497 height 137
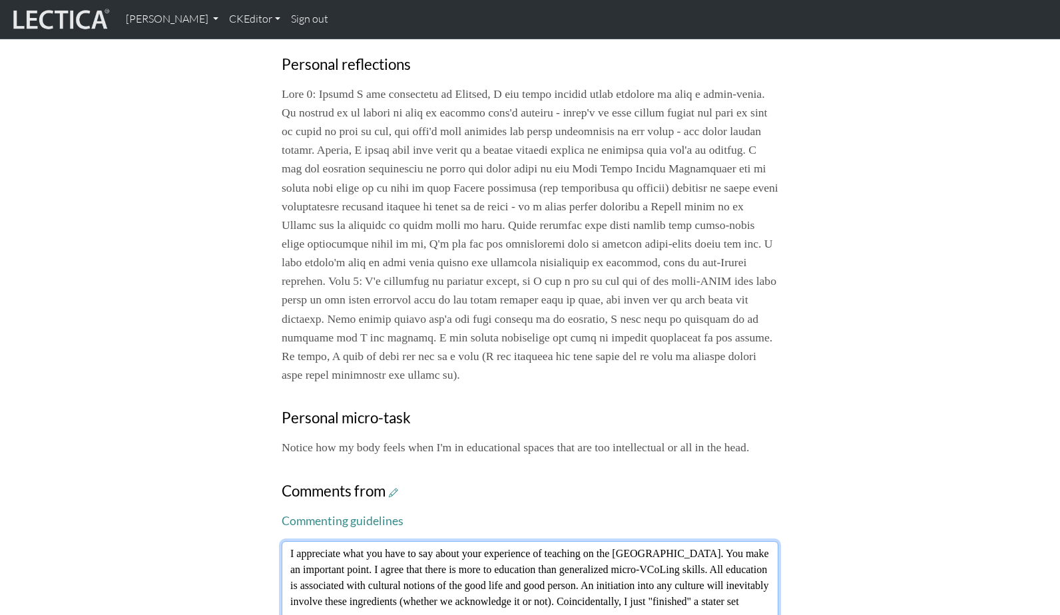
click at [345, 541] on textarea "I appreciate what you have to say about your experience of teaching on the [GEO…" at bounding box center [530, 609] width 497 height 137
click at [302, 541] on textarea "I appreciate what you have to say about your experience of teaching on the [GEO…" at bounding box center [530, 609] width 497 height 137
click at [336, 541] on textarea "I appreciate what you have to say about your experience of teaching on the [GEO…" at bounding box center [530, 609] width 497 height 137
click at [539, 541] on textarea "I appreciate what you have to say about your experience of teaching on the [GEO…" at bounding box center [530, 609] width 497 height 137
drag, startPoint x: 541, startPoint y: 523, endPoint x: 555, endPoint y: 543, distance: 24.4
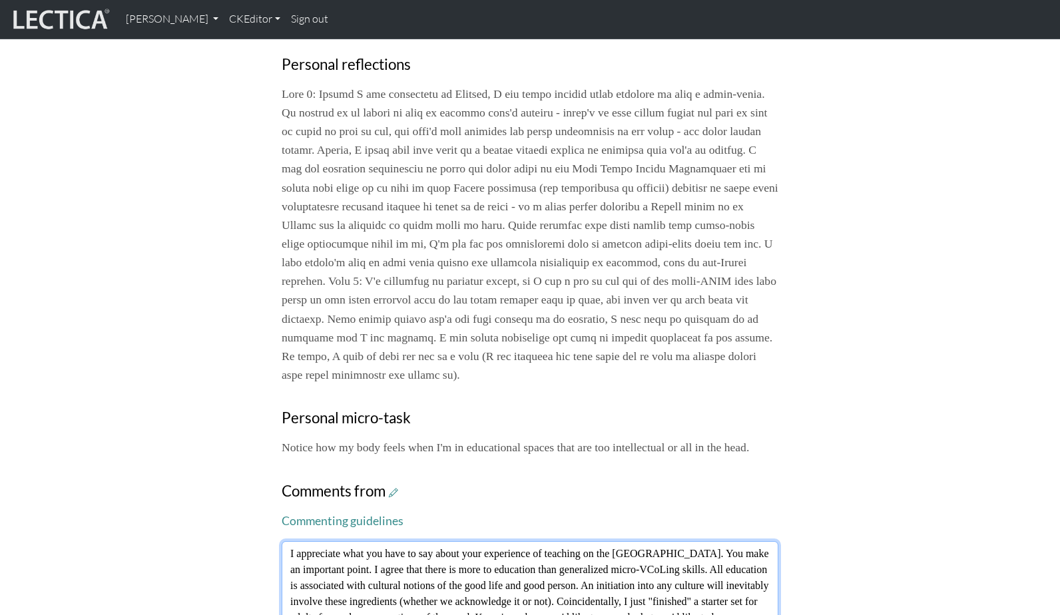
click at [555, 543] on textarea "I appreciate what you have to say about your experience of teaching on the [GEO…" at bounding box center [530, 609] width 497 height 137
click at [553, 541] on textarea "I appreciate what you have to say about your experience of teaching on the [GEO…" at bounding box center [530, 609] width 497 height 137
drag, startPoint x: 540, startPoint y: 525, endPoint x: 549, endPoint y: 523, distance: 9.4
click at [549, 541] on textarea "I appreciate what you have to say about your experience of teaching on the [GEO…" at bounding box center [530, 609] width 497 height 137
drag, startPoint x: 337, startPoint y: 524, endPoint x: 382, endPoint y: 525, distance: 45.3
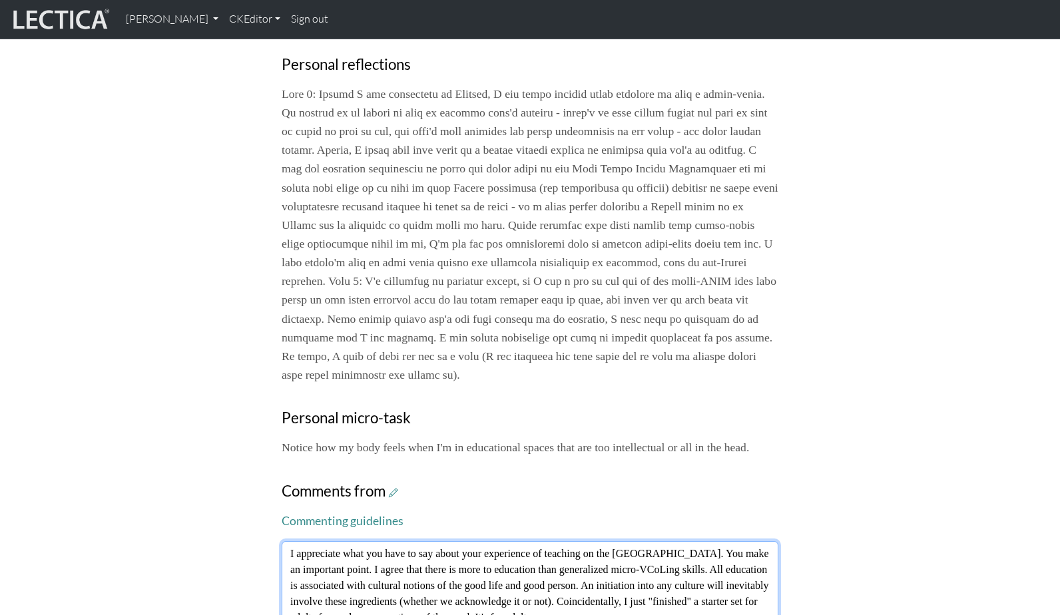
click at [382, 541] on textarea "I appreciate what you have to say about your experience of teaching on the [GEO…" at bounding box center [530, 609] width 497 height 137
click at [555, 541] on textarea "I appreciate what you have to say about your experience of teaching on the [GEO…" at bounding box center [530, 609] width 497 height 137
drag, startPoint x: 400, startPoint y: 539, endPoint x: 495, endPoint y: 537, distance: 94.6
click at [495, 541] on textarea "I appreciate what you have to say about your experience of teaching on the [GEO…" at bounding box center [530, 609] width 497 height 137
drag, startPoint x: 287, startPoint y: 537, endPoint x: 332, endPoint y: 541, distance: 44.8
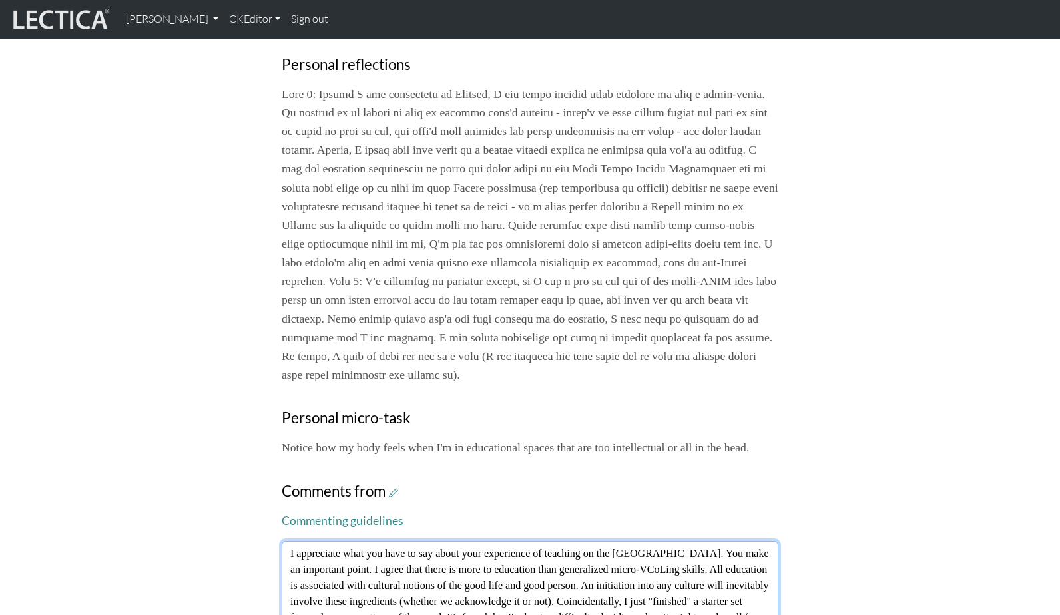
click at [332, 541] on textarea "I appreciate what you have to say about your experience of teaching on the [GEO…" at bounding box center [530, 609] width 497 height 137
click at [446, 541] on textarea "I appreciate what you have to say about your experience of teaching on the [GEO…" at bounding box center [530, 609] width 497 height 137
drag, startPoint x: 287, startPoint y: 539, endPoint x: 346, endPoint y: 541, distance: 58.6
click at [346, 541] on textarea "I appreciate what you have to say about your experience of teaching on the [GEO…" at bounding box center [530, 609] width 497 height 137
click at [430, 545] on textarea "I appreciate what you have to say about your experience of teaching on the [GEO…" at bounding box center [530, 609] width 497 height 137
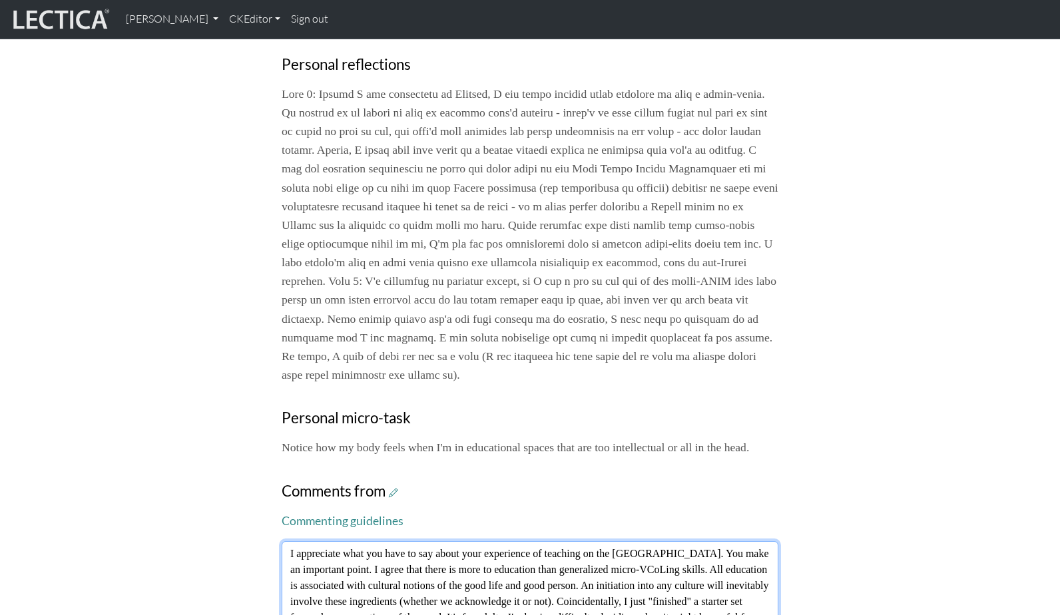
click at [384, 541] on textarea "I appreciate what you have to say about your experience of teaching on the [GEO…" at bounding box center [530, 609] width 497 height 137
click at [508, 541] on textarea "I appreciate what you have to say about your experience of teaching on the [GEO…" at bounding box center [530, 609] width 497 height 137
click at [625, 541] on textarea "I appreciate what you have to say about your experience of teaching on the [GEO…" at bounding box center [530, 609] width 497 height 137
type textarea "I appreciate what you have to say about your experience of teaching on the [GEO…"
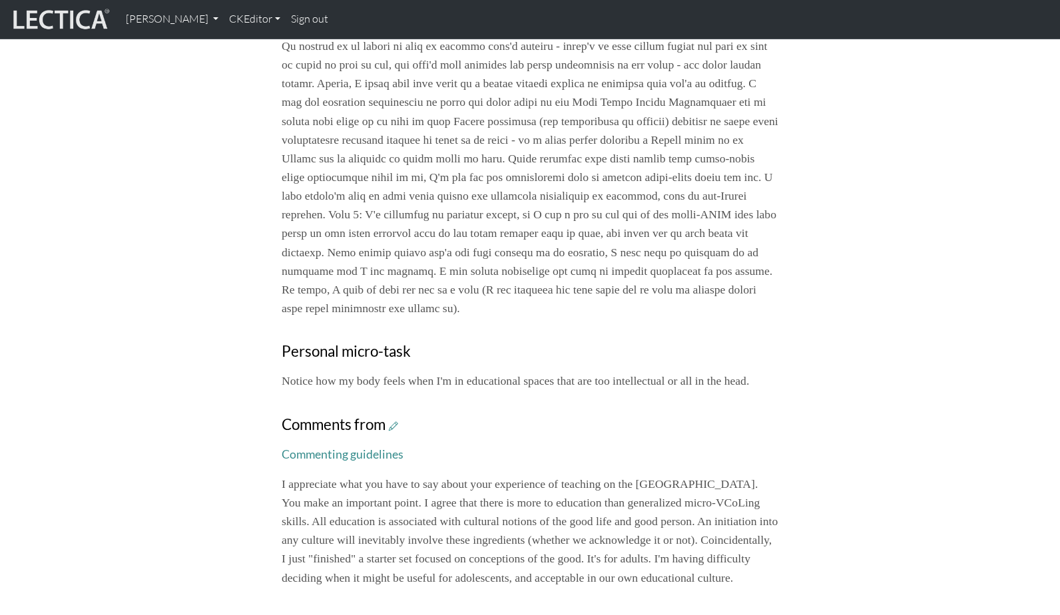
scroll to position [711, 0]
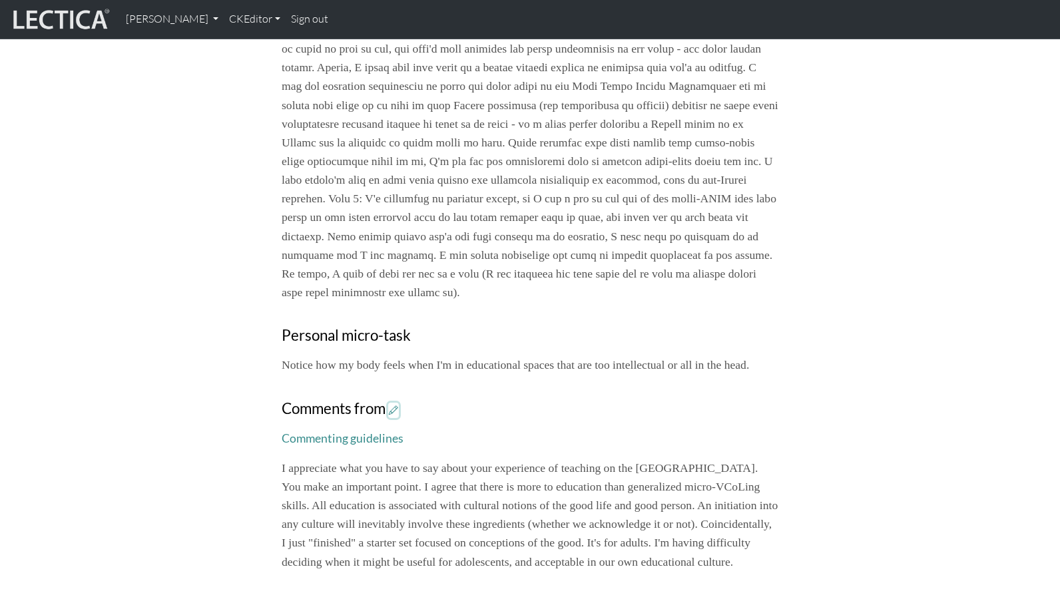
click at [389, 405] on icon at bounding box center [393, 410] width 9 height 11
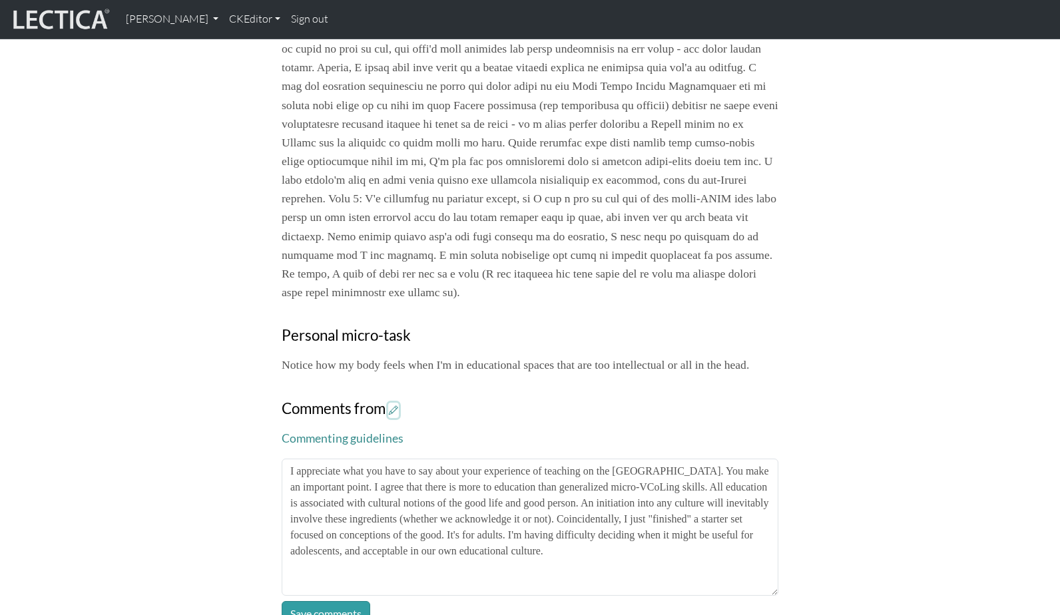
scroll to position [717, 0]
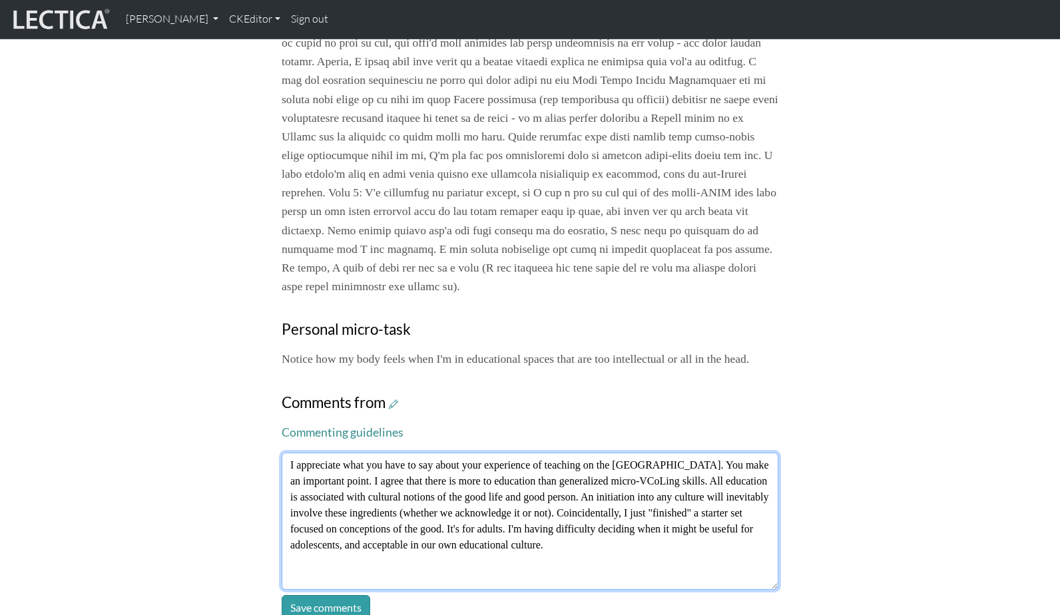
click at [285, 453] on textarea "I appreciate what you have to say about your experience of teaching on the [GEO…" at bounding box center [530, 521] width 497 height 137
click at [296, 453] on textarea "I appreciate what you have to say about your experience of teaching on the [GEO…" at bounding box center [530, 521] width 497 height 137
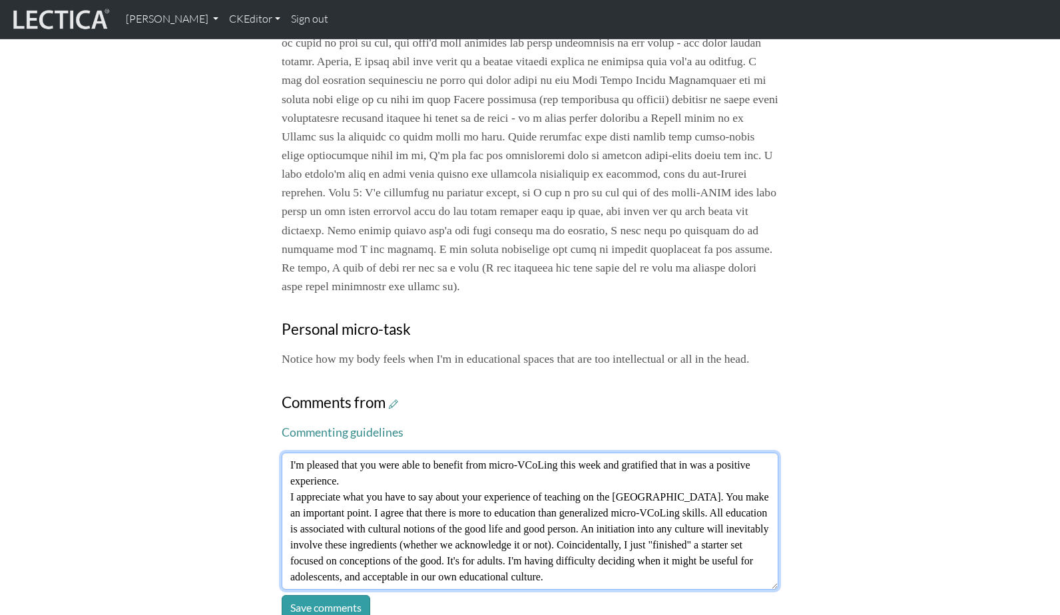
click at [296, 453] on textarea "I'm pleased that you were able to benefit from micro-VCoLing this week and grat…" at bounding box center [530, 521] width 497 height 137
type textarea "I'm pleased that you were able to benefit from micro-VCoLing this week and grat…"
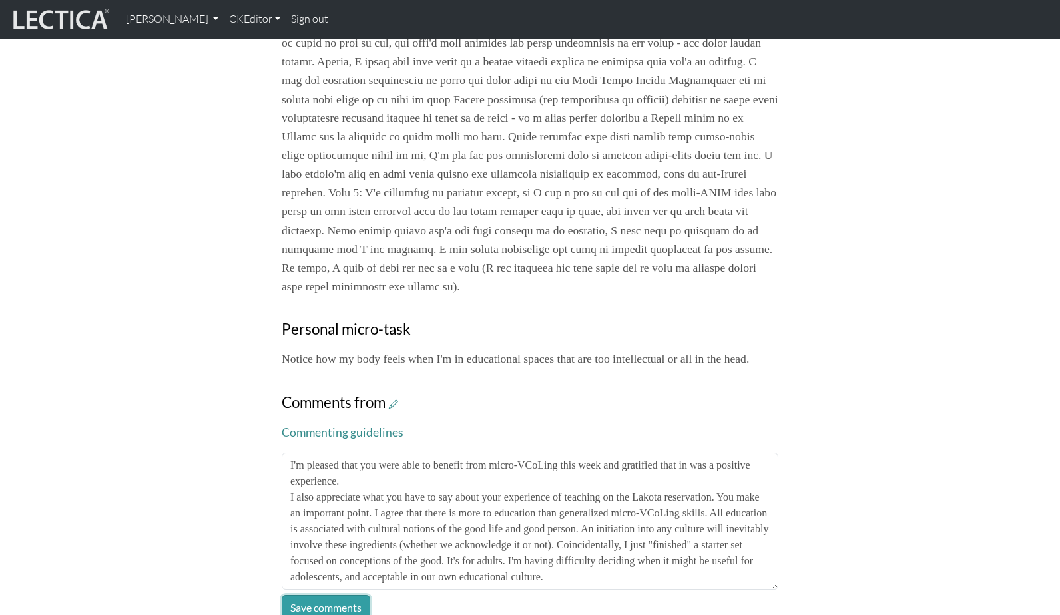
click at [314, 595] on button "Save comments" at bounding box center [326, 607] width 89 height 25
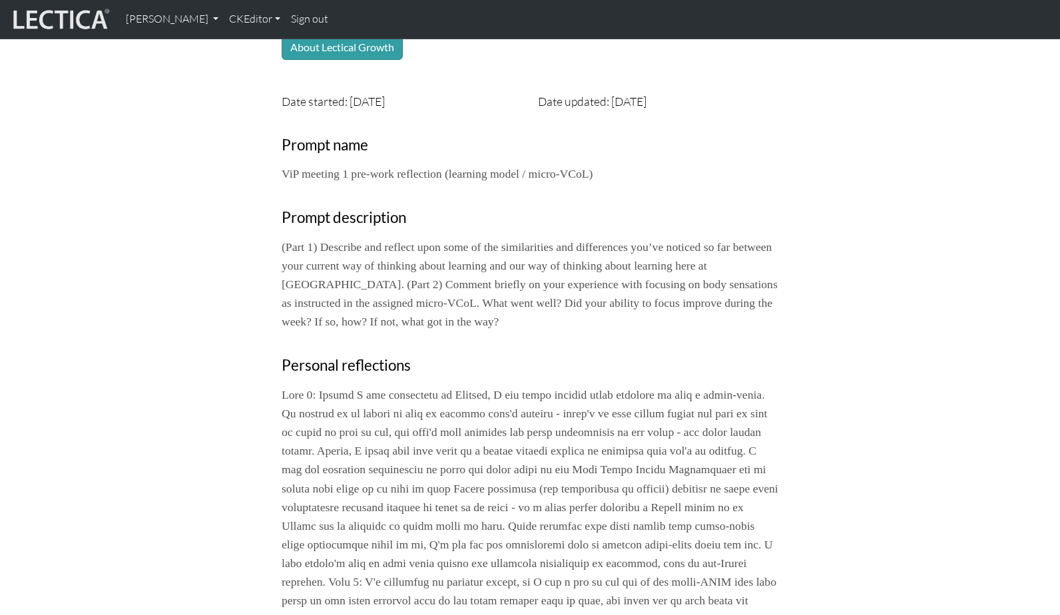
scroll to position [0, 0]
